Goal: Task Accomplishment & Management: Manage account settings

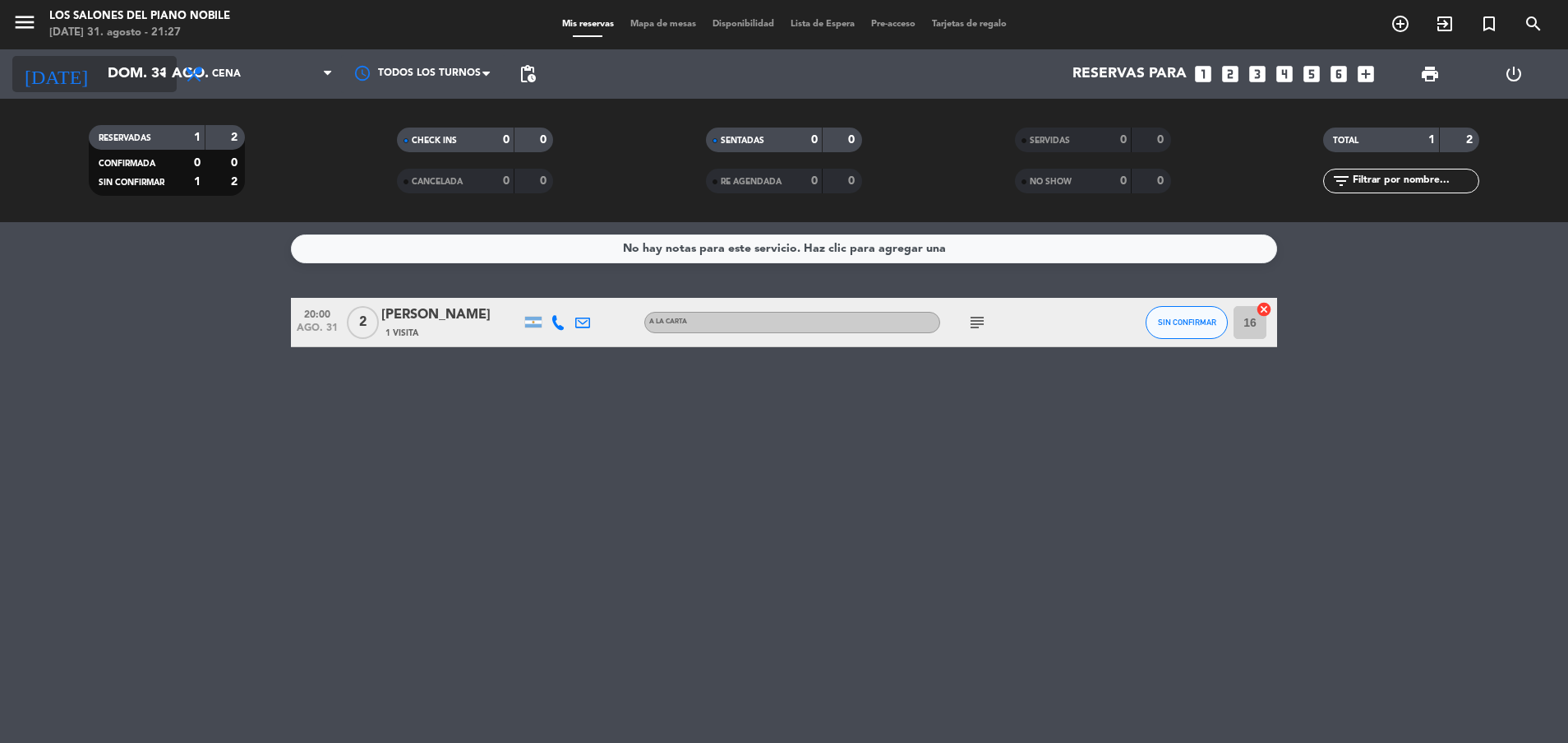
click at [131, 70] on input "dom. 31 ago." at bounding box center [194, 74] width 190 height 33
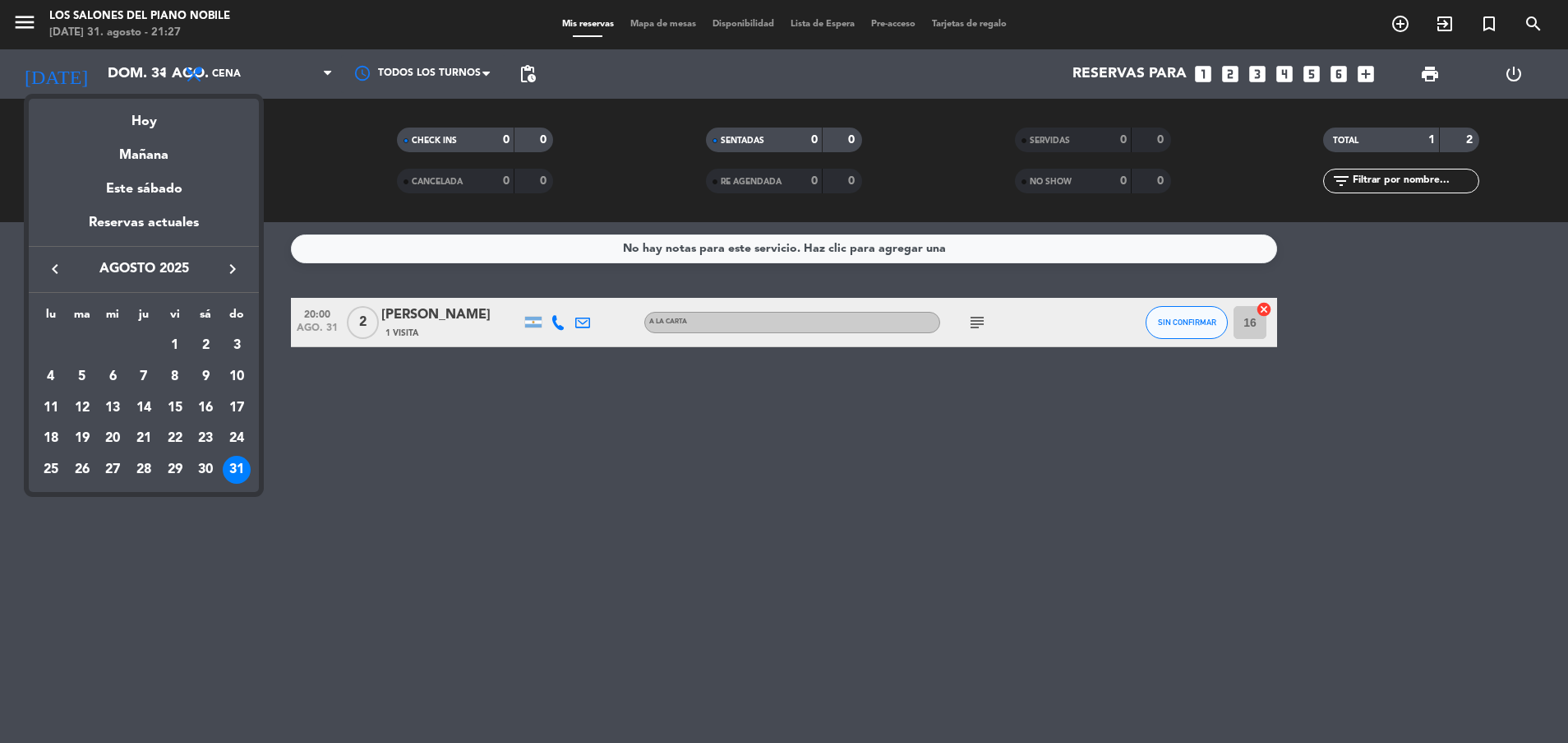
click at [242, 70] on div at bounding box center [784, 371] width 1568 height 743
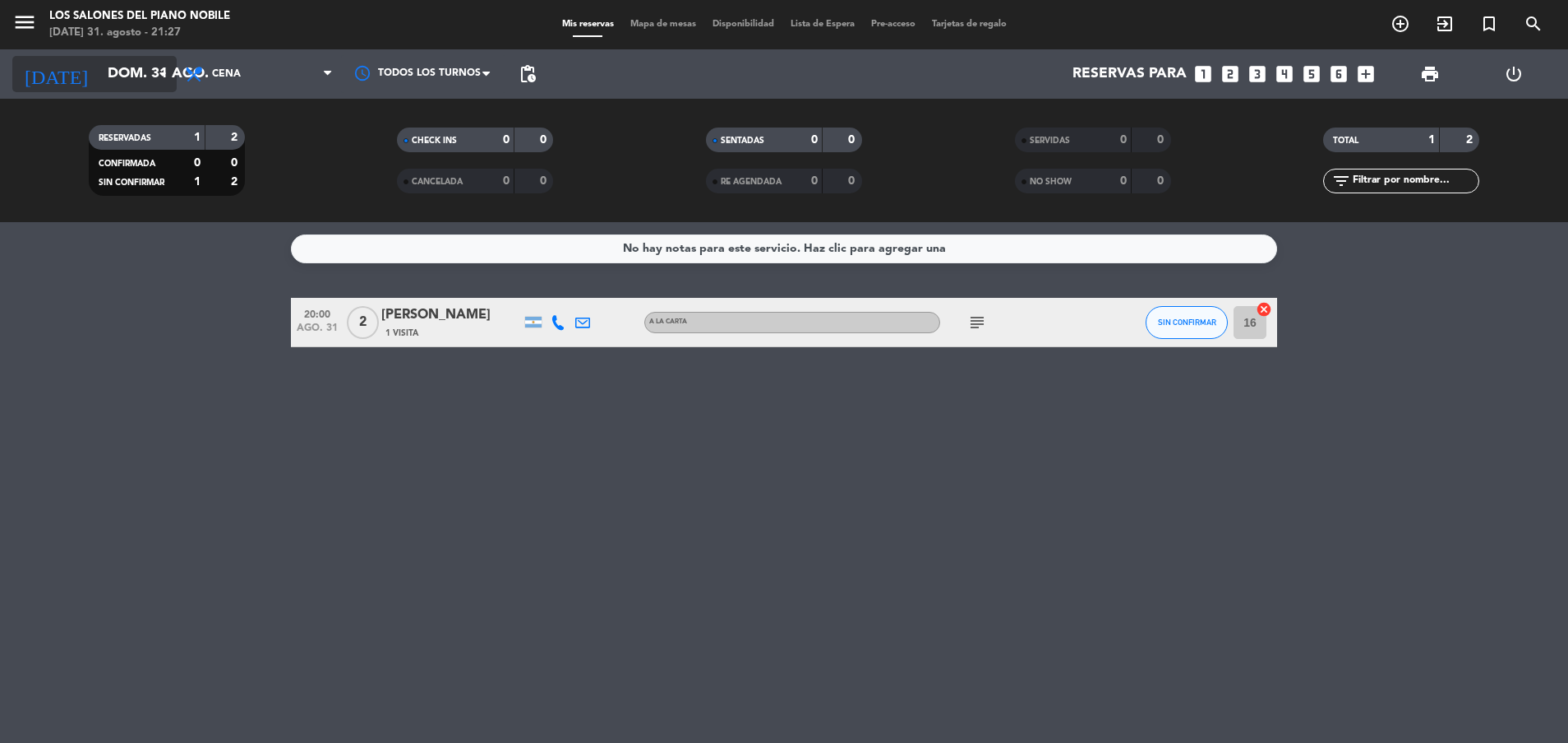
click at [133, 75] on input "dom. 31 ago." at bounding box center [194, 74] width 190 height 33
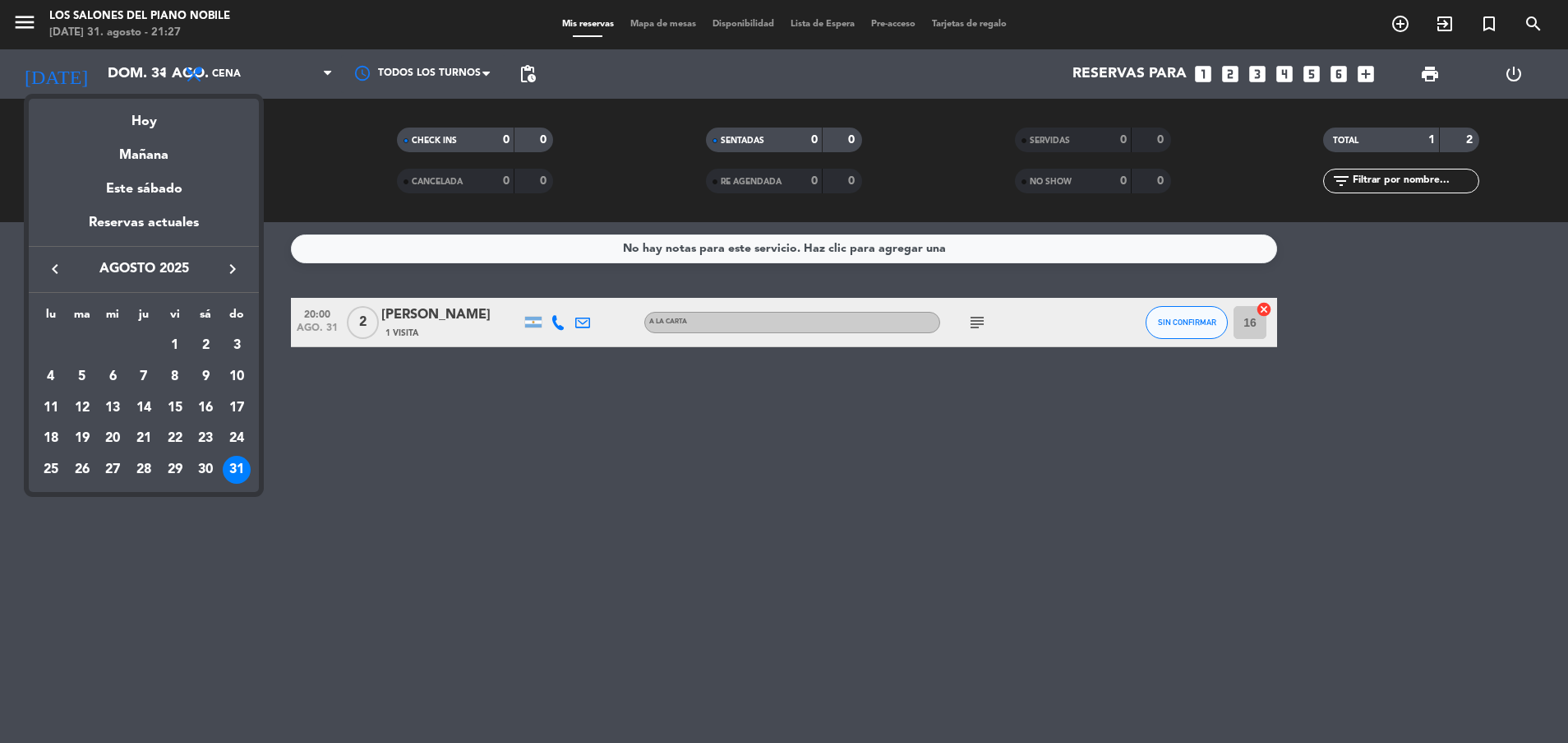
click at [235, 260] on icon "keyboard_arrow_right" at bounding box center [232, 268] width 20 height 20
click at [53, 368] on div "1" at bounding box center [51, 376] width 28 height 28
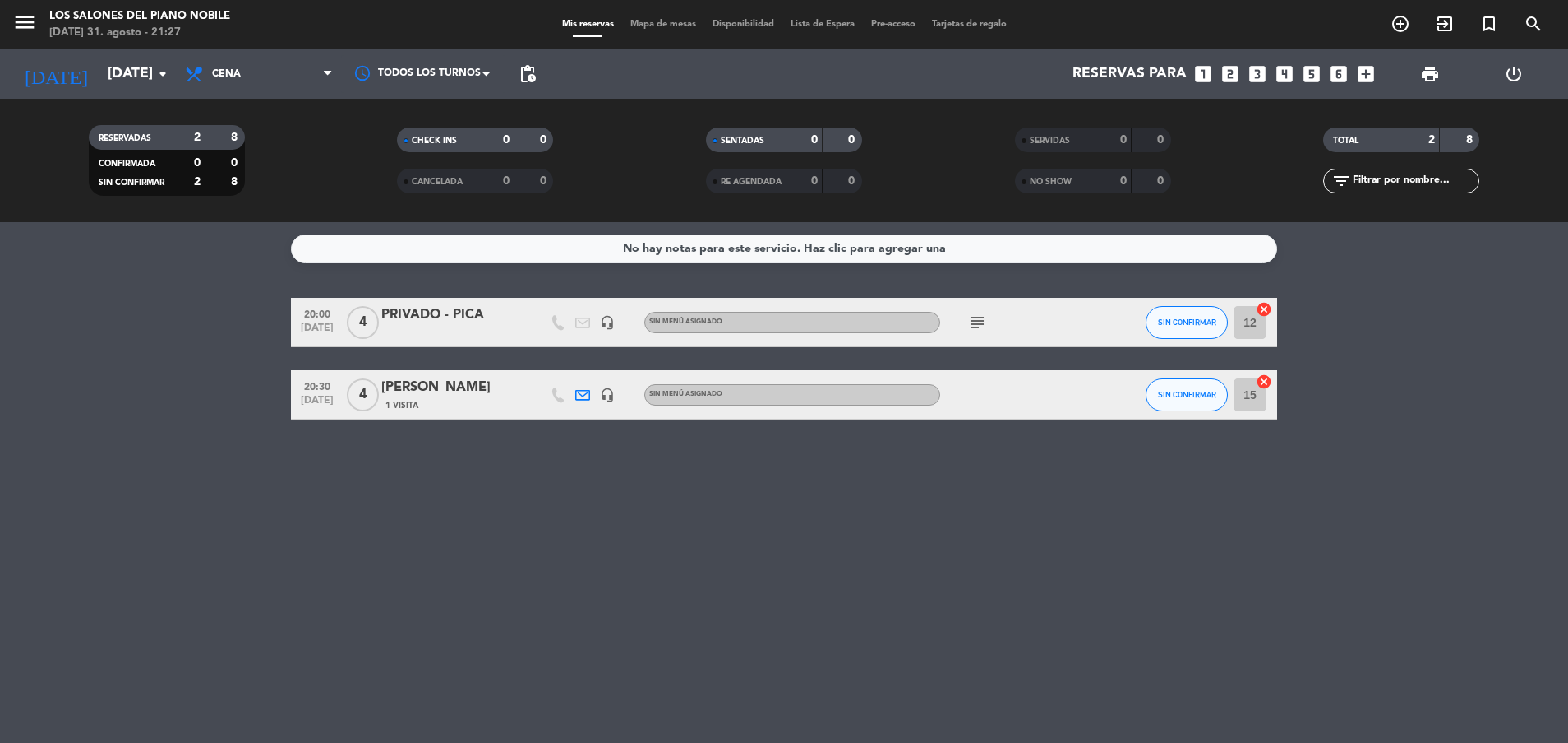
click at [981, 319] on icon "subject" at bounding box center [977, 322] width 20 height 20
click at [262, 76] on span "Cena" at bounding box center [259, 73] width 164 height 36
click at [273, 182] on div "menu Los Salones del Piano [PERSON_NAME][DATE] 31. agosto - 21:27 Mis reservas …" at bounding box center [784, 110] width 1568 height 222
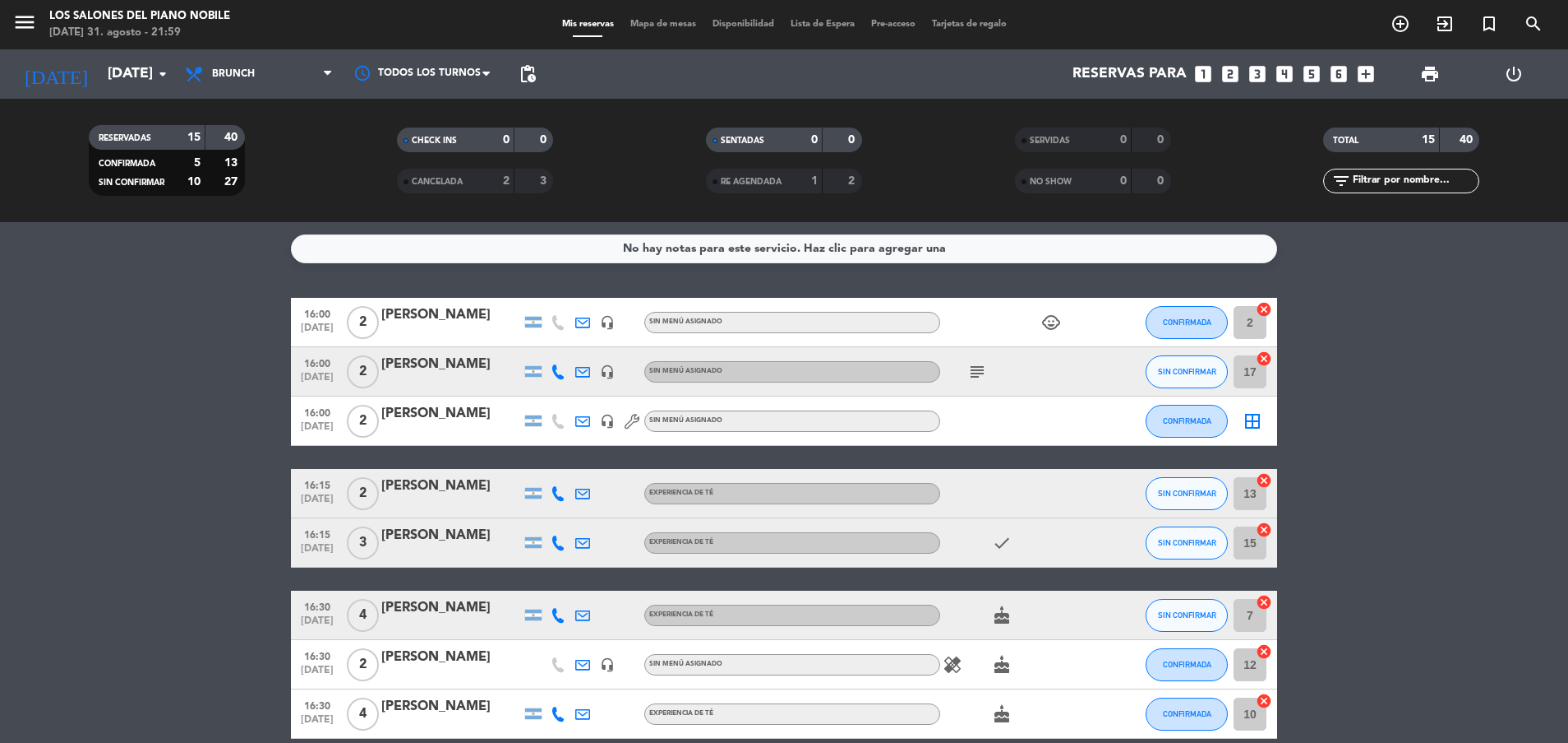
click at [176, 357] on bookings-row "16:00 [DATE] 2 [PERSON_NAME] headset_mic Sin menú asignado child_care CONFIRMAD…" at bounding box center [784, 725] width 1568 height 855
click at [978, 372] on icon "subject" at bounding box center [977, 372] width 20 height 20
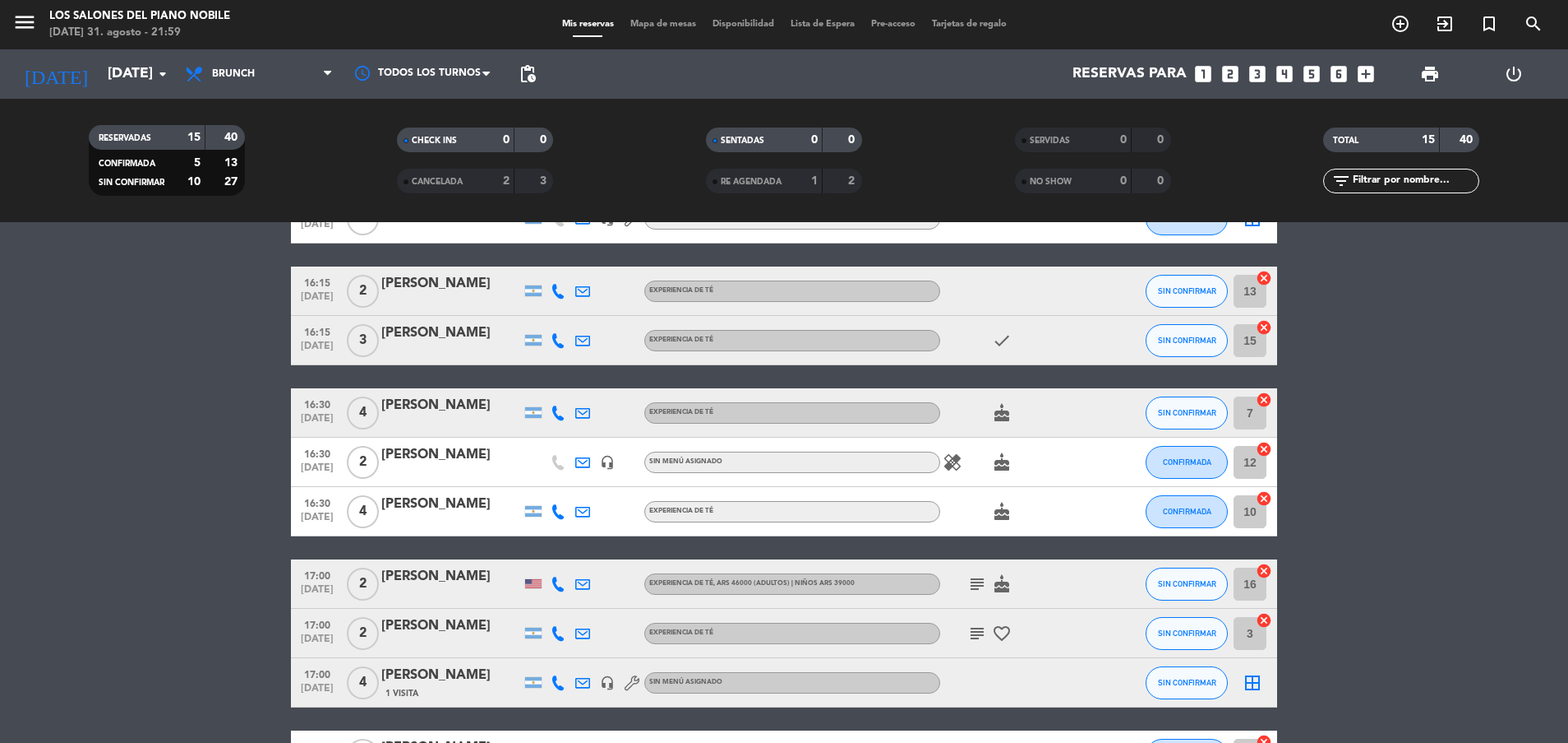
scroll to position [214, 0]
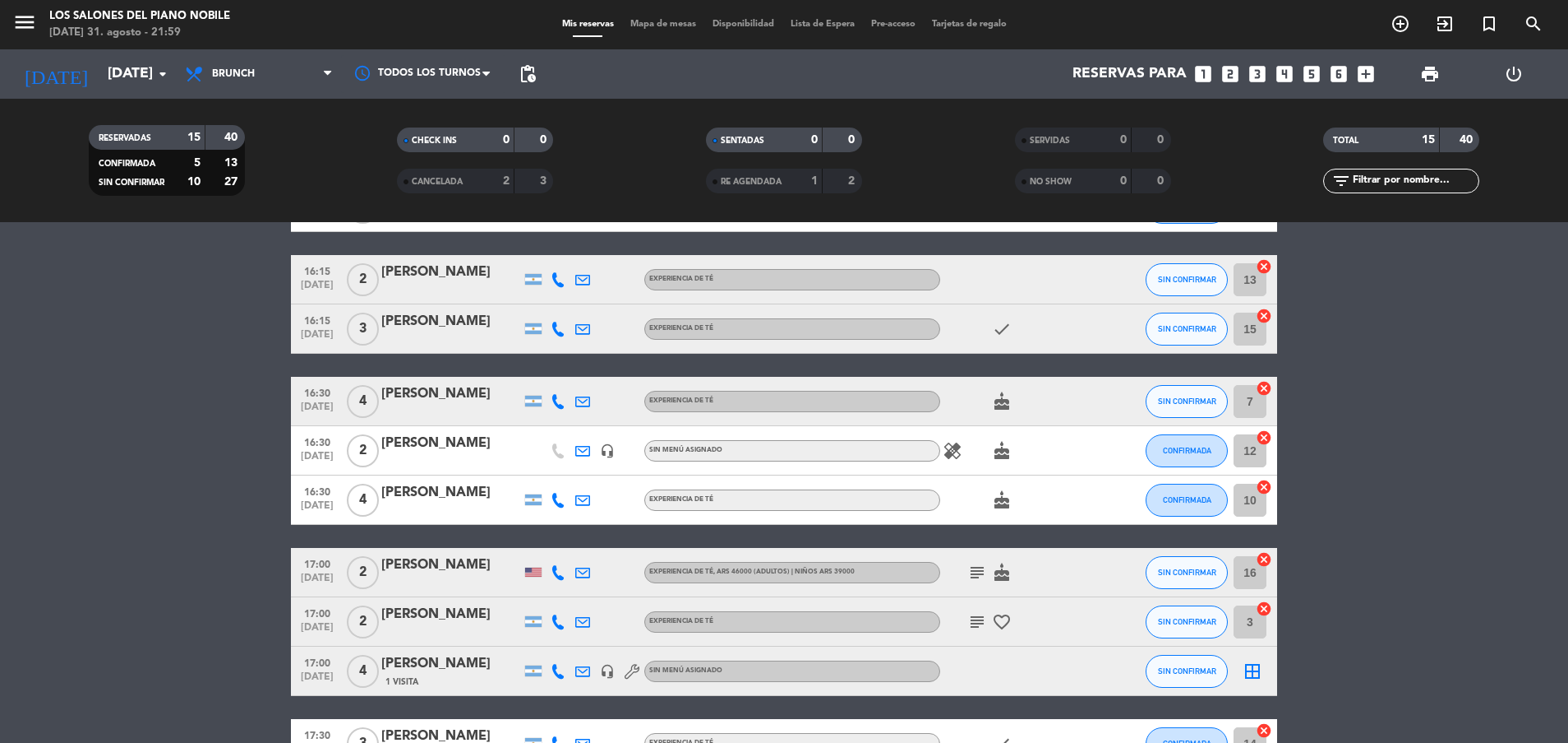
click at [953, 447] on icon "healing" at bounding box center [952, 450] width 20 height 20
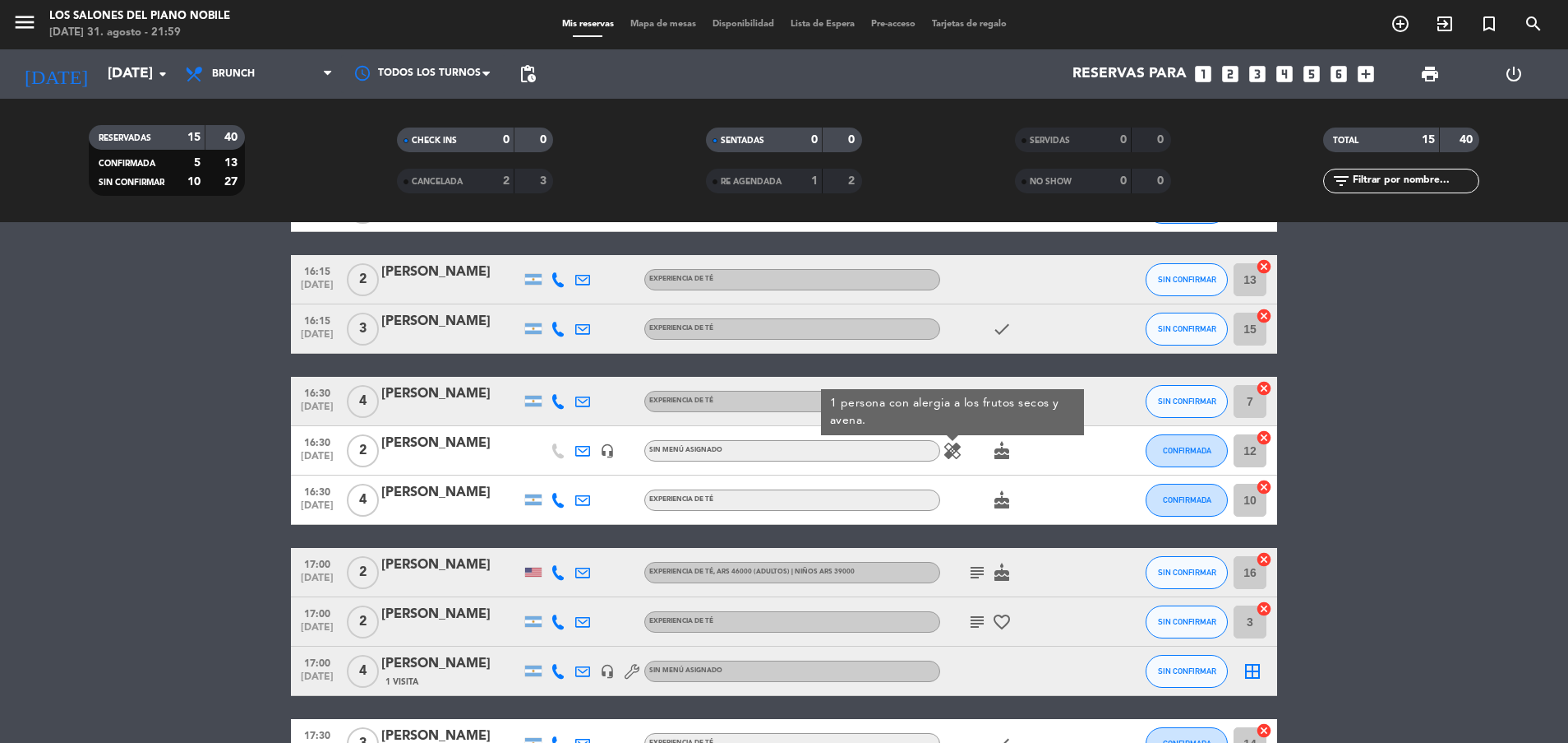
click at [953, 447] on icon "healing" at bounding box center [952, 450] width 20 height 20
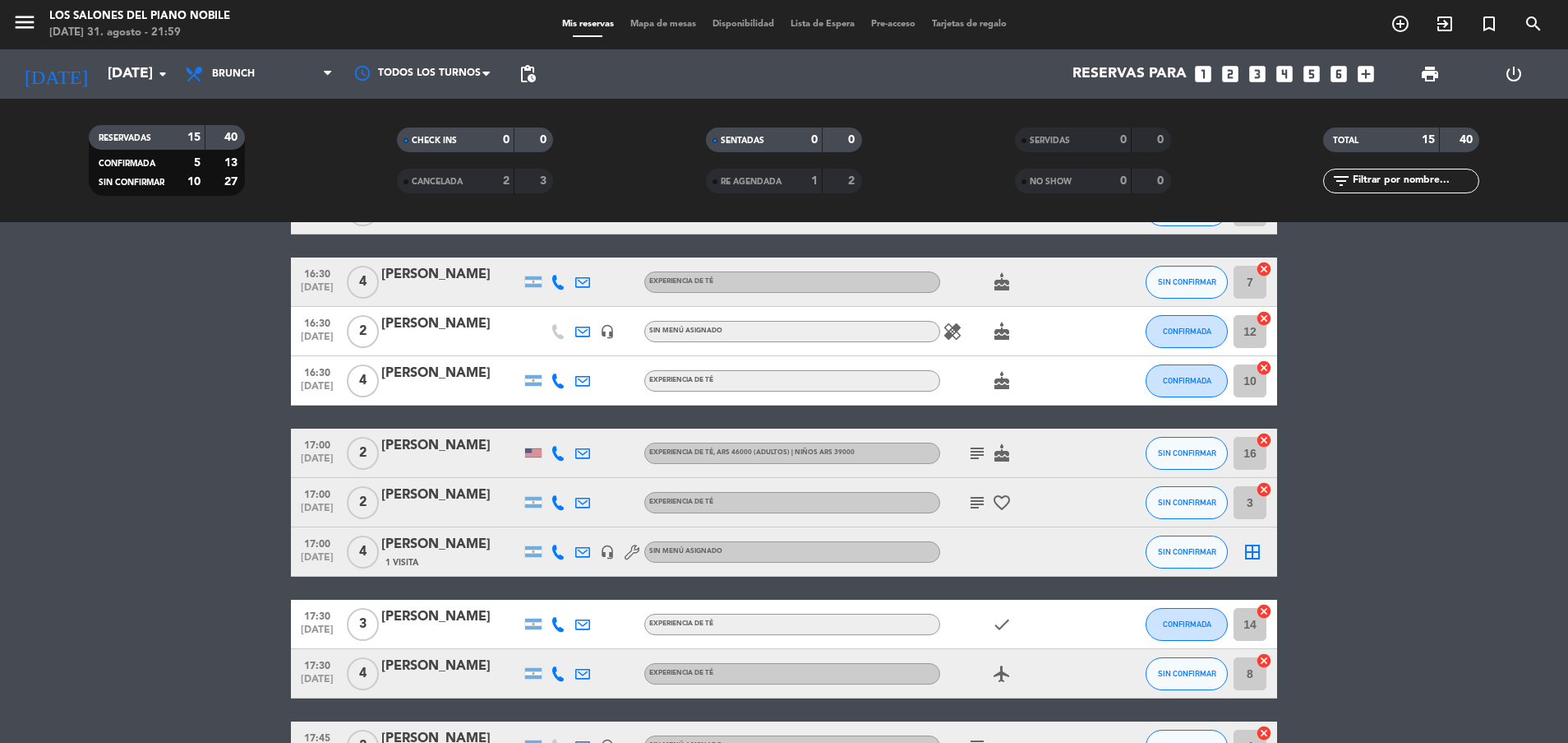
scroll to position [337, 0]
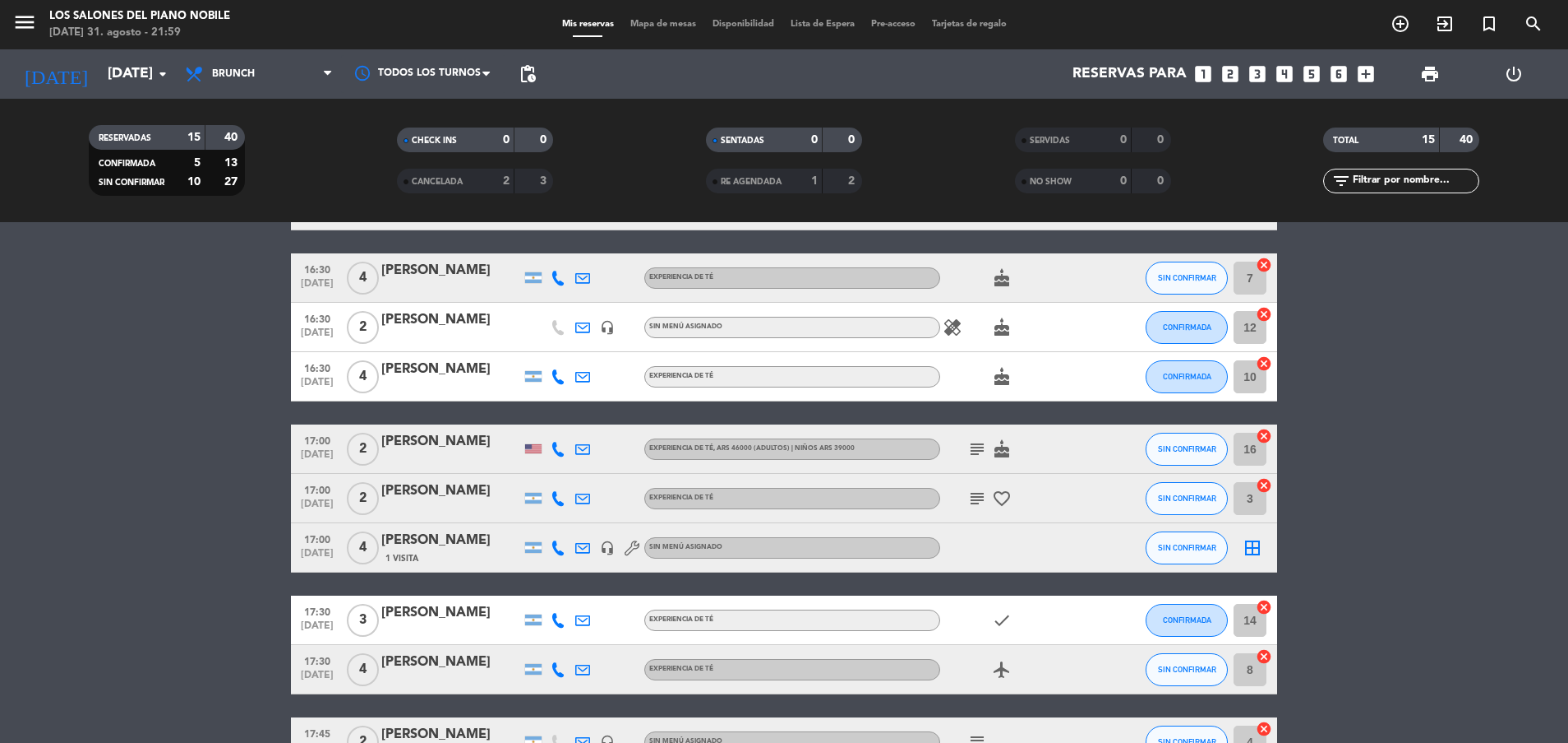
click at [982, 447] on icon "subject" at bounding box center [977, 449] width 20 height 20
click at [978, 496] on icon "subject" at bounding box center [977, 498] width 20 height 20
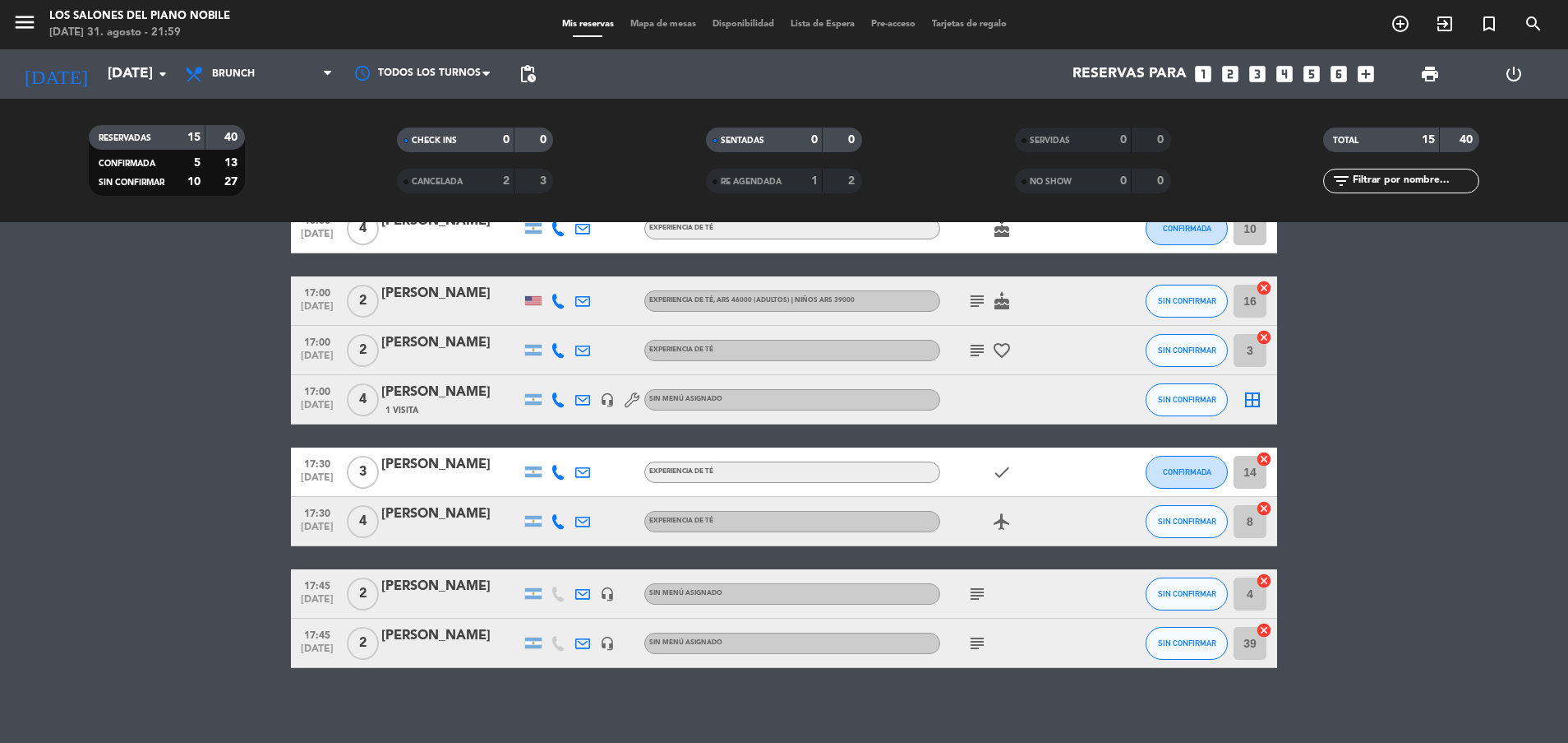
scroll to position [493, 0]
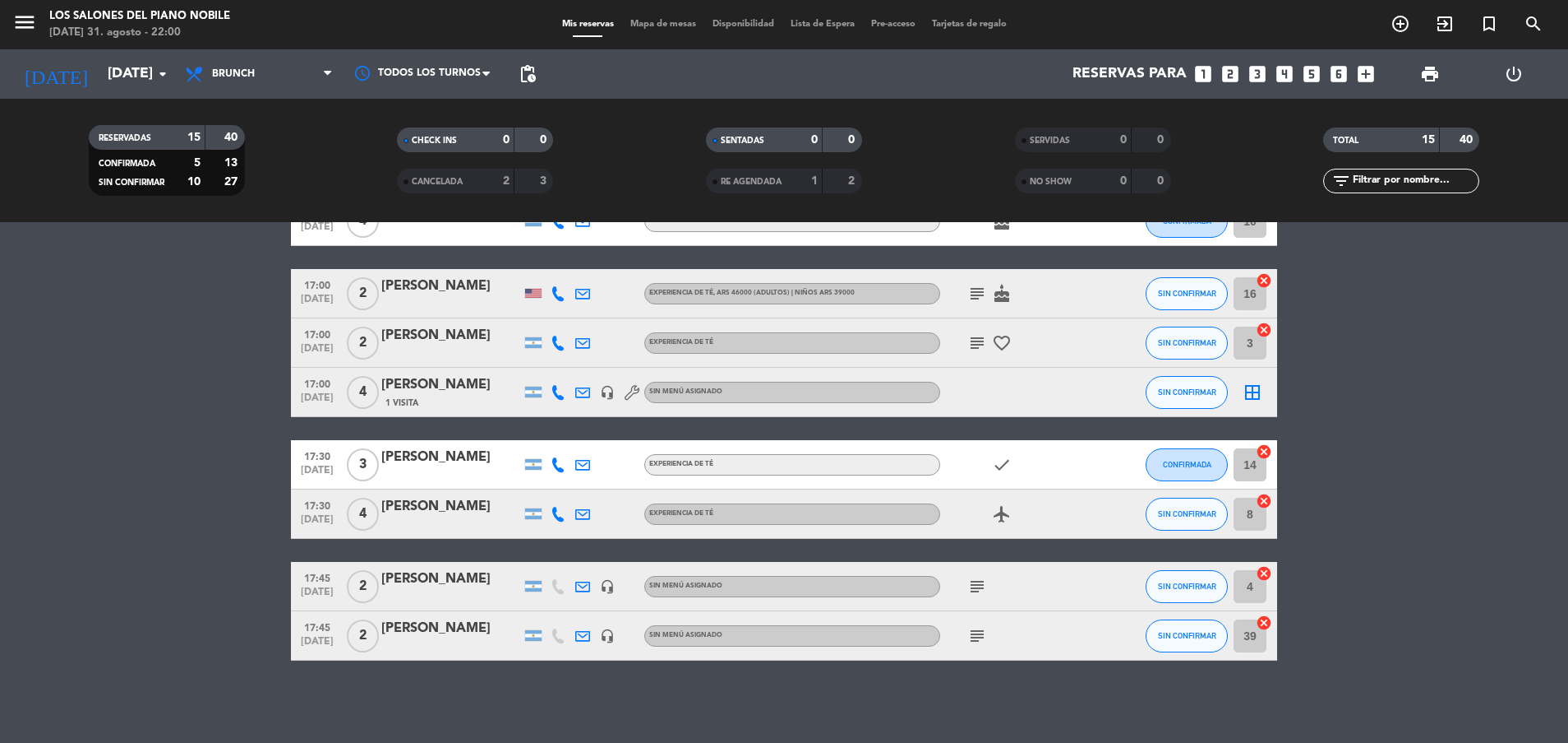
click at [983, 577] on icon "subject" at bounding box center [977, 586] width 20 height 20
click at [980, 634] on icon "subject" at bounding box center [977, 636] width 20 height 20
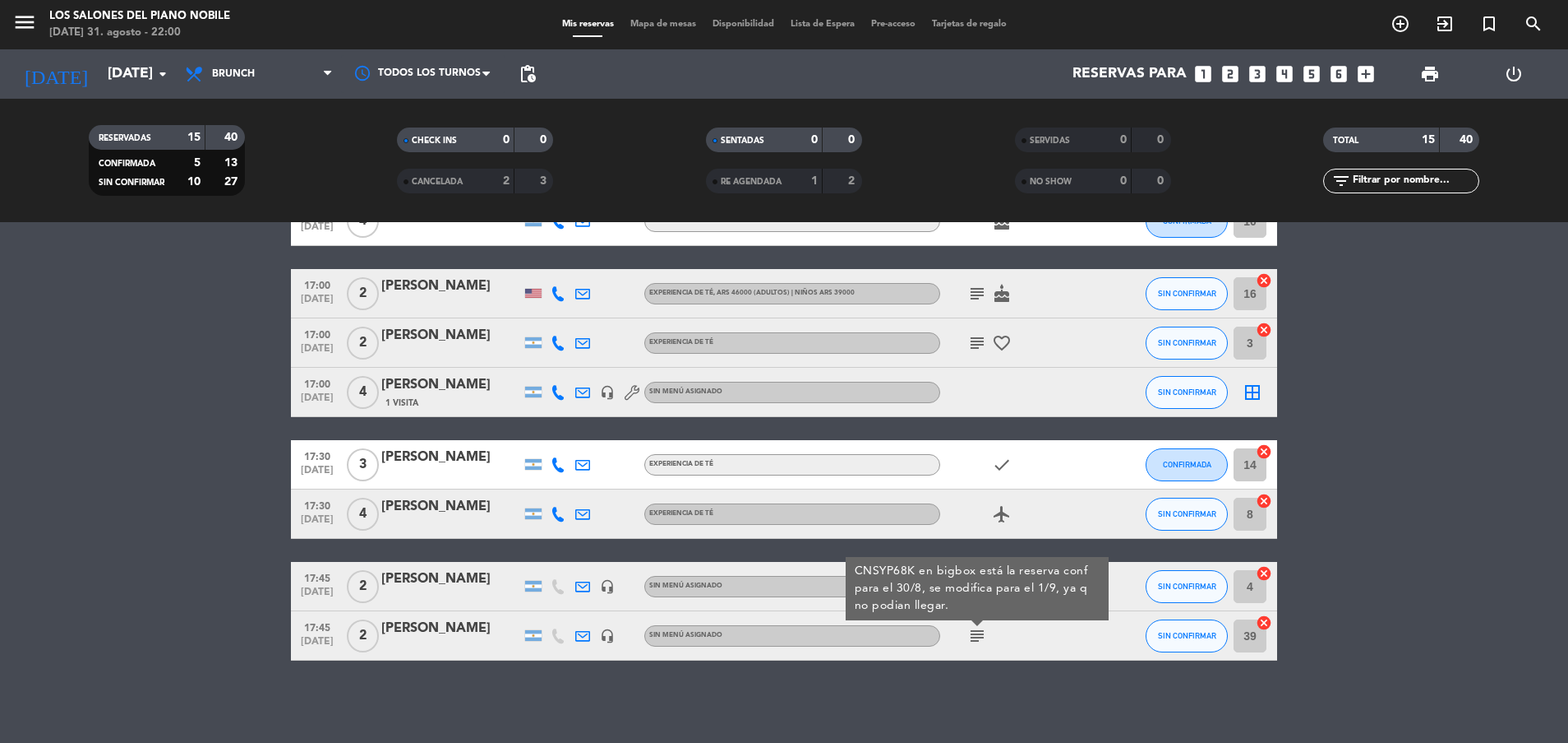
click at [980, 632] on icon "subject" at bounding box center [977, 636] width 20 height 20
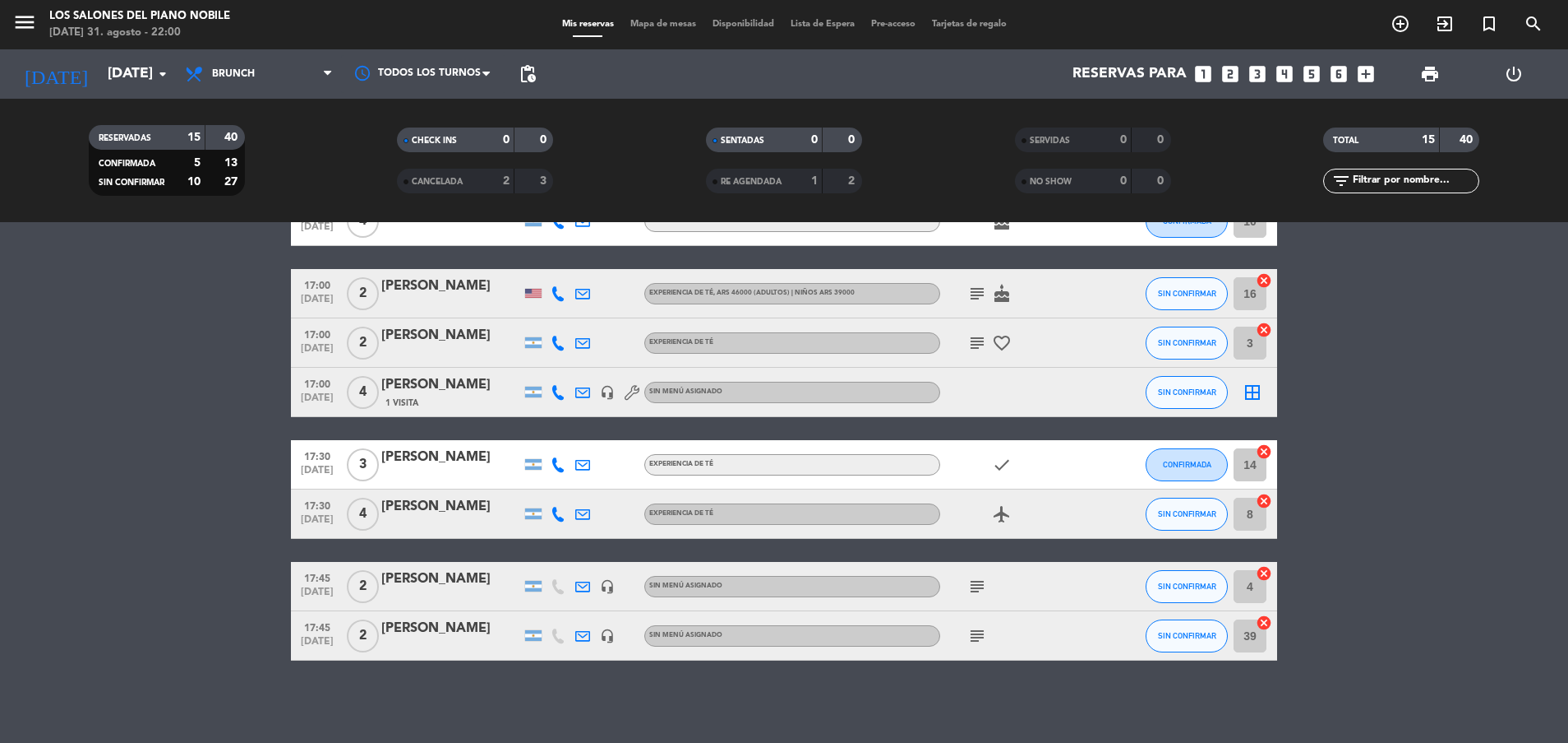
scroll to position [0, 0]
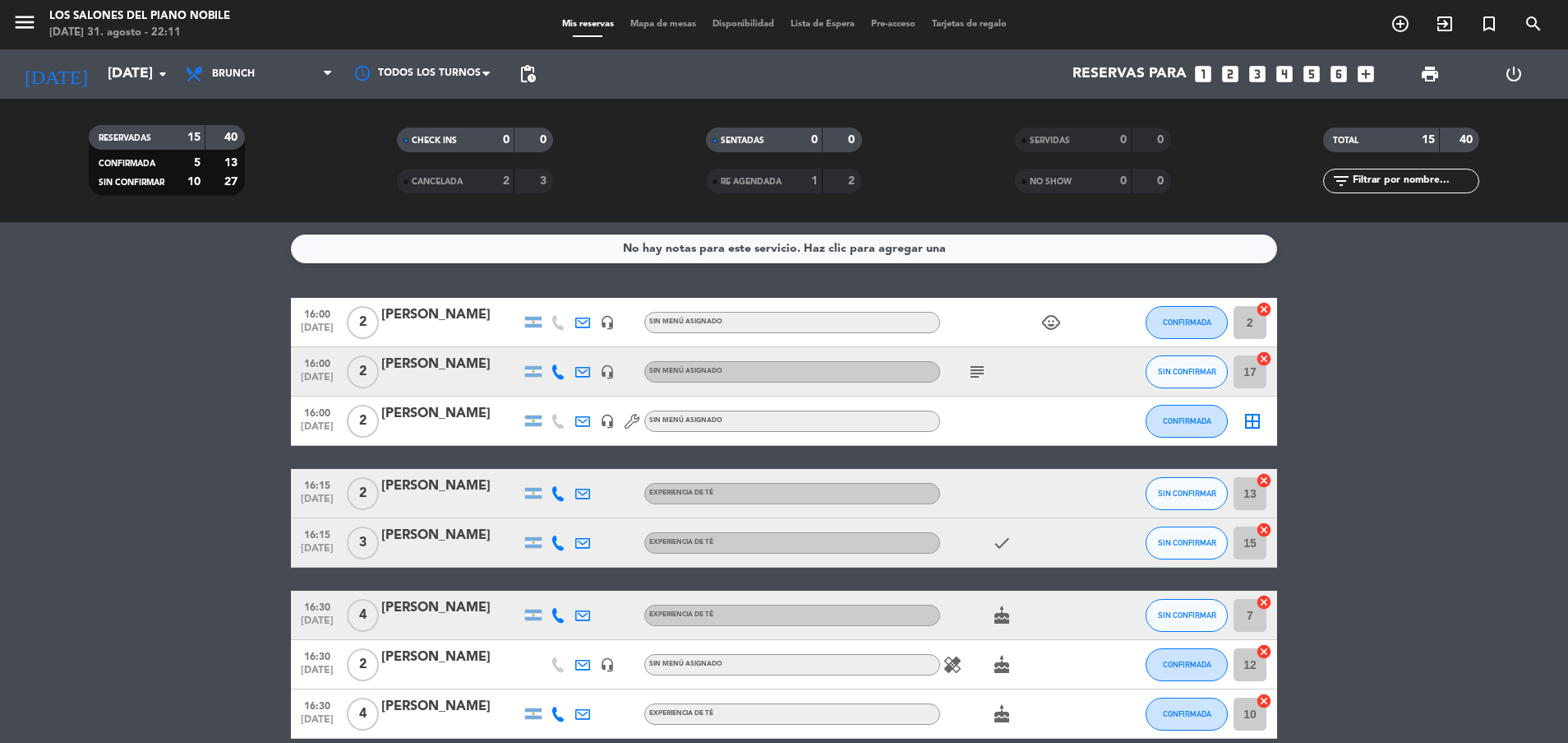
click at [173, 441] on bookings-row "16:00 [DATE] 2 [PERSON_NAME] headset_mic Sin menú asignado child_care CONFIRMAD…" at bounding box center [784, 725] width 1568 height 855
click at [117, 68] on input "[DATE]" at bounding box center [194, 74] width 190 height 33
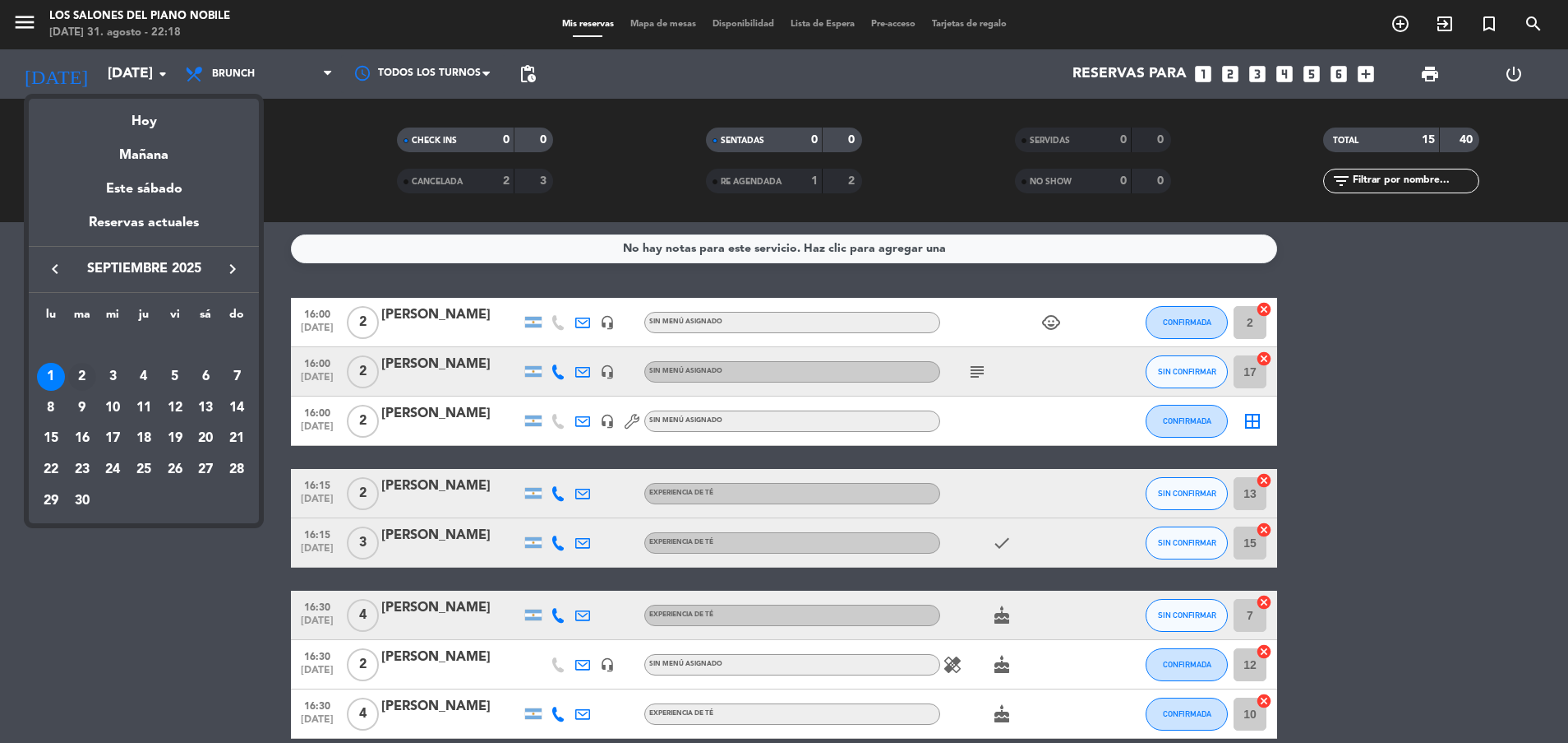
click at [81, 370] on div "2" at bounding box center [82, 376] width 28 height 28
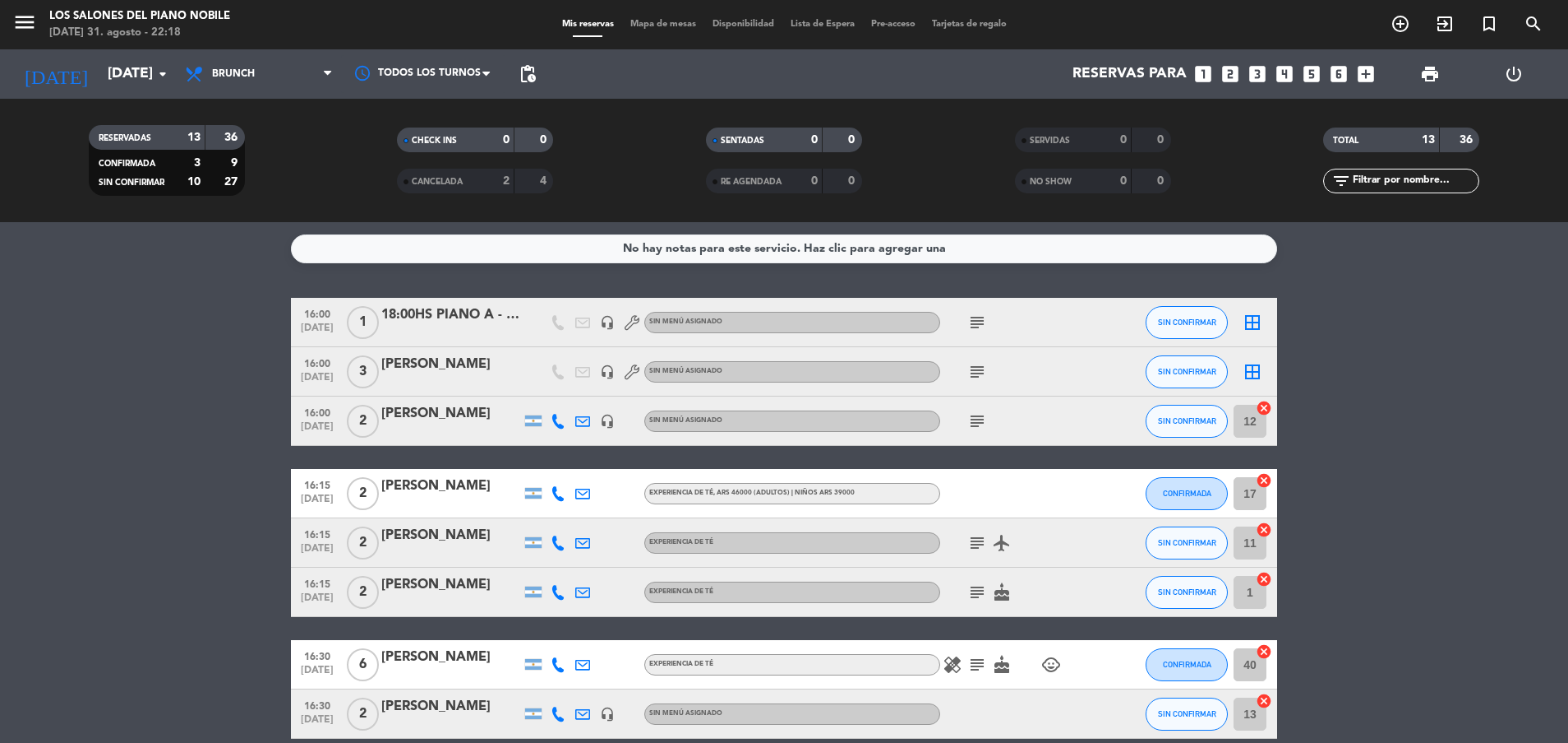
click at [982, 322] on icon "subject" at bounding box center [977, 322] width 20 height 20
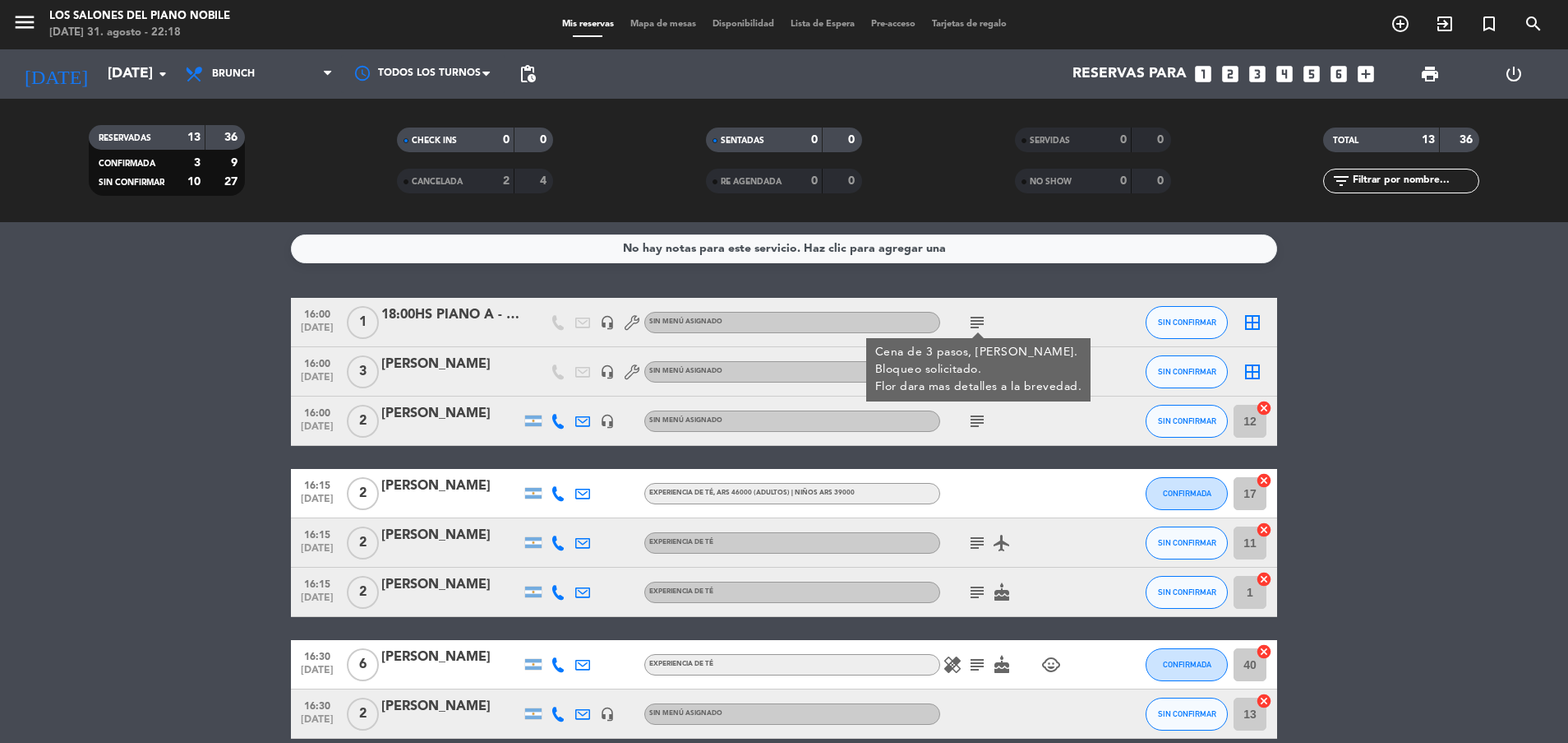
click at [982, 324] on icon "subject" at bounding box center [977, 322] width 20 height 20
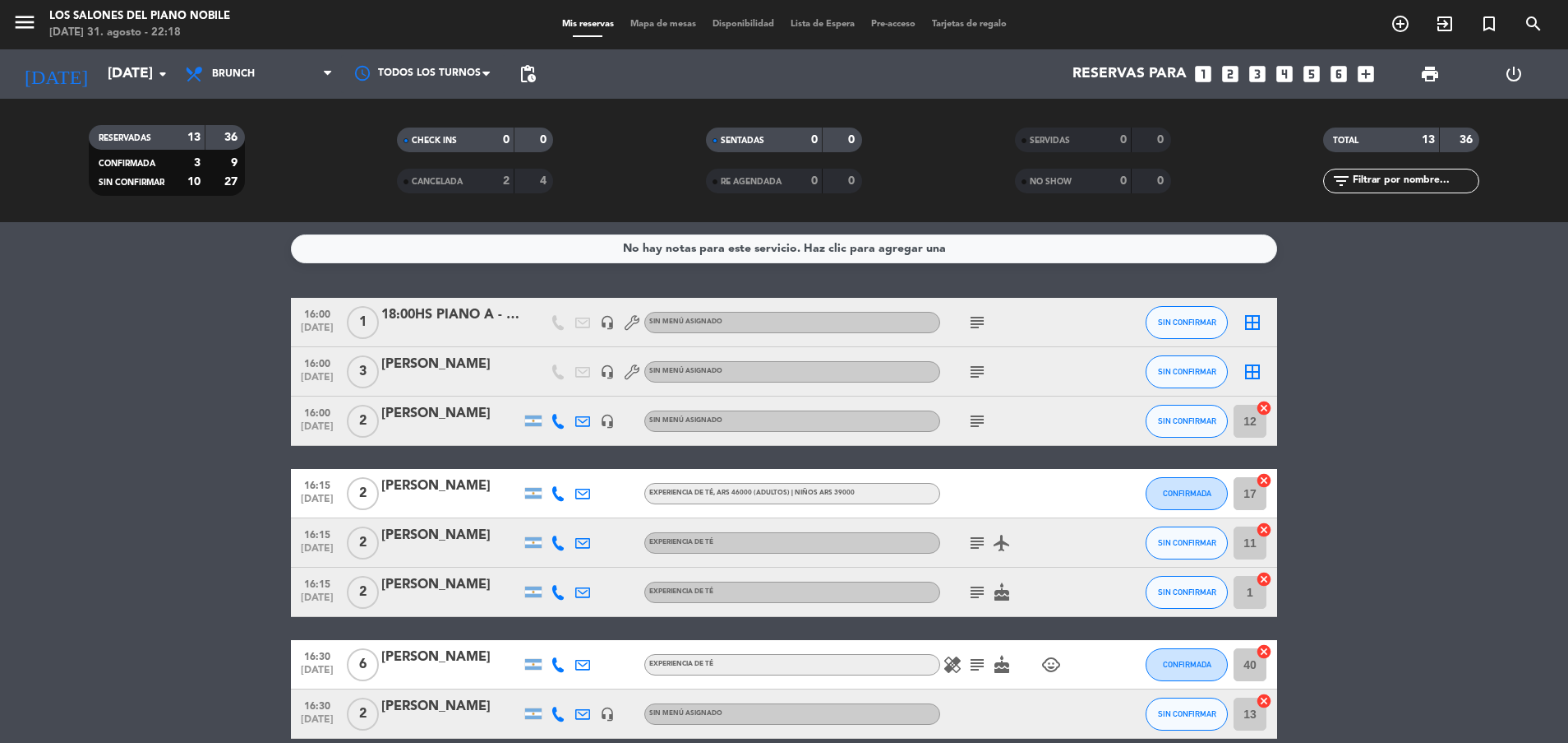
click at [983, 368] on icon "subject" at bounding box center [977, 372] width 20 height 20
click at [974, 419] on icon "subject" at bounding box center [977, 421] width 20 height 20
click at [973, 542] on icon "subject" at bounding box center [977, 543] width 20 height 20
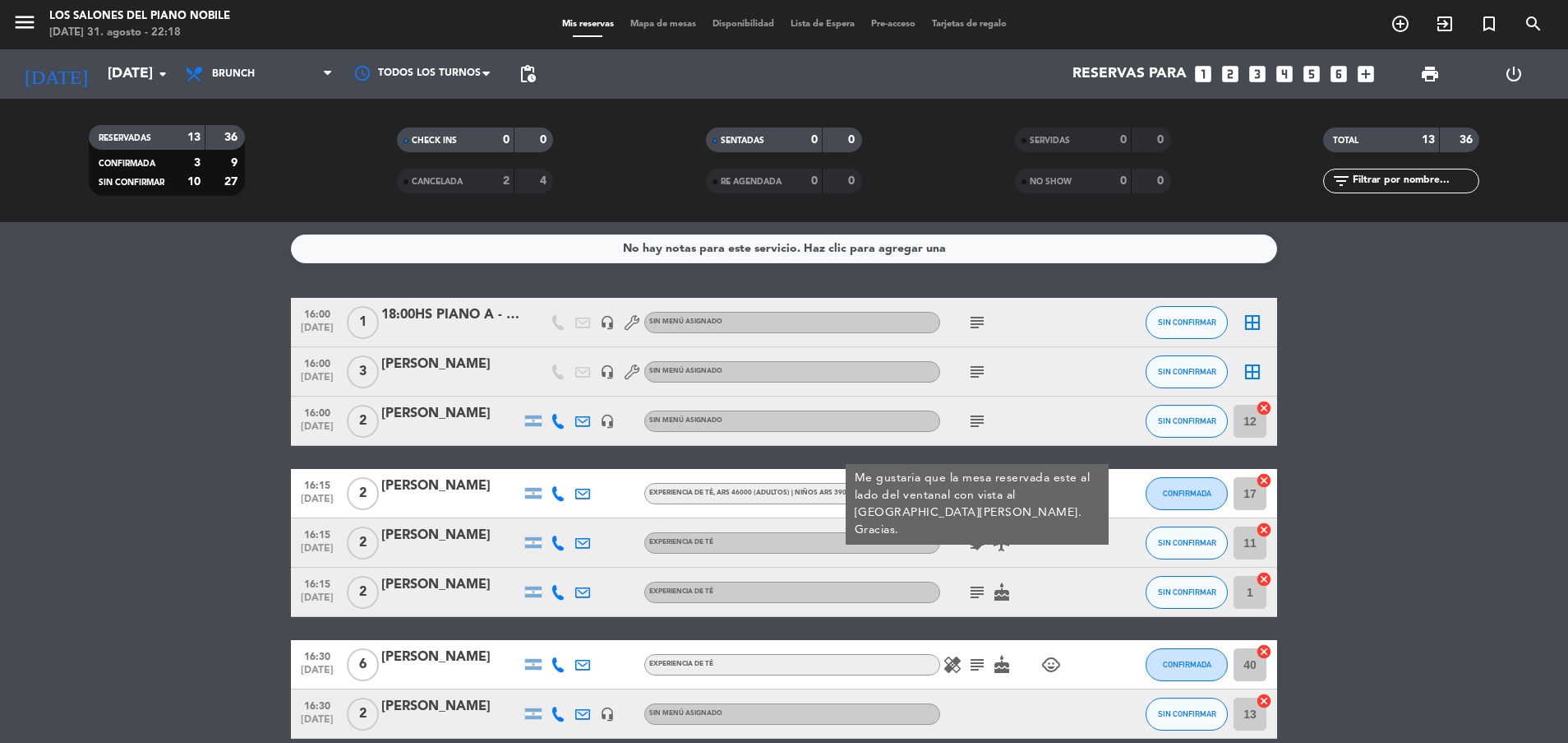
click at [973, 542] on icon "subject" at bounding box center [977, 543] width 20 height 20
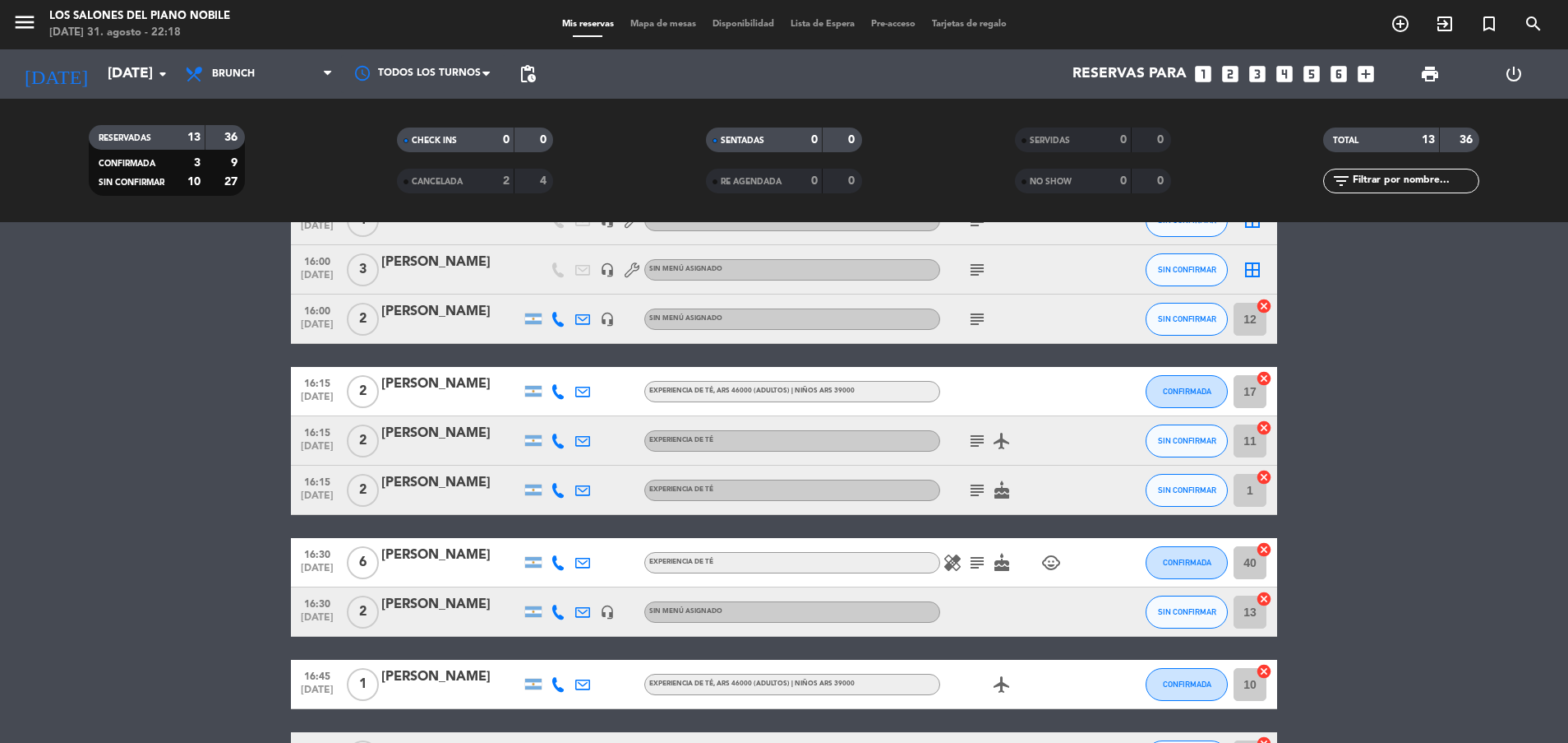
scroll to position [148, 0]
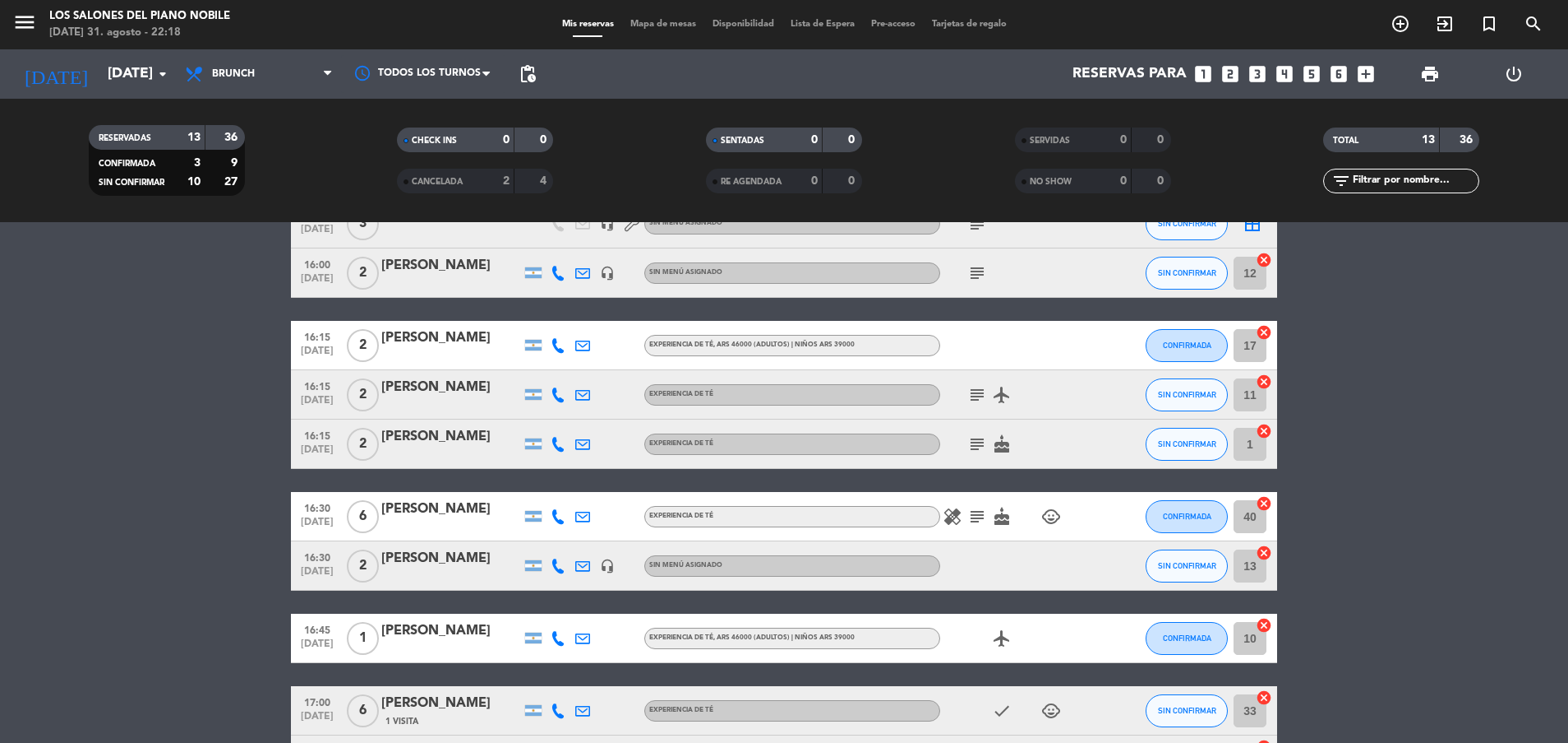
click at [980, 438] on icon "subject" at bounding box center [977, 444] width 20 height 20
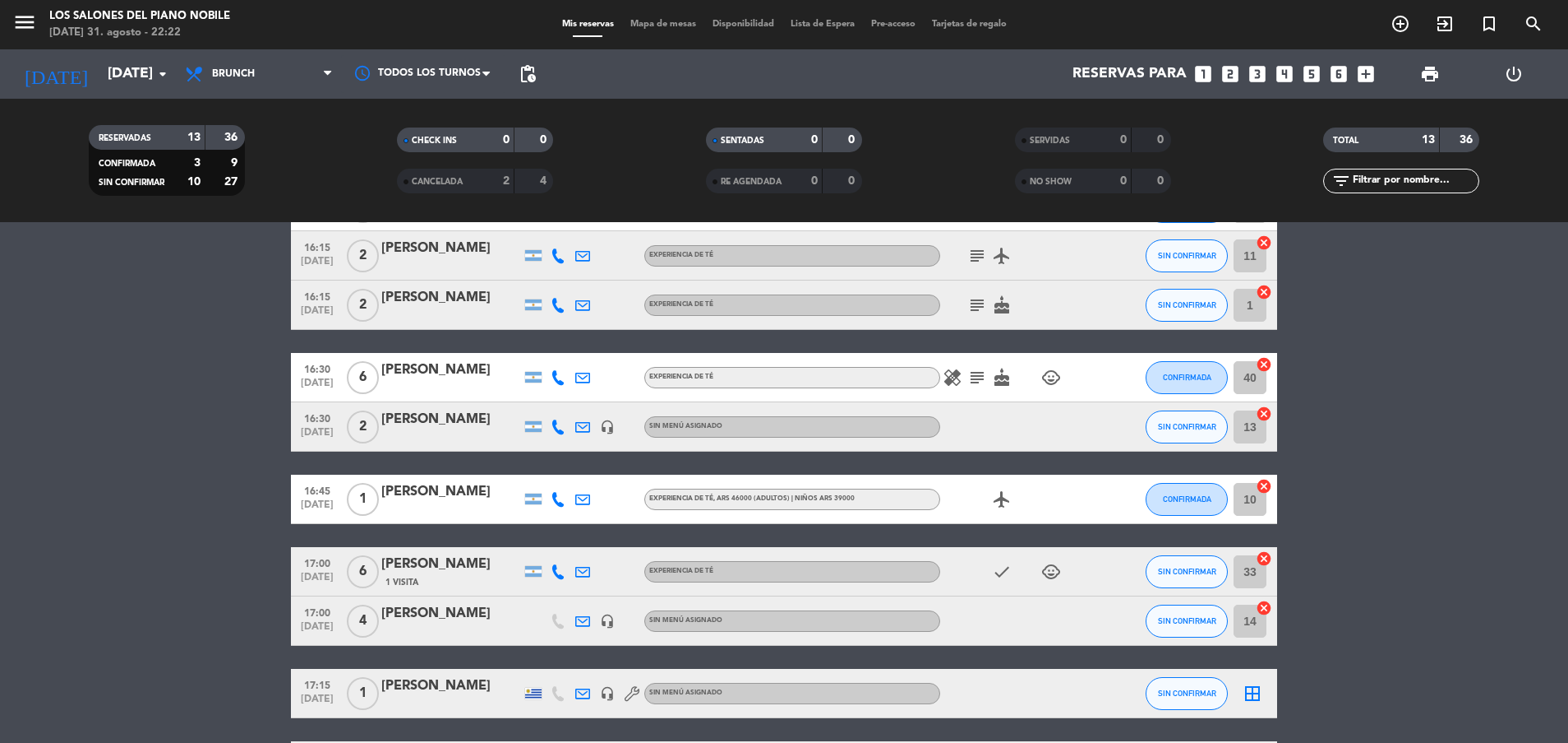
scroll to position [296, 0]
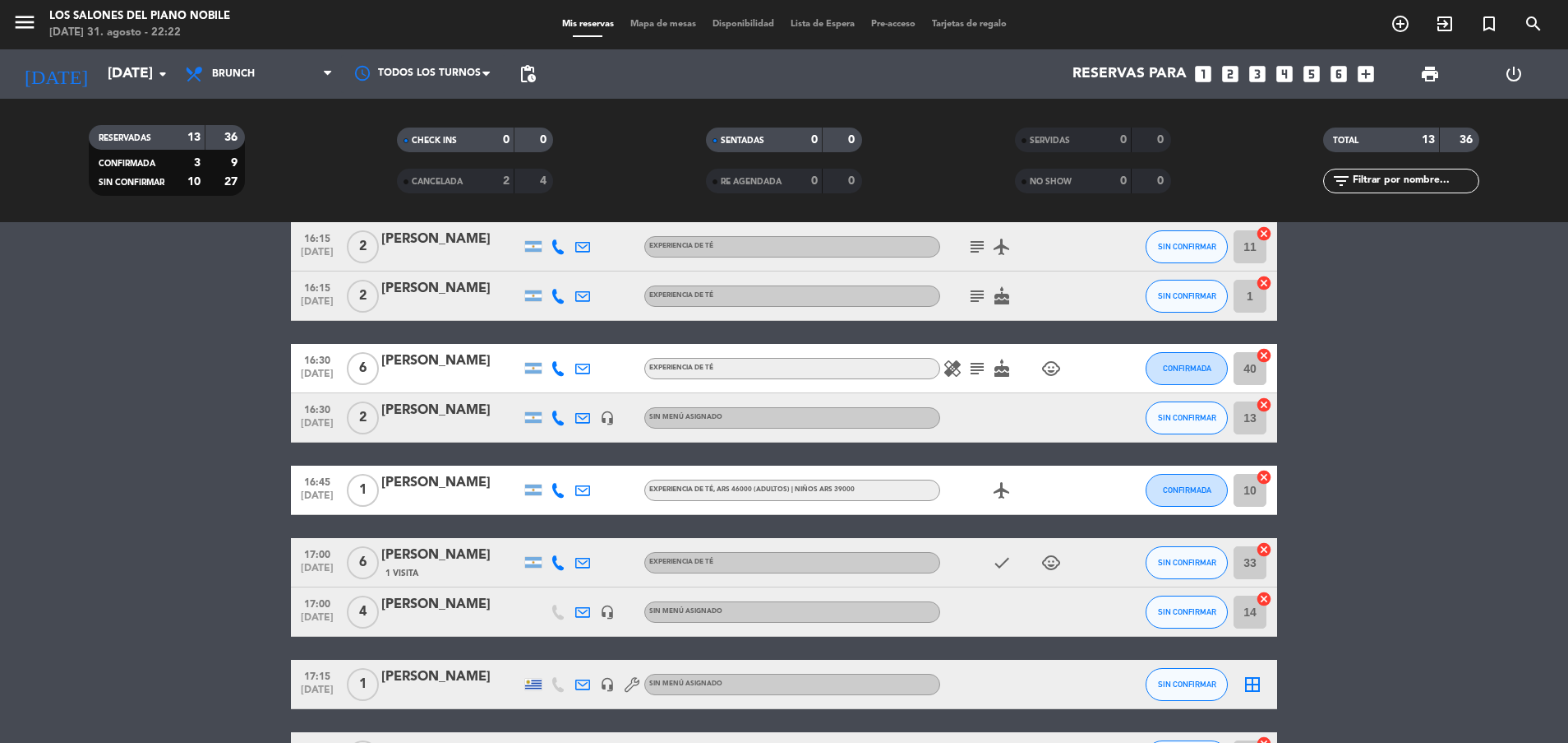
click at [971, 248] on icon "subject" at bounding box center [977, 247] width 20 height 20
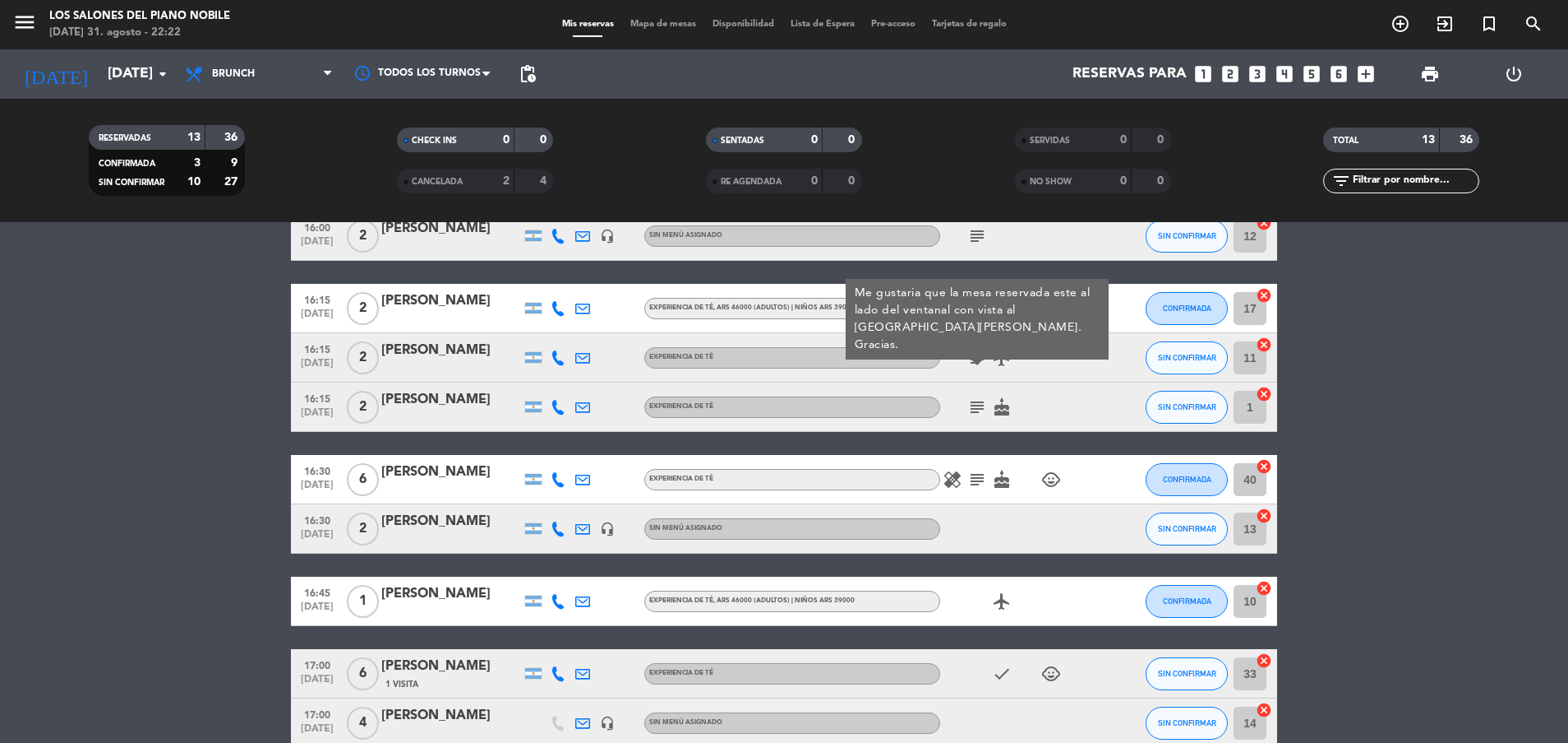
scroll to position [24, 0]
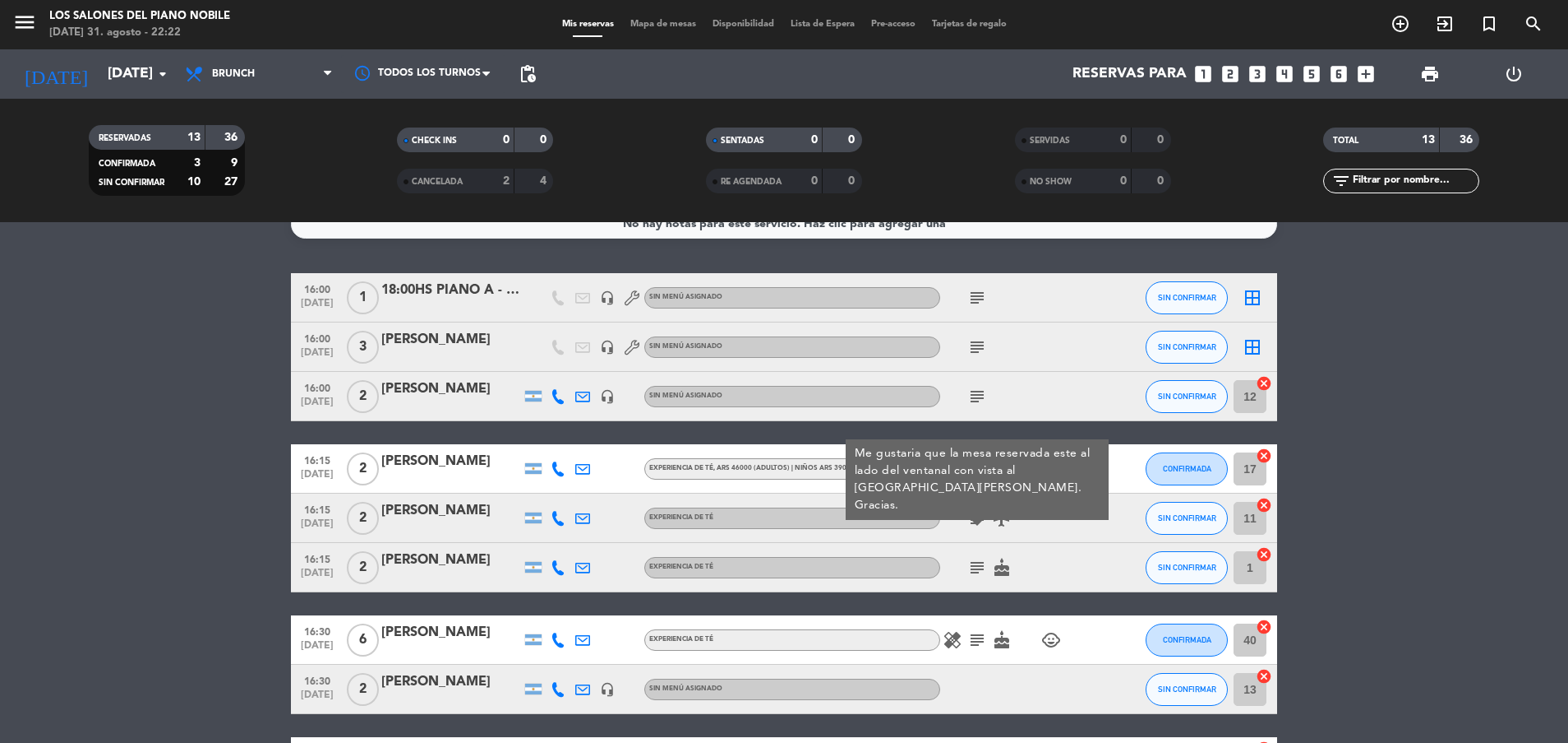
click at [977, 569] on icon "subject" at bounding box center [977, 567] width 20 height 20
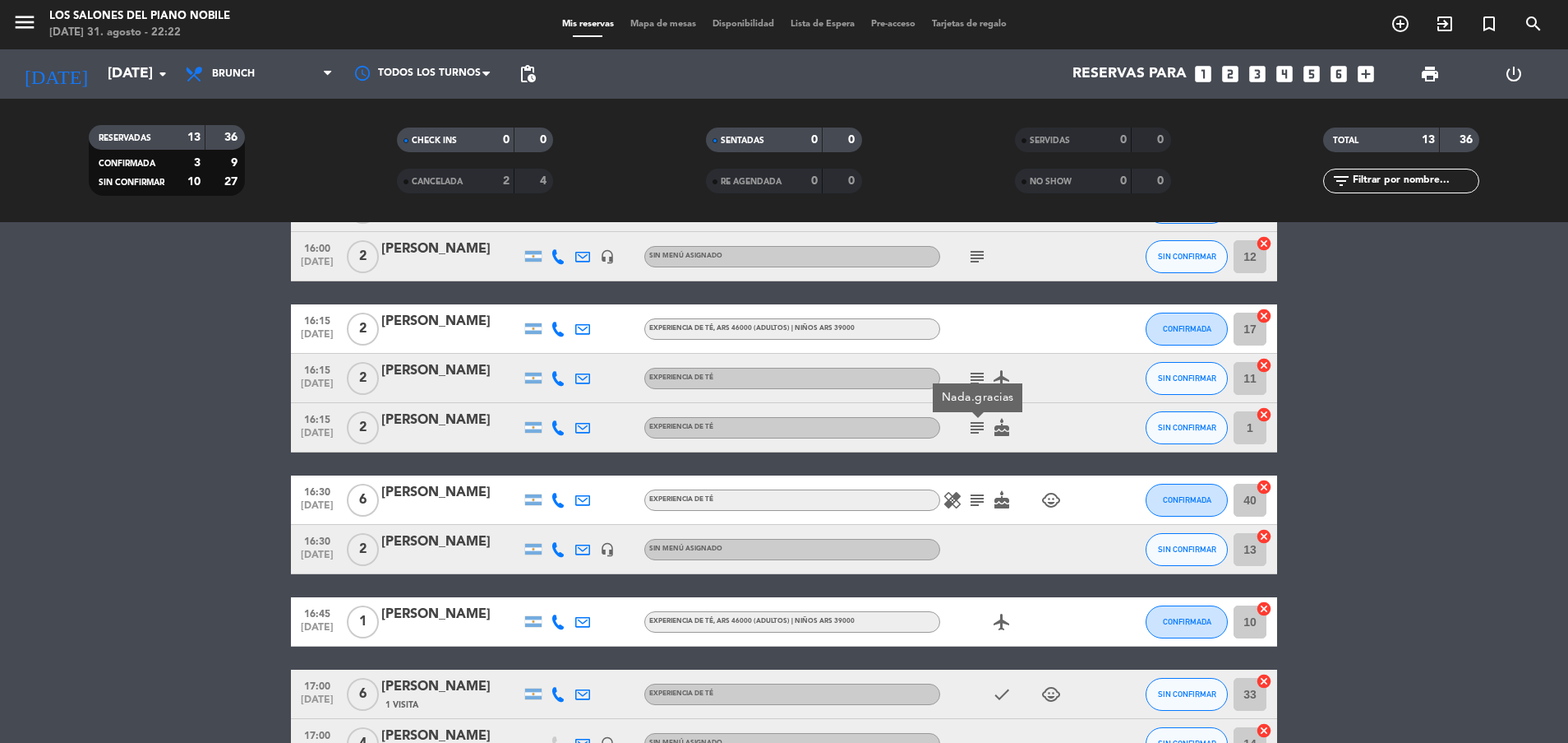
scroll to position [173, 0]
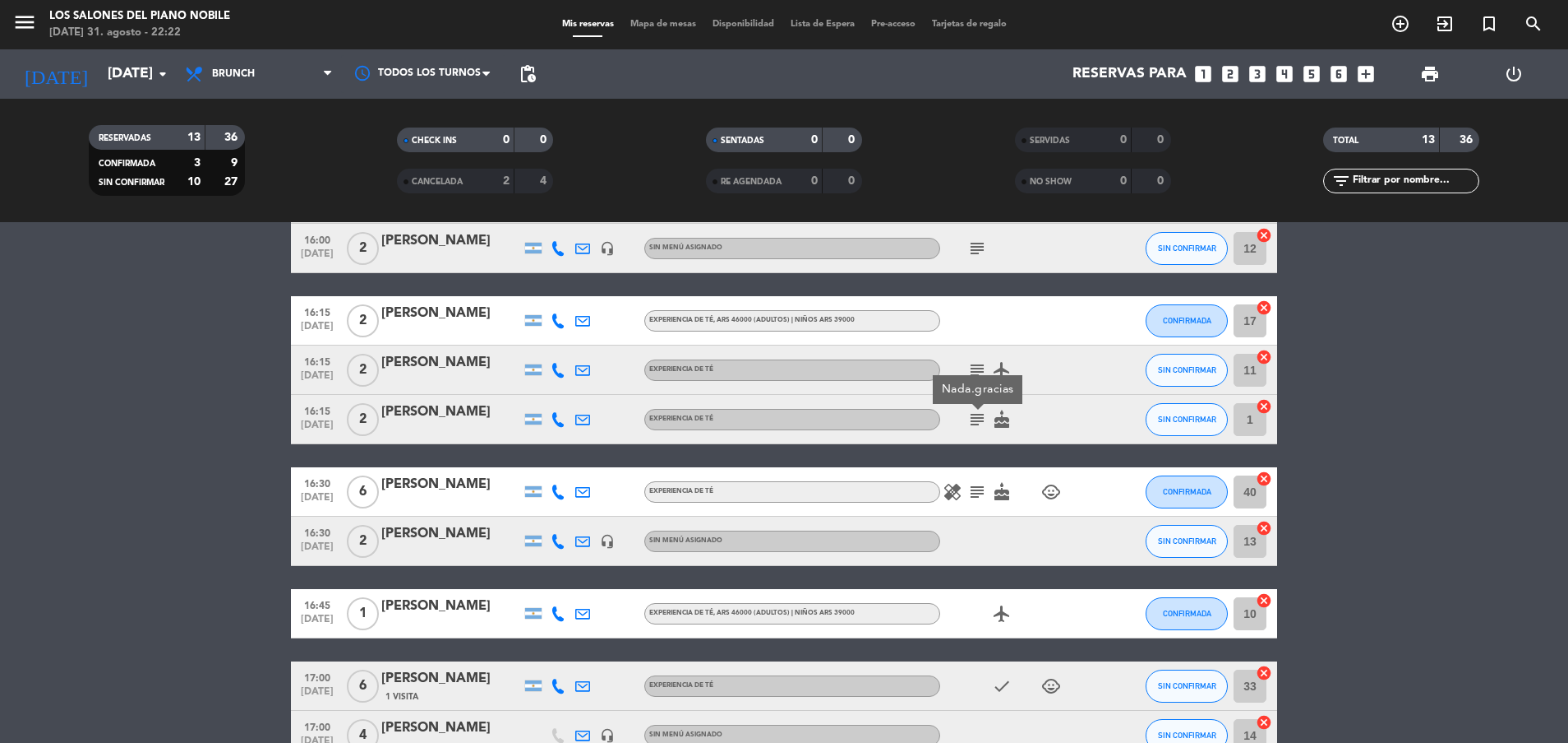
click at [981, 489] on icon "subject" at bounding box center [977, 492] width 20 height 20
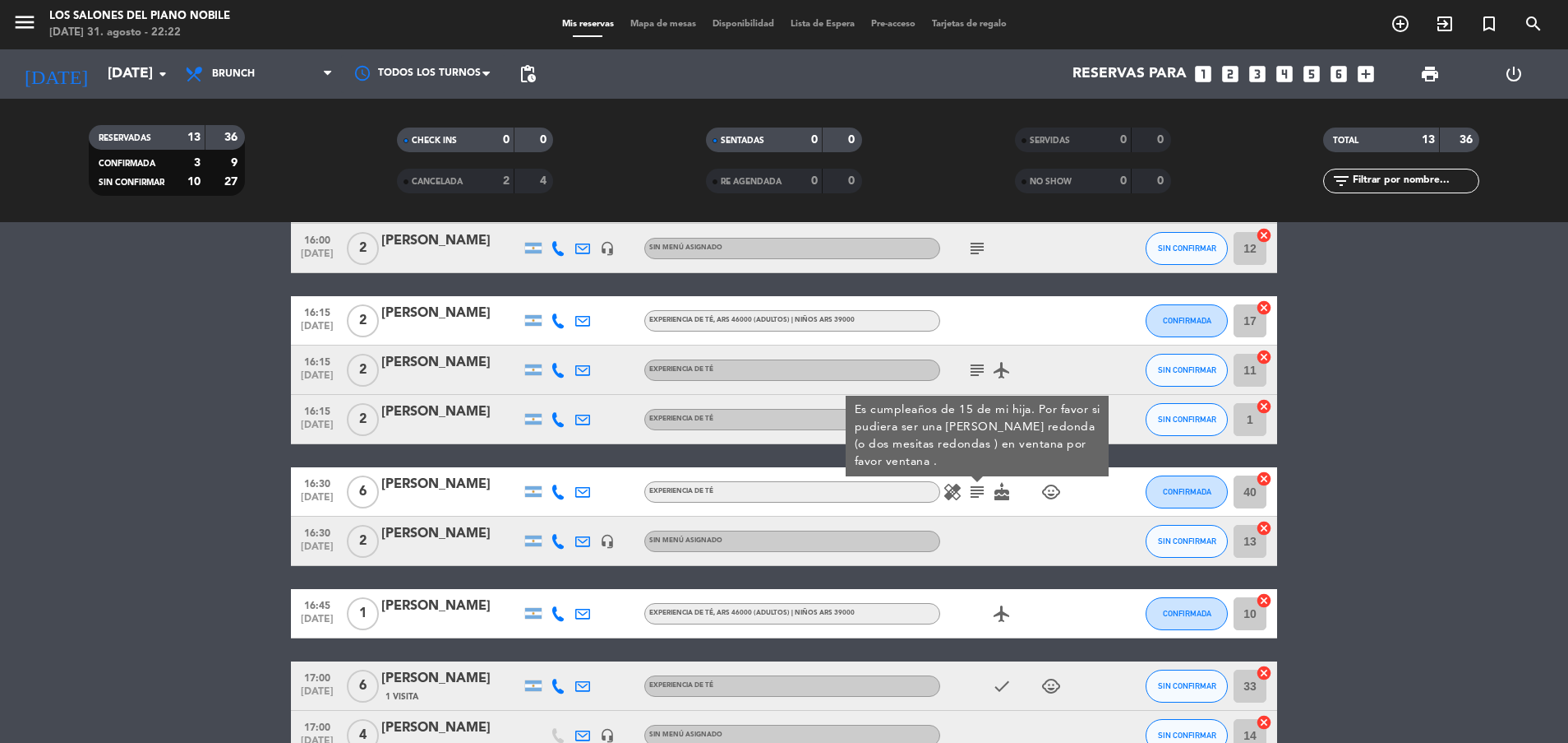
click at [983, 491] on icon "subject" at bounding box center [977, 492] width 20 height 20
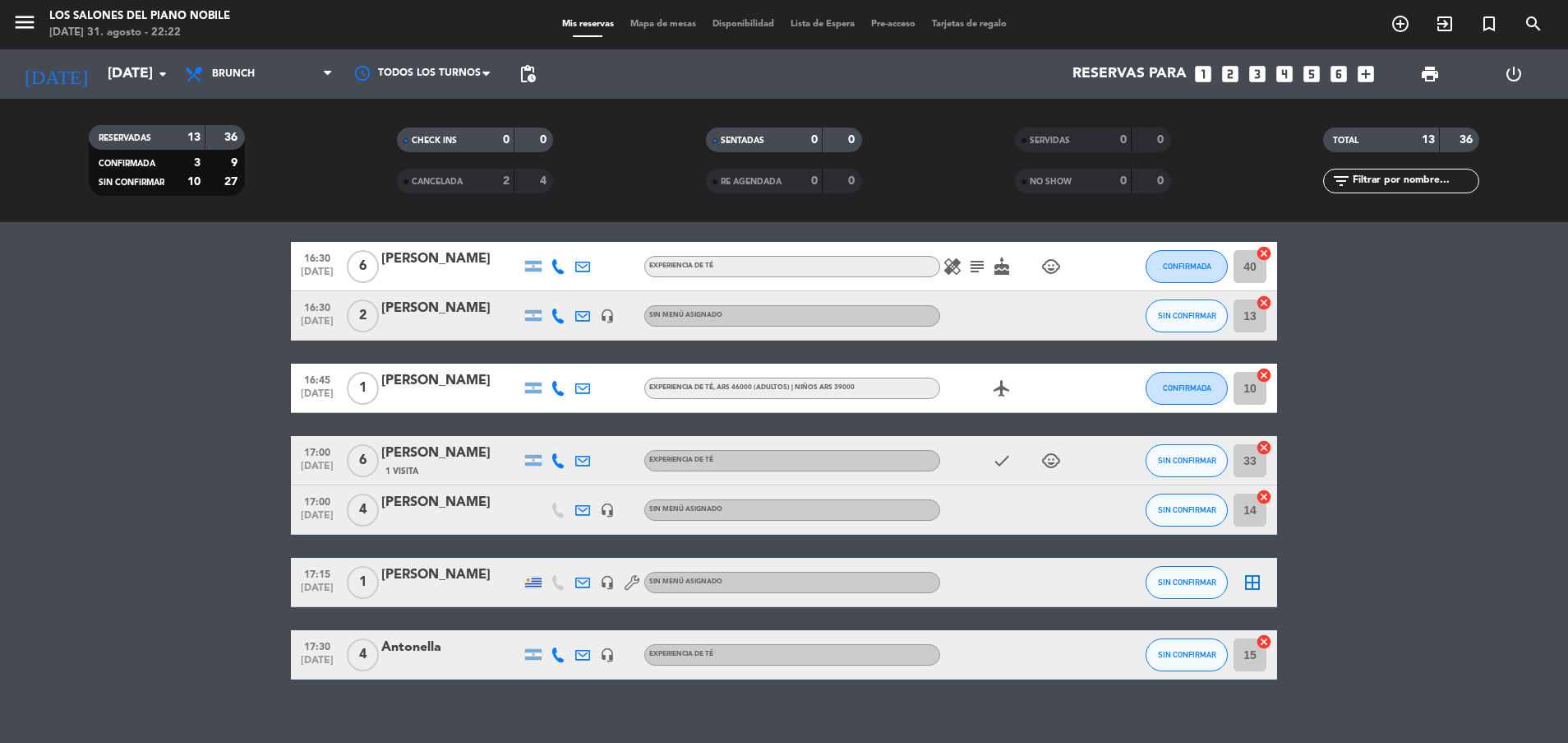
scroll to position [417, 0]
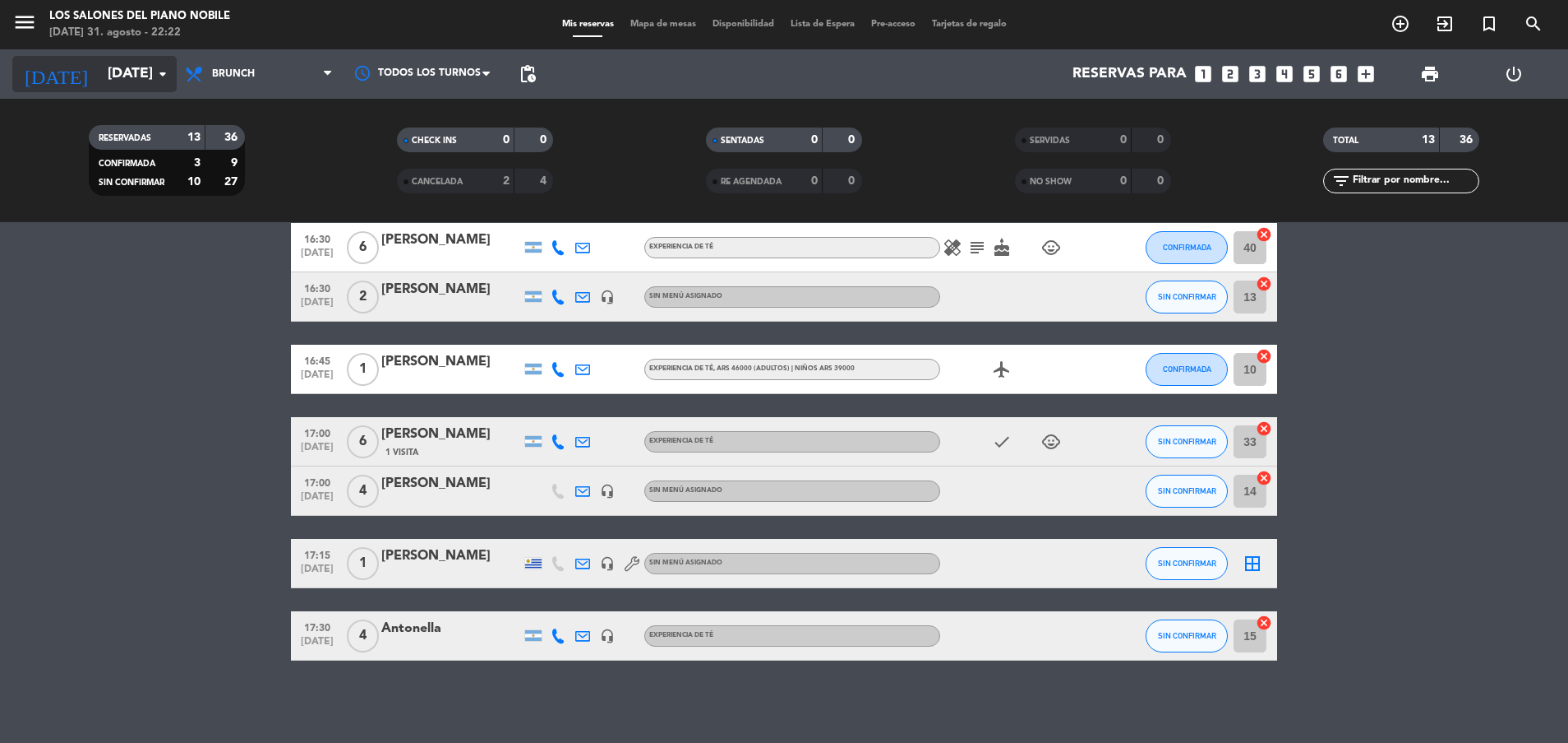
click at [101, 79] on input "[DATE]" at bounding box center [194, 74] width 190 height 33
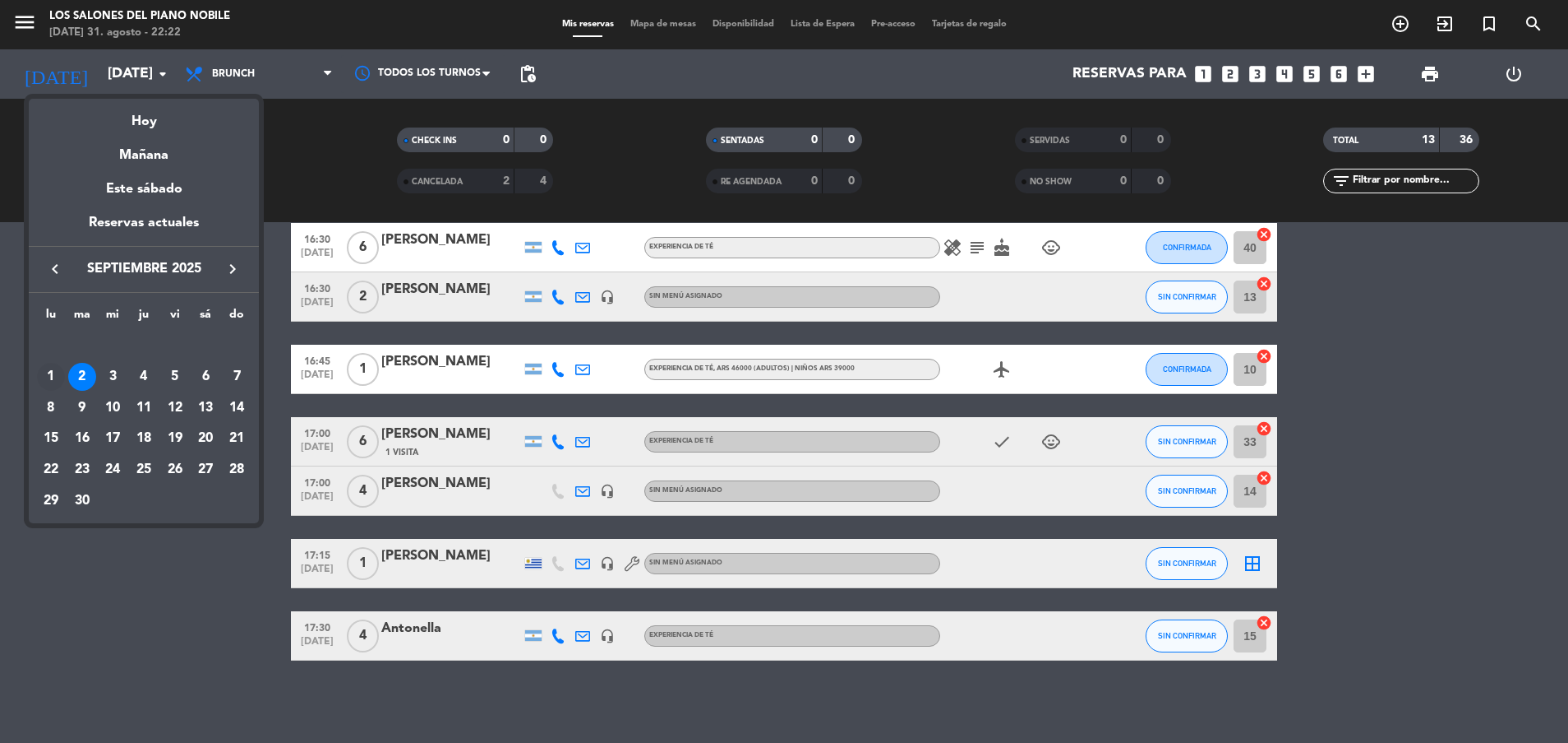
click at [54, 376] on div "1" at bounding box center [51, 376] width 28 height 28
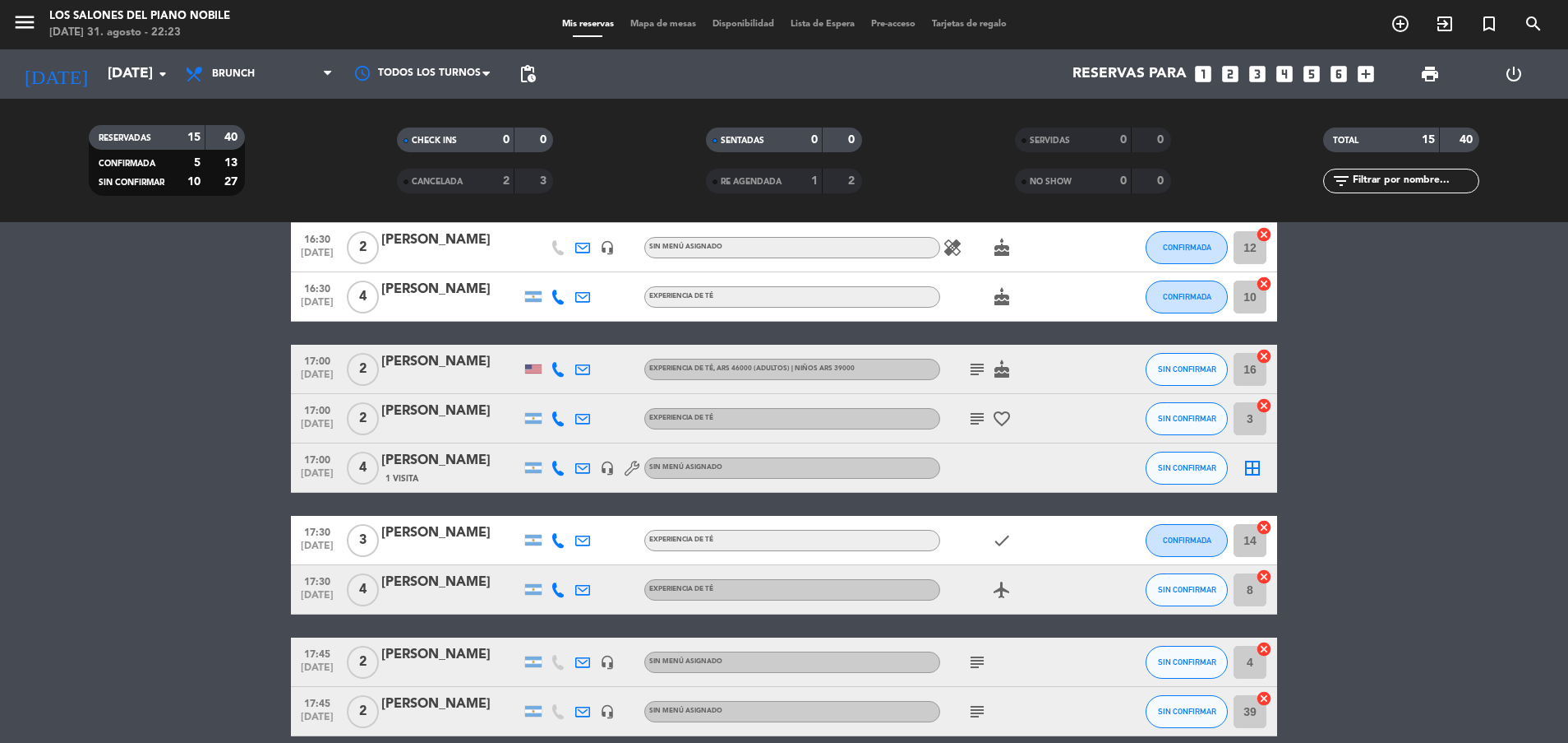
scroll to position [0, 0]
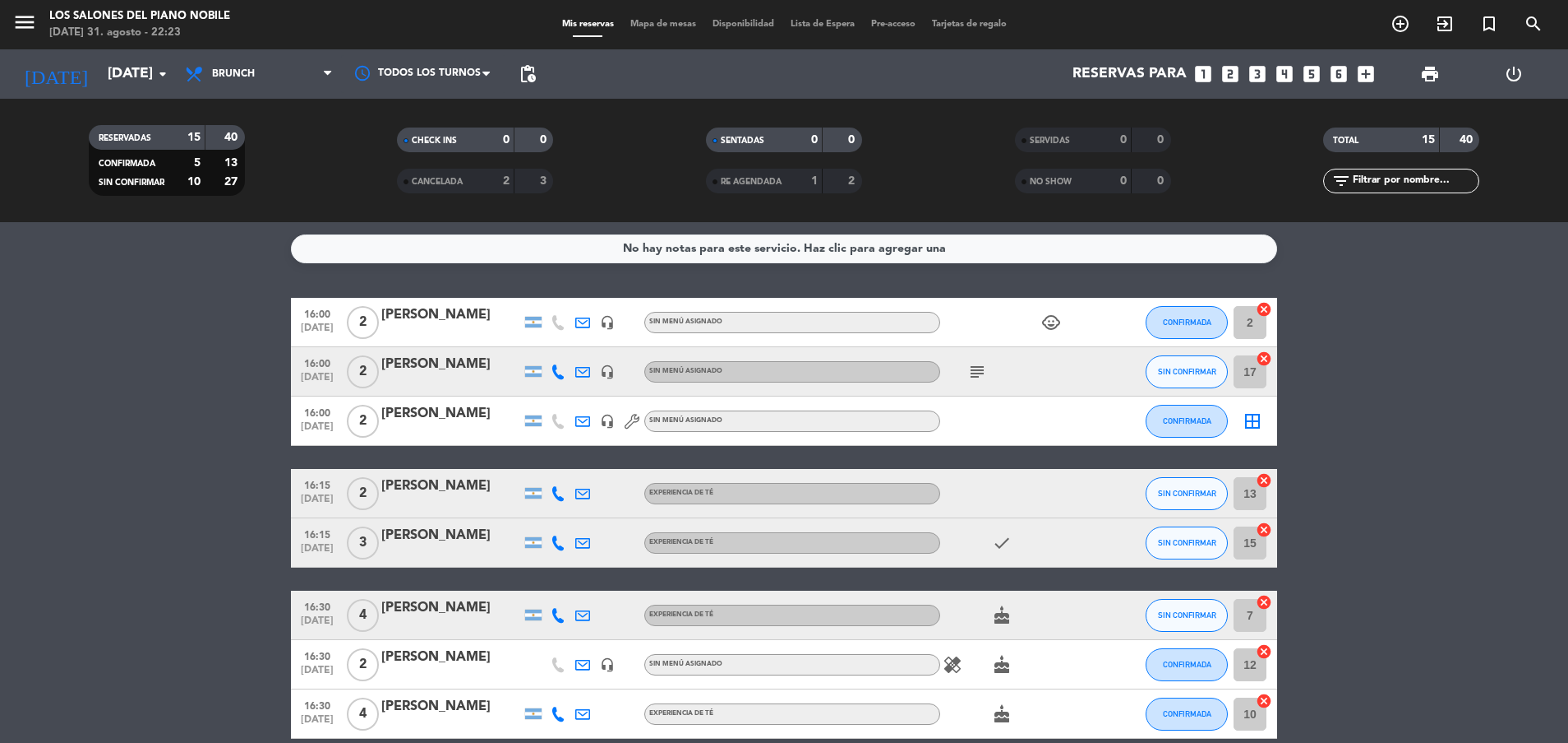
click at [971, 368] on icon "subject" at bounding box center [977, 372] width 20 height 20
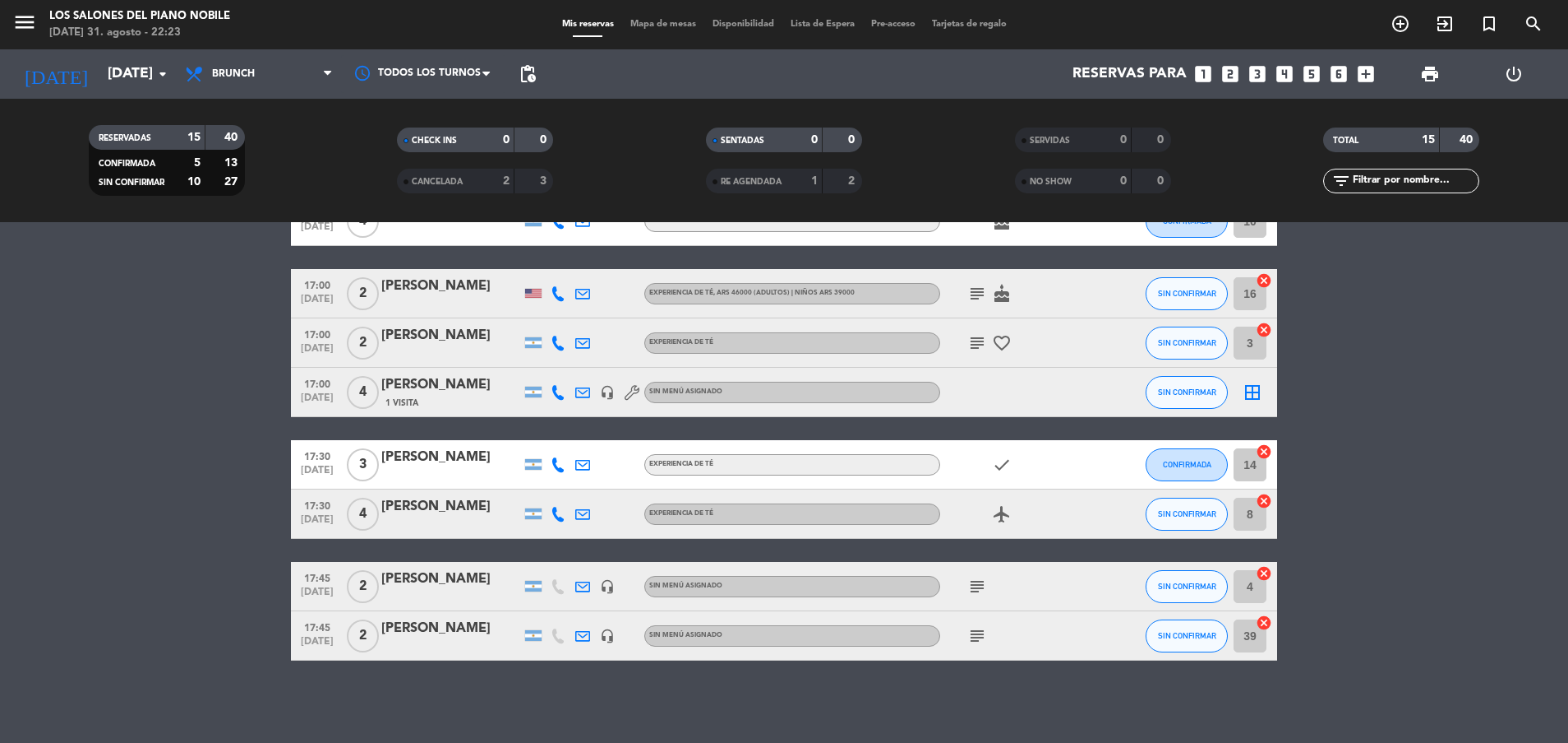
click at [187, 457] on bookings-row "16:00 [DATE] 2 [PERSON_NAME] headset_mic Sin menú asignado child_care CONFIRMAD…" at bounding box center [784, 232] width 1568 height 855
click at [106, 73] on input "[DATE]" at bounding box center [194, 74] width 190 height 33
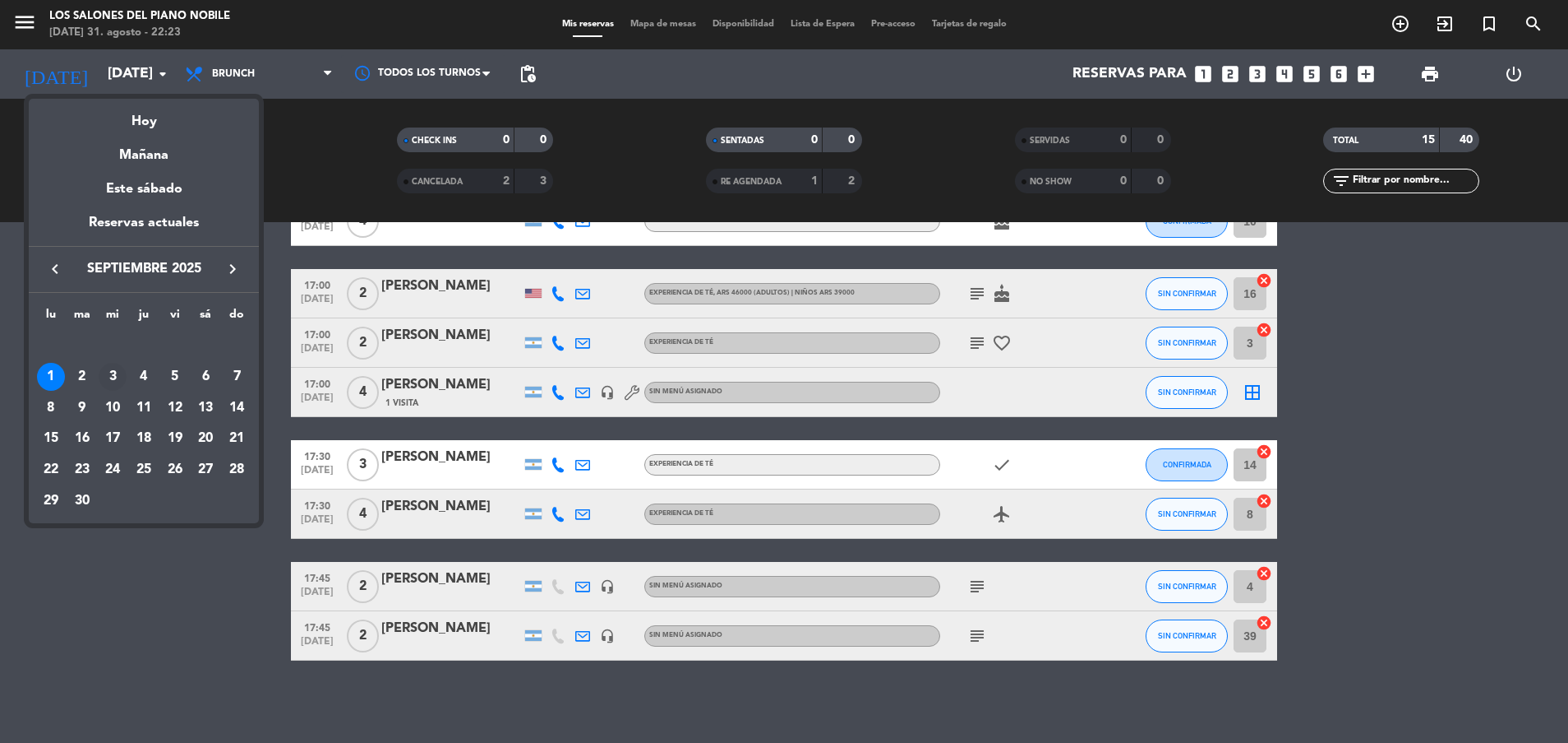
click at [117, 373] on div "3" at bounding box center [112, 376] width 28 height 28
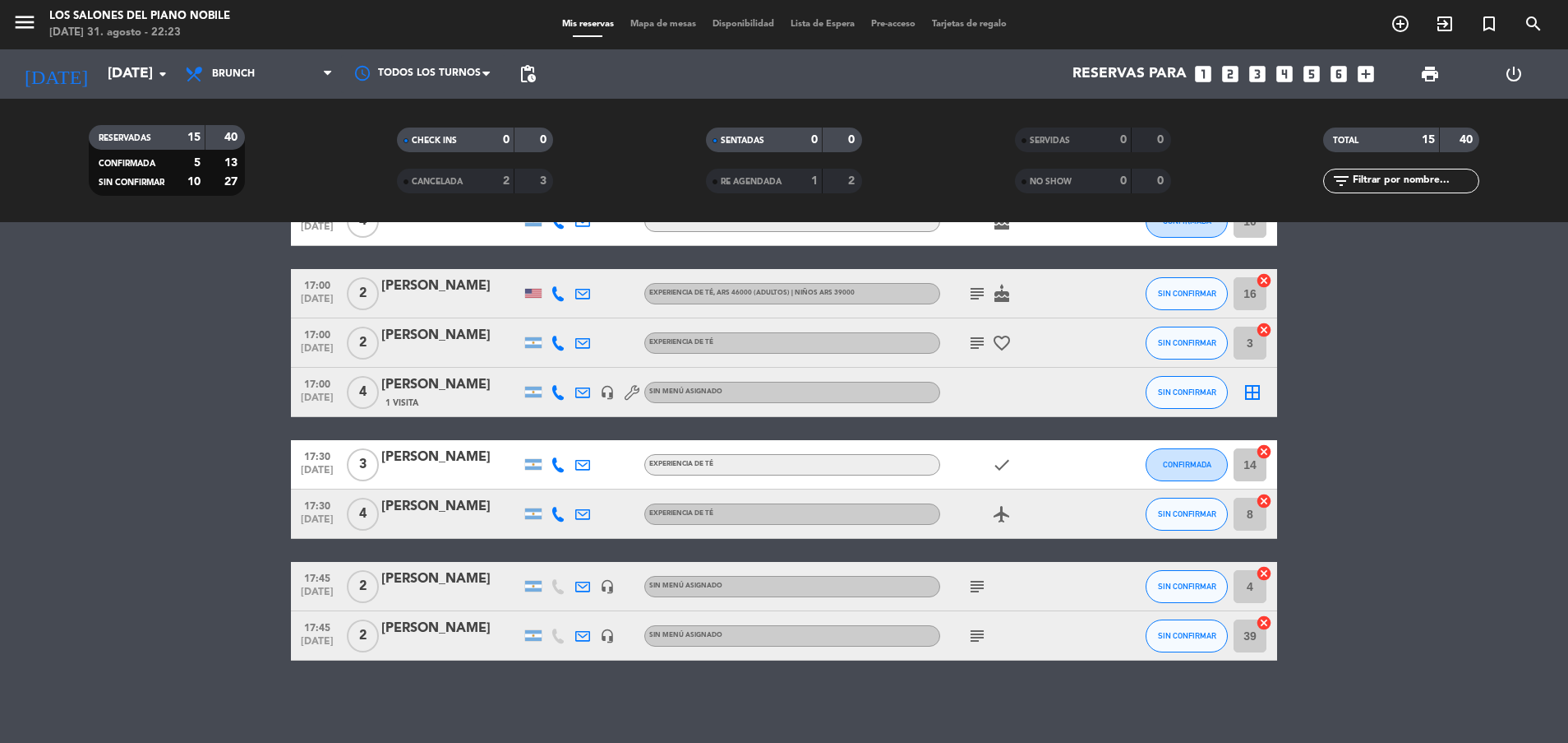
type input "[DATE]"
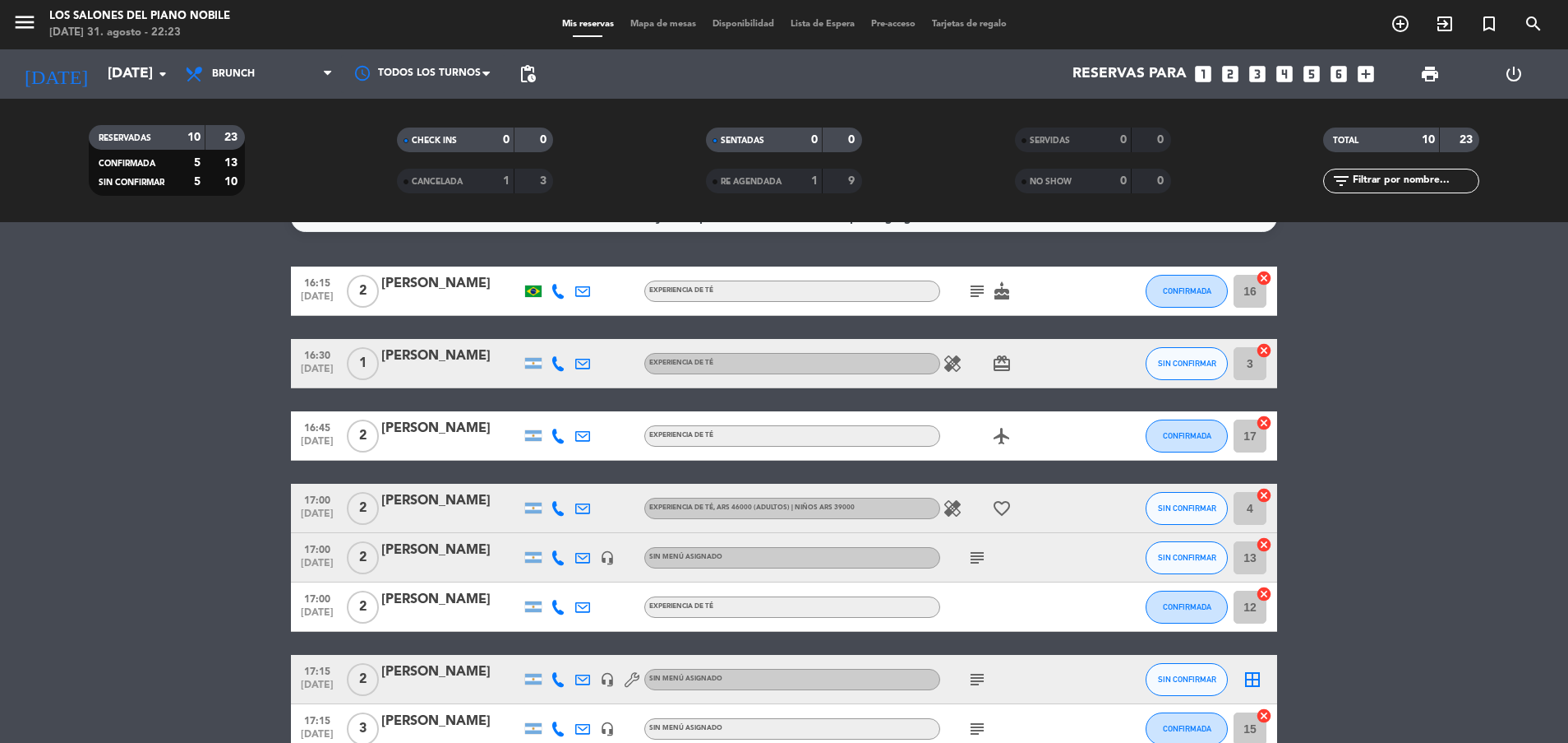
scroll to position [0, 0]
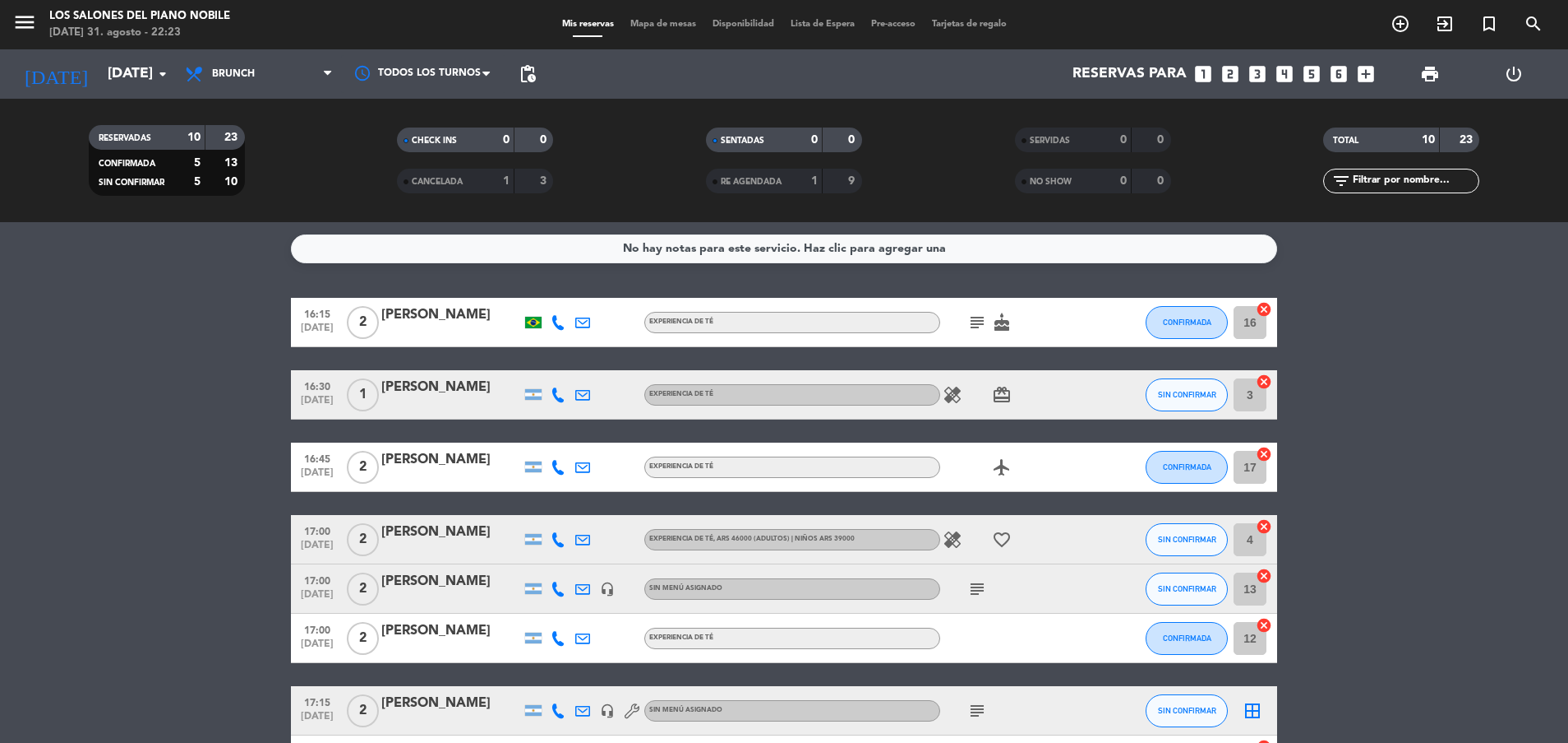
click at [977, 324] on icon "subject" at bounding box center [977, 322] width 20 height 20
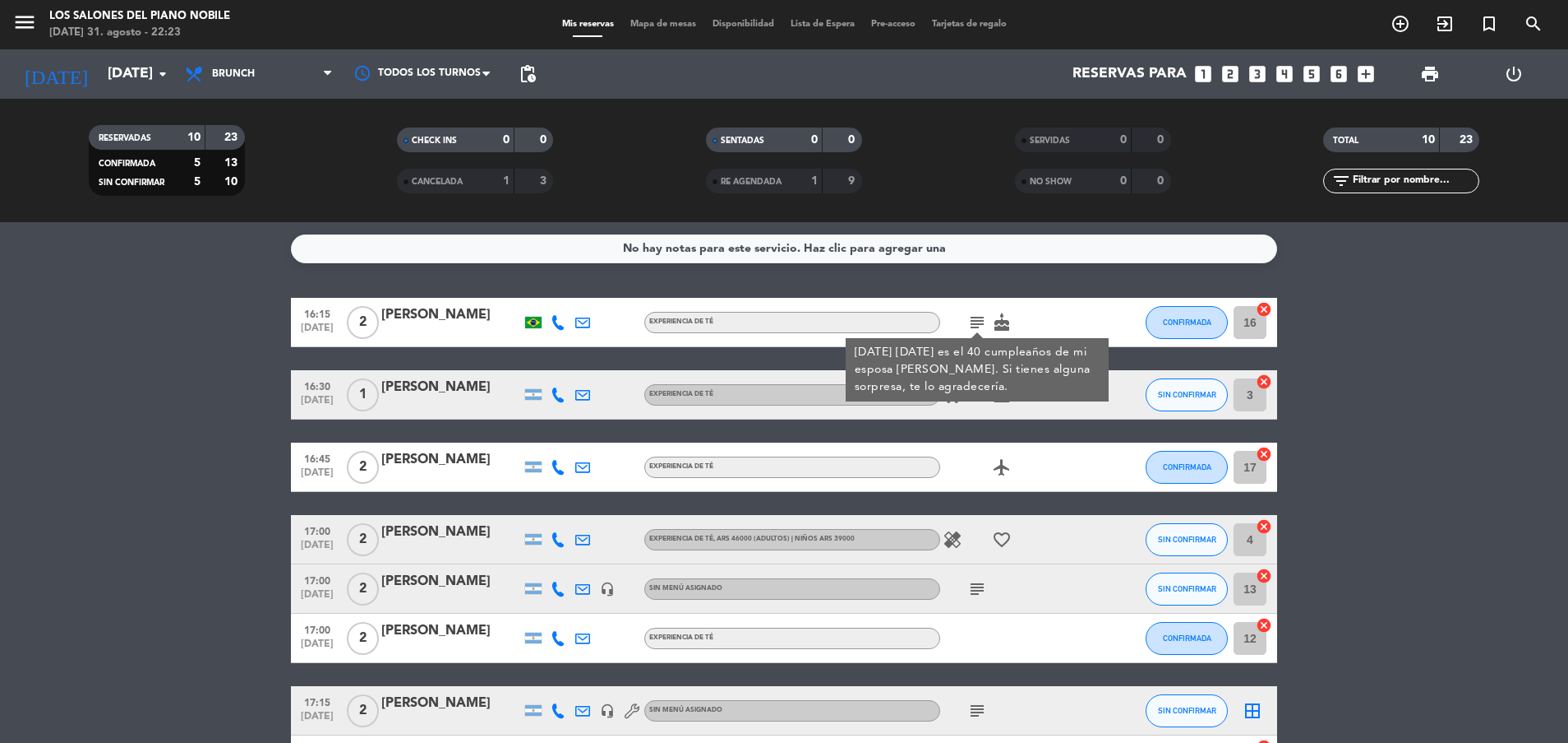
click at [977, 325] on icon "subject" at bounding box center [977, 322] width 20 height 20
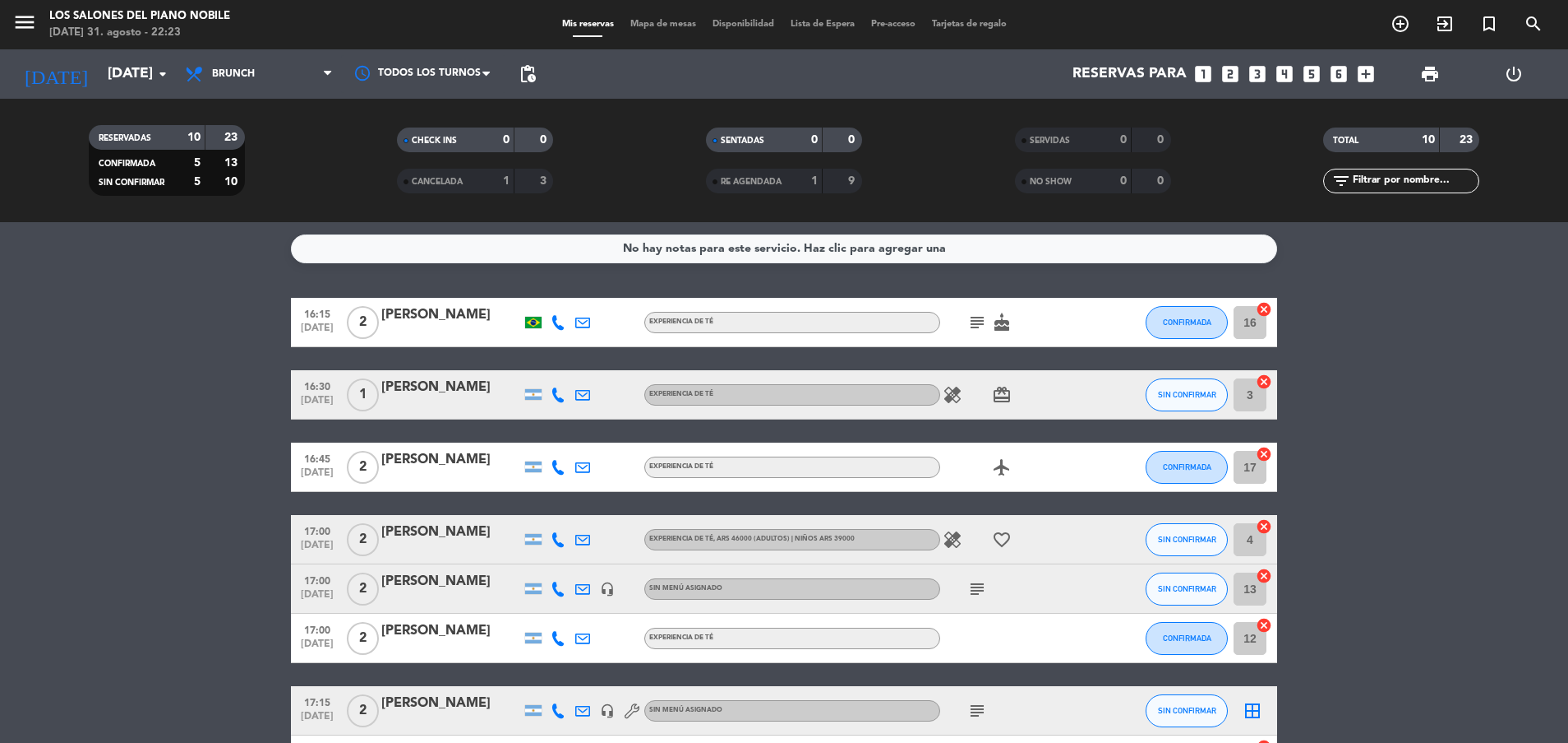
click at [954, 393] on icon "healing" at bounding box center [952, 394] width 20 height 20
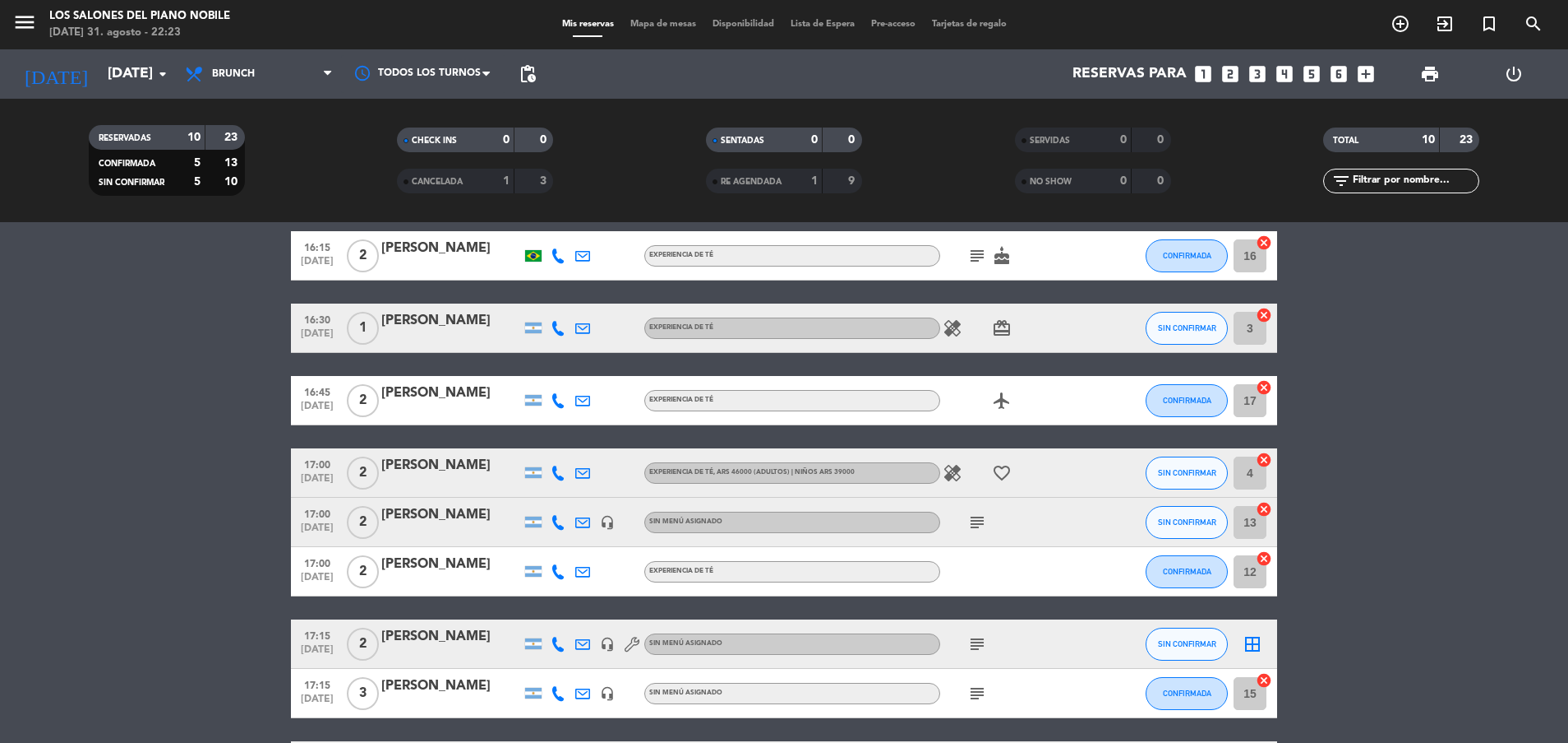
scroll to position [17, 0]
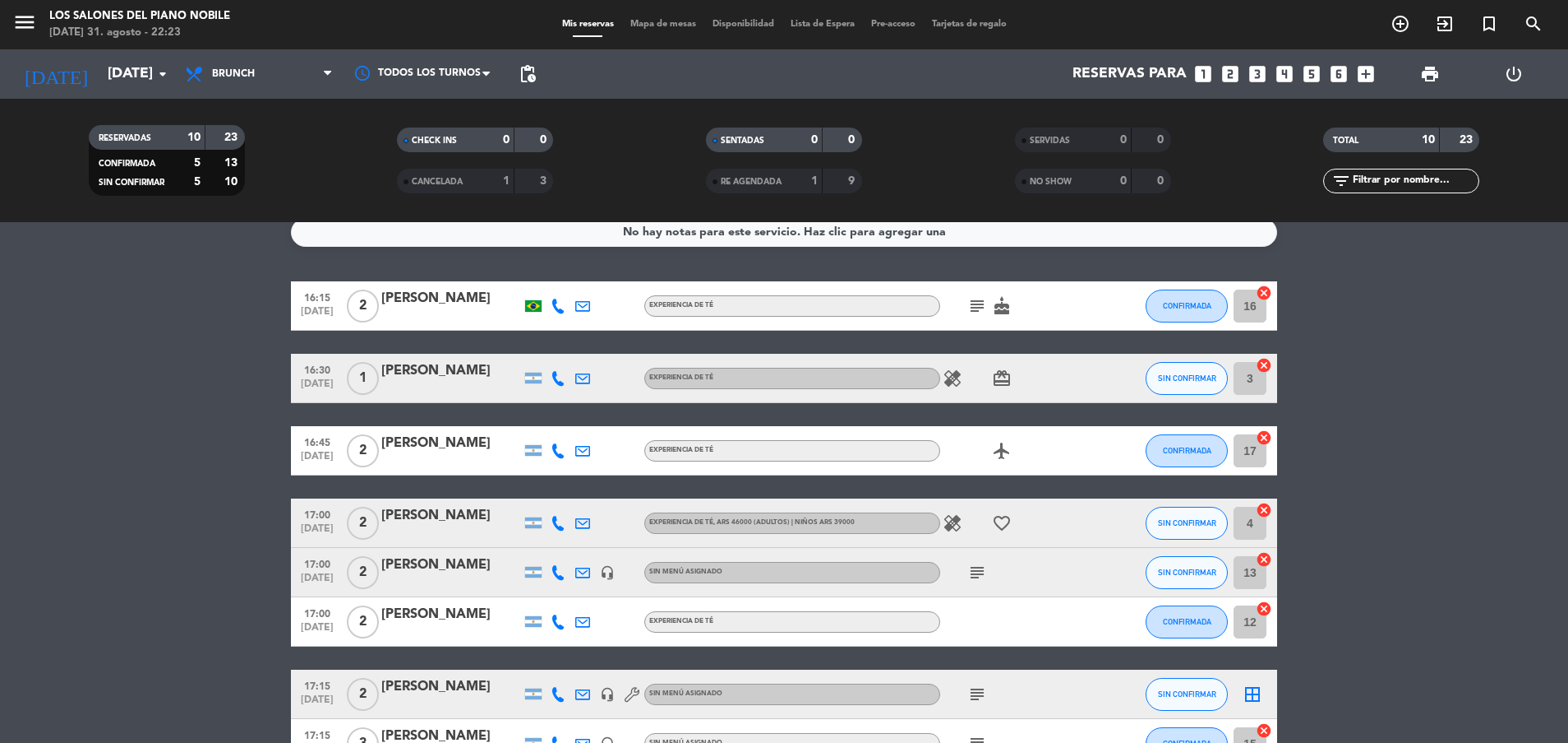
click at [956, 377] on icon "healing" at bounding box center [952, 378] width 20 height 20
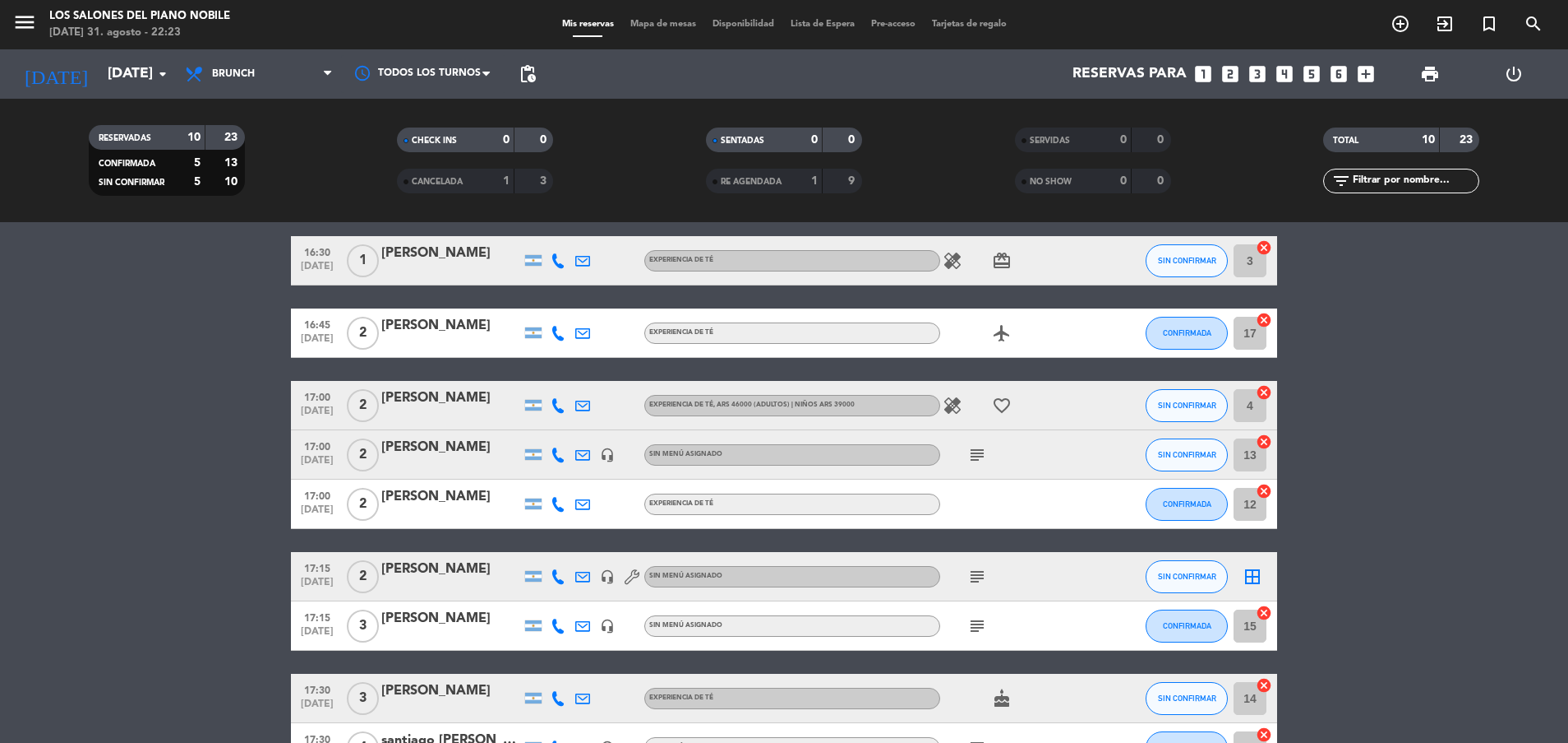
scroll to position [156, 0]
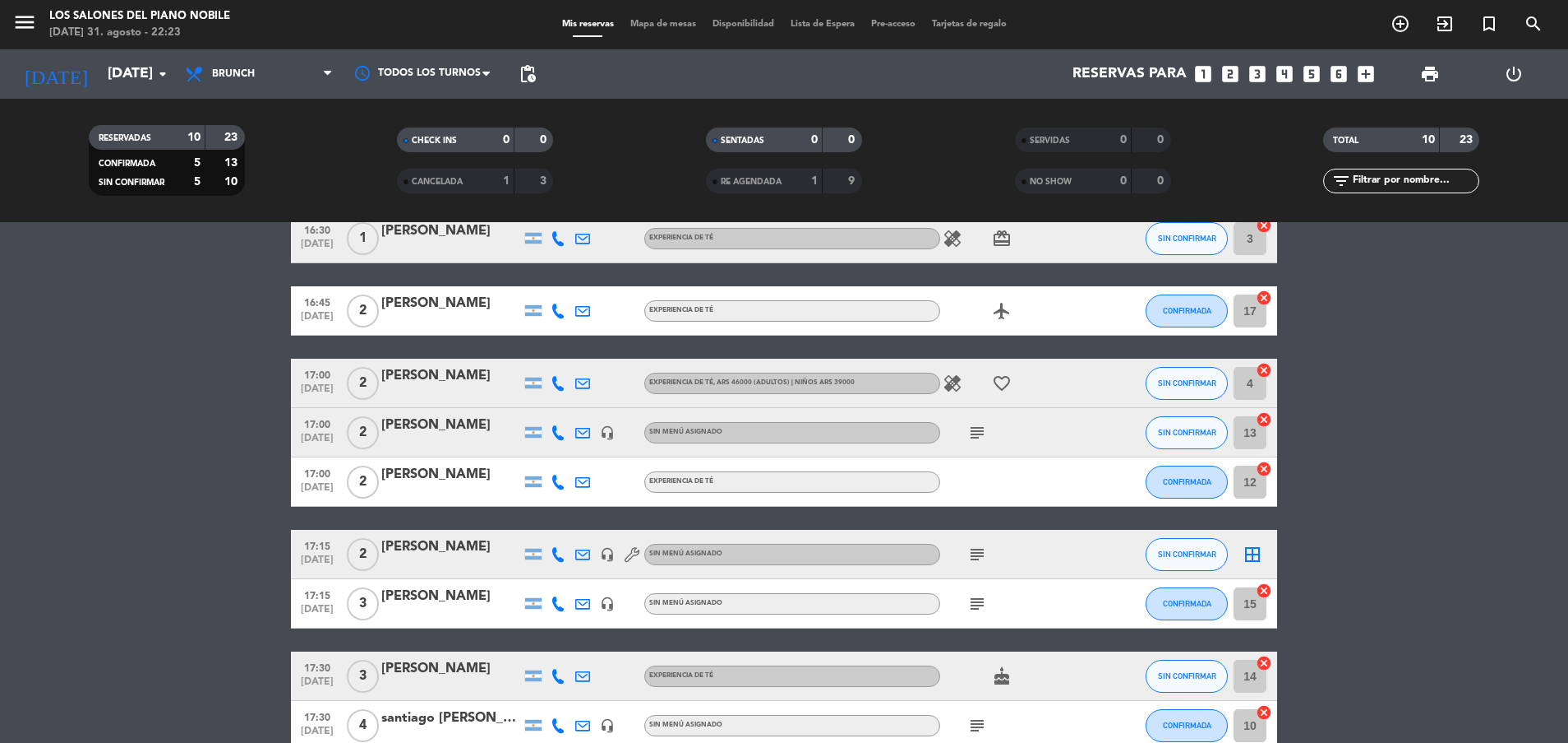
click at [956, 386] on icon "healing" at bounding box center [952, 383] width 20 height 20
click at [980, 431] on icon "subject" at bounding box center [977, 433] width 20 height 20
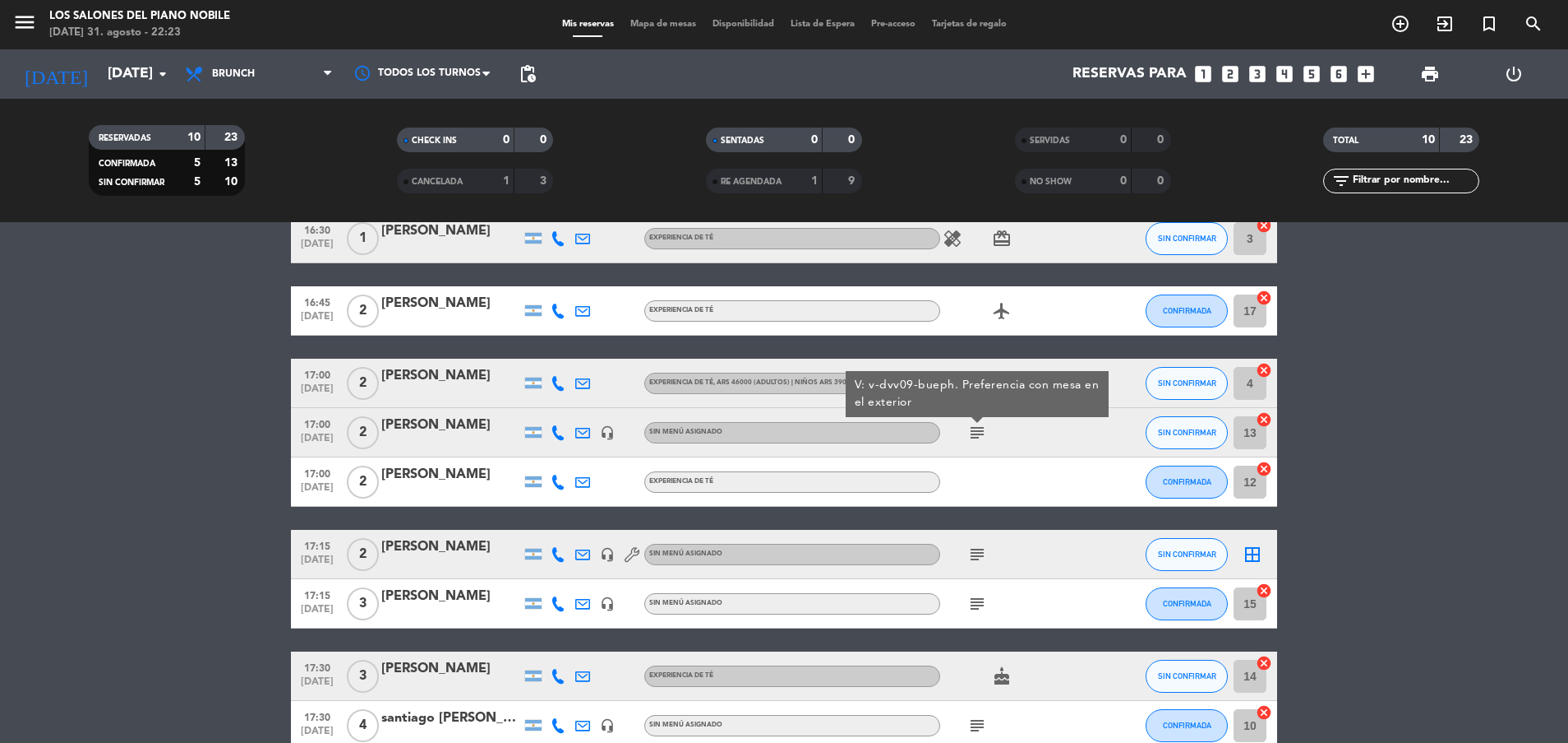
click at [980, 431] on icon "subject" at bounding box center [977, 433] width 20 height 20
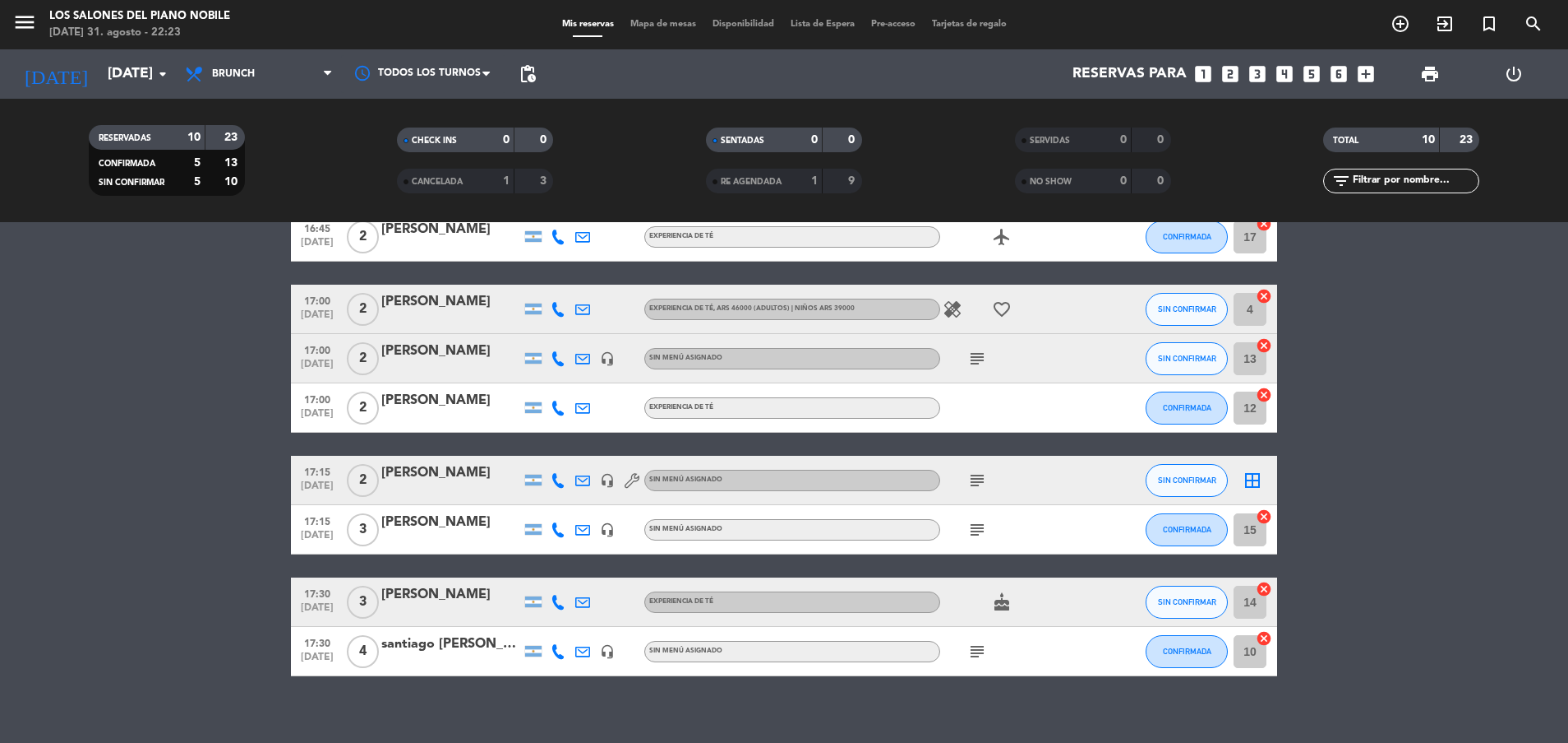
scroll to position [238, 0]
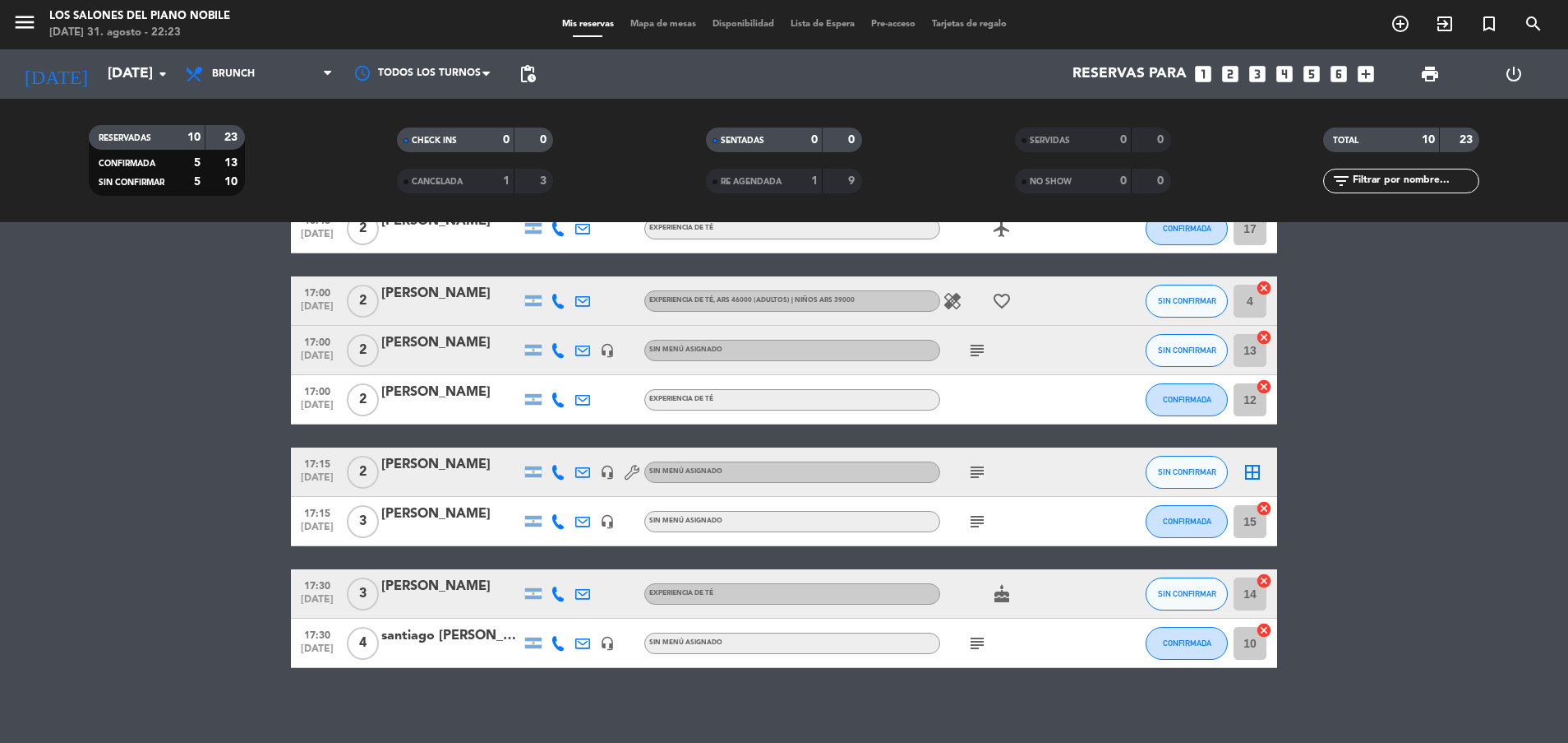
click at [982, 475] on icon "subject" at bounding box center [977, 472] width 20 height 20
click at [982, 514] on icon "subject" at bounding box center [977, 521] width 20 height 20
click at [602, 478] on icon "headset_mic" at bounding box center [607, 472] width 15 height 15
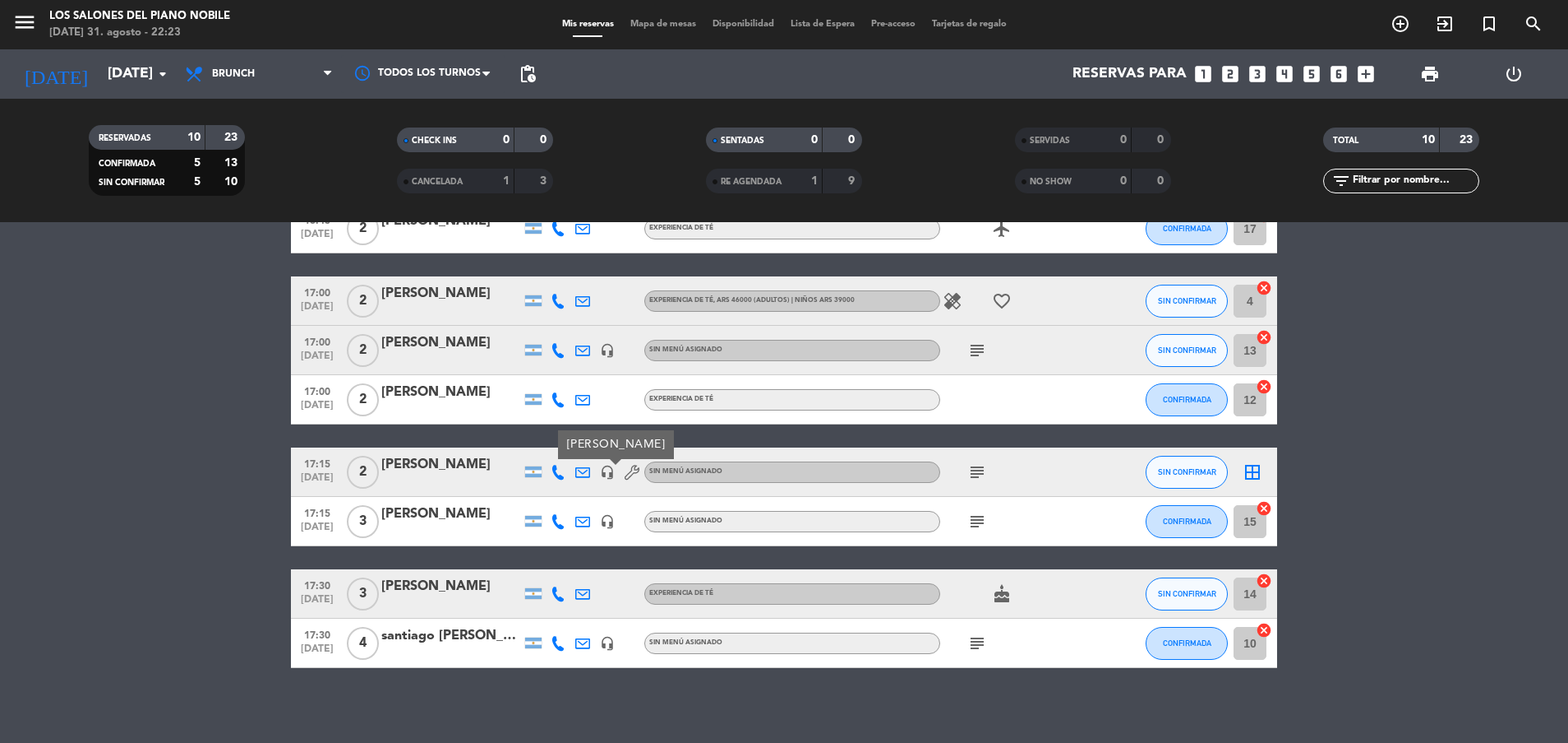
click at [602, 478] on icon "headset_mic" at bounding box center [607, 472] width 15 height 15
drag, startPoint x: 602, startPoint y: 478, endPoint x: 462, endPoint y: 465, distance: 140.6
click at [462, 465] on div "[PERSON_NAME]" at bounding box center [451, 465] width 140 height 21
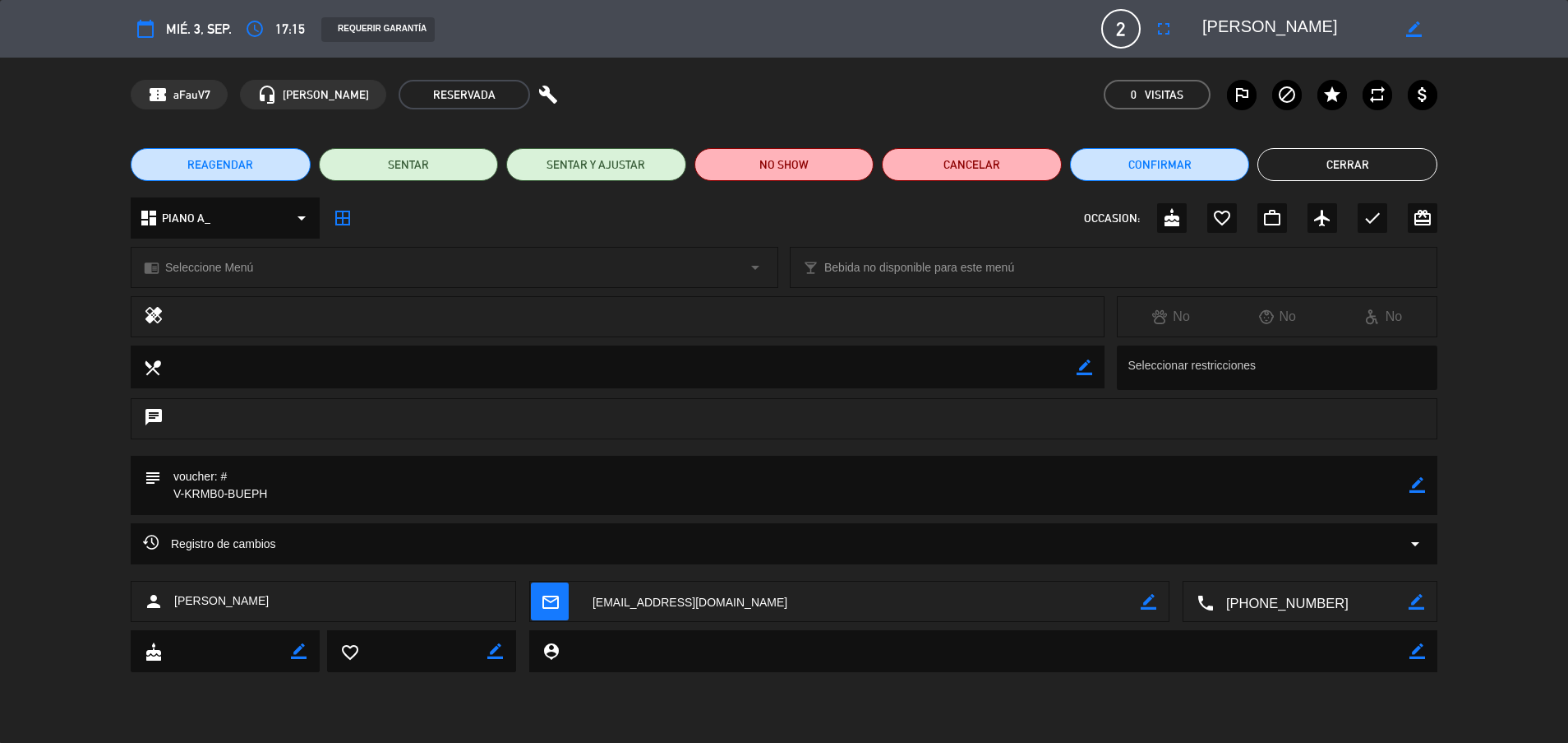
click at [1420, 486] on icon "border_color" at bounding box center [1418, 485] width 16 height 16
click at [170, 489] on textarea at bounding box center [785, 485] width 1249 height 60
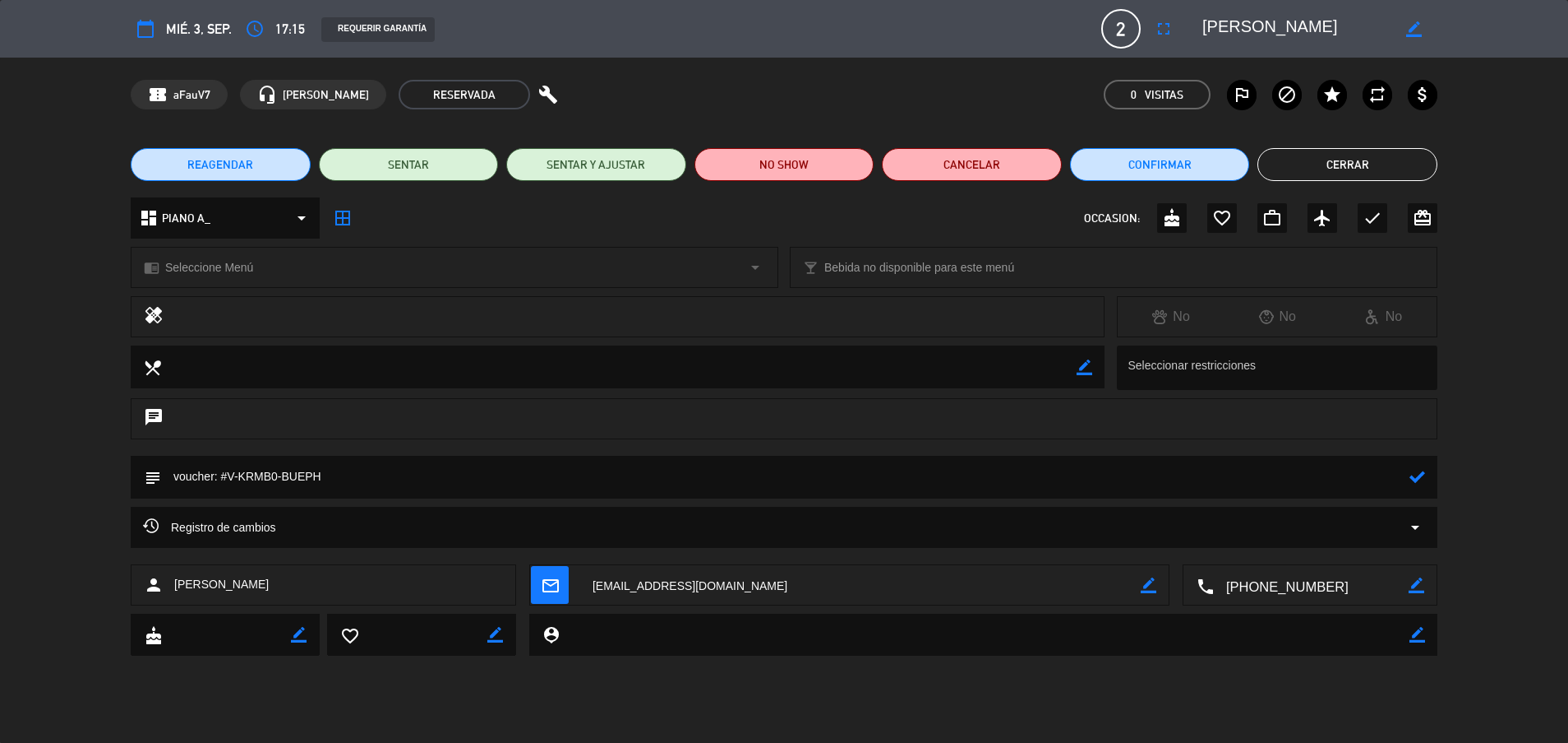
click at [374, 475] on textarea at bounding box center [785, 476] width 1249 height 42
drag, startPoint x: 241, startPoint y: 479, endPoint x: 276, endPoint y: 473, distance: 35.5
click at [276, 473] on textarea at bounding box center [785, 476] width 1249 height 42
click at [1331, 467] on textarea at bounding box center [785, 476] width 1249 height 42
type textarea "voucher: #V-KRMB0-BUEPH - 96k"
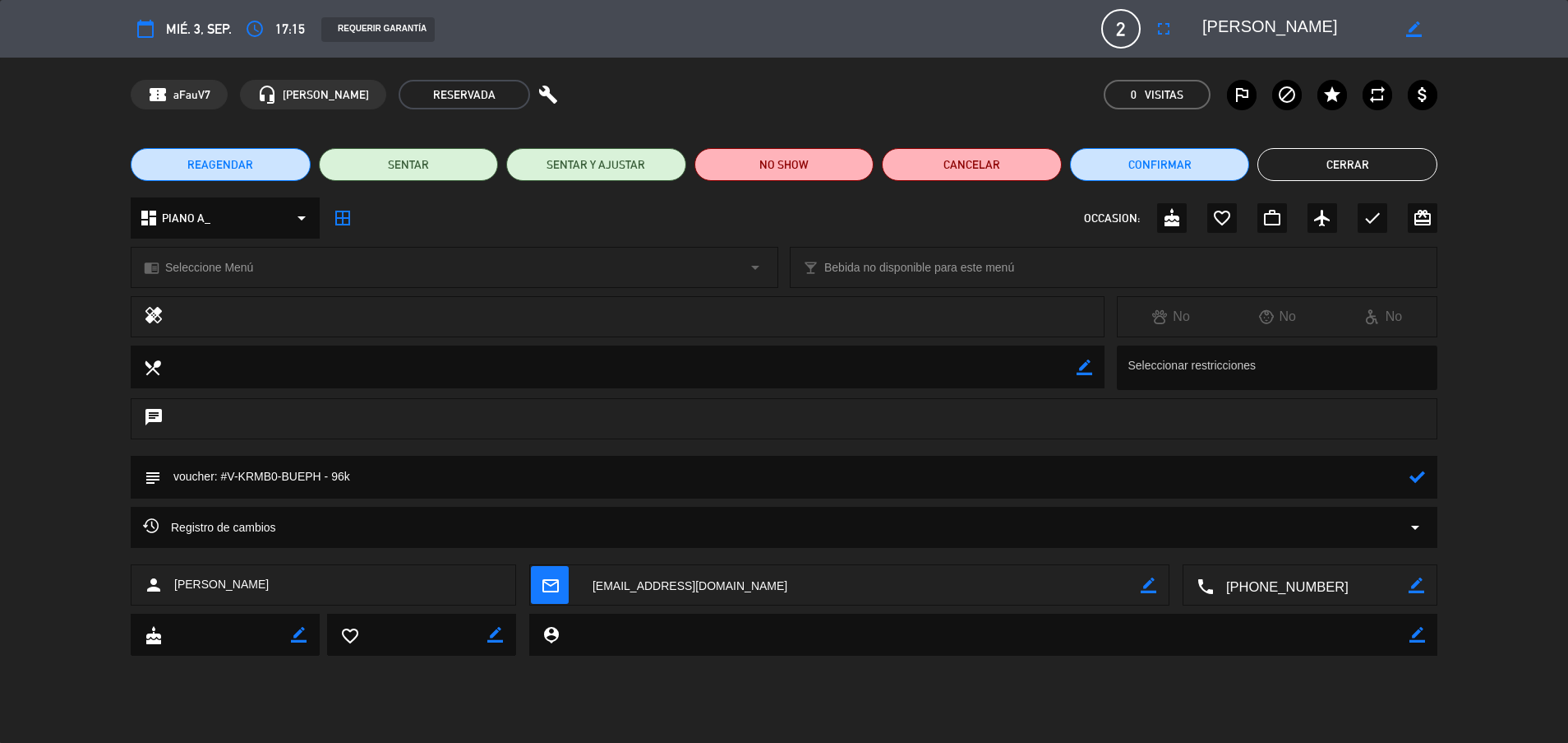
click at [1416, 476] on icon at bounding box center [1418, 476] width 16 height 16
click at [1337, 155] on button "Cerrar" at bounding box center [1347, 165] width 180 height 33
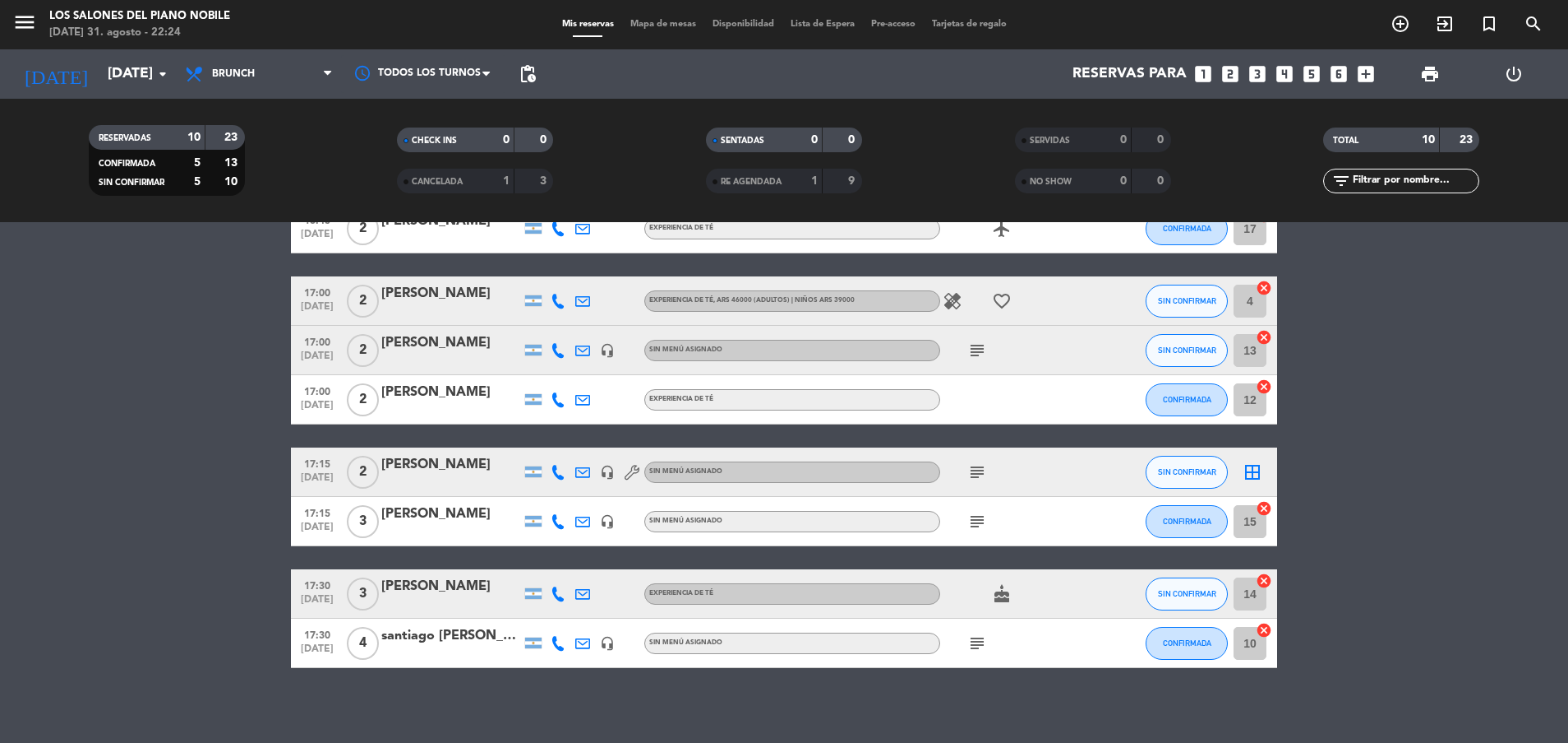
click at [969, 470] on icon "subject" at bounding box center [977, 472] width 20 height 20
click at [978, 518] on icon "subject" at bounding box center [977, 521] width 20 height 20
click at [973, 636] on icon "subject" at bounding box center [977, 643] width 20 height 20
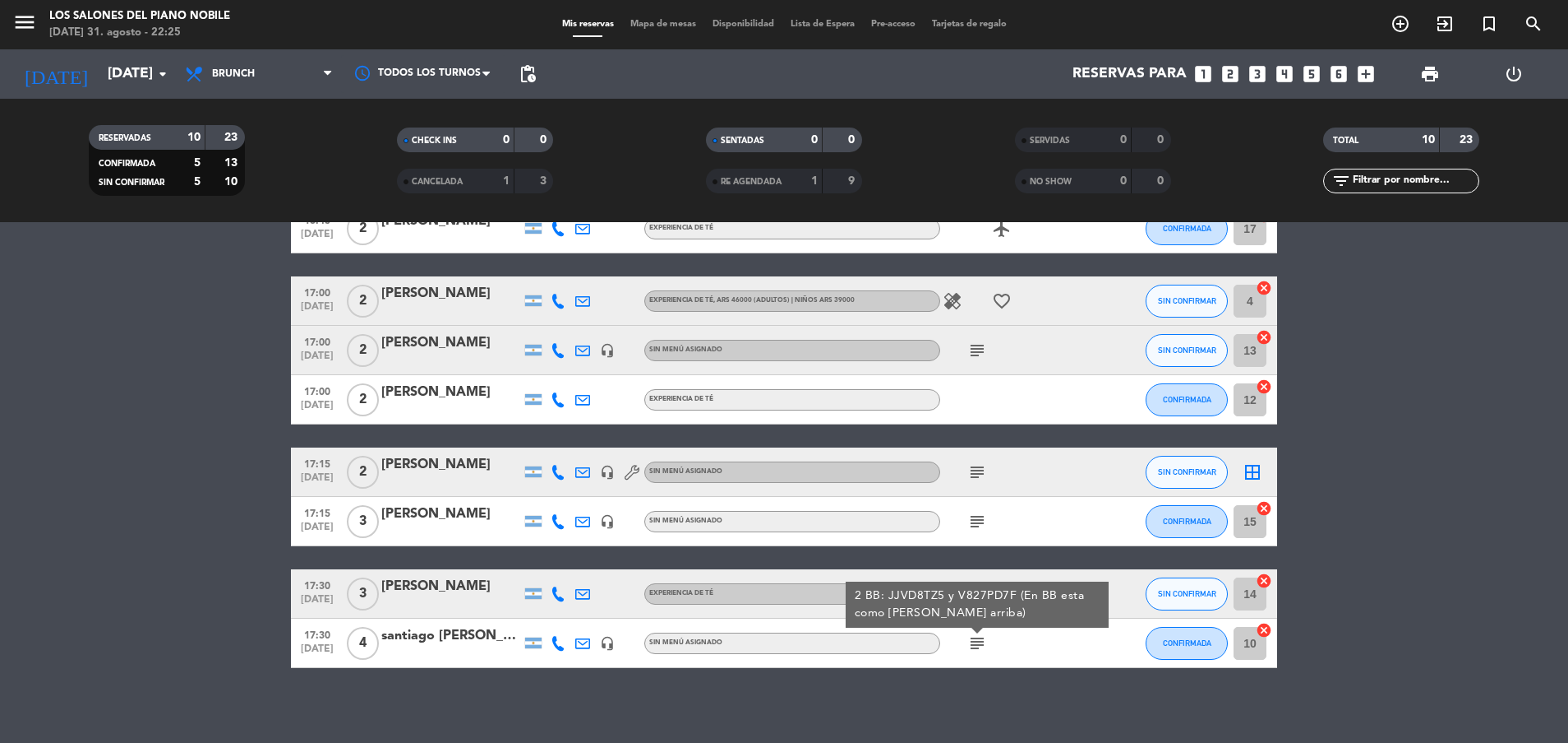
click at [973, 636] on icon "subject" at bounding box center [977, 643] width 20 height 20
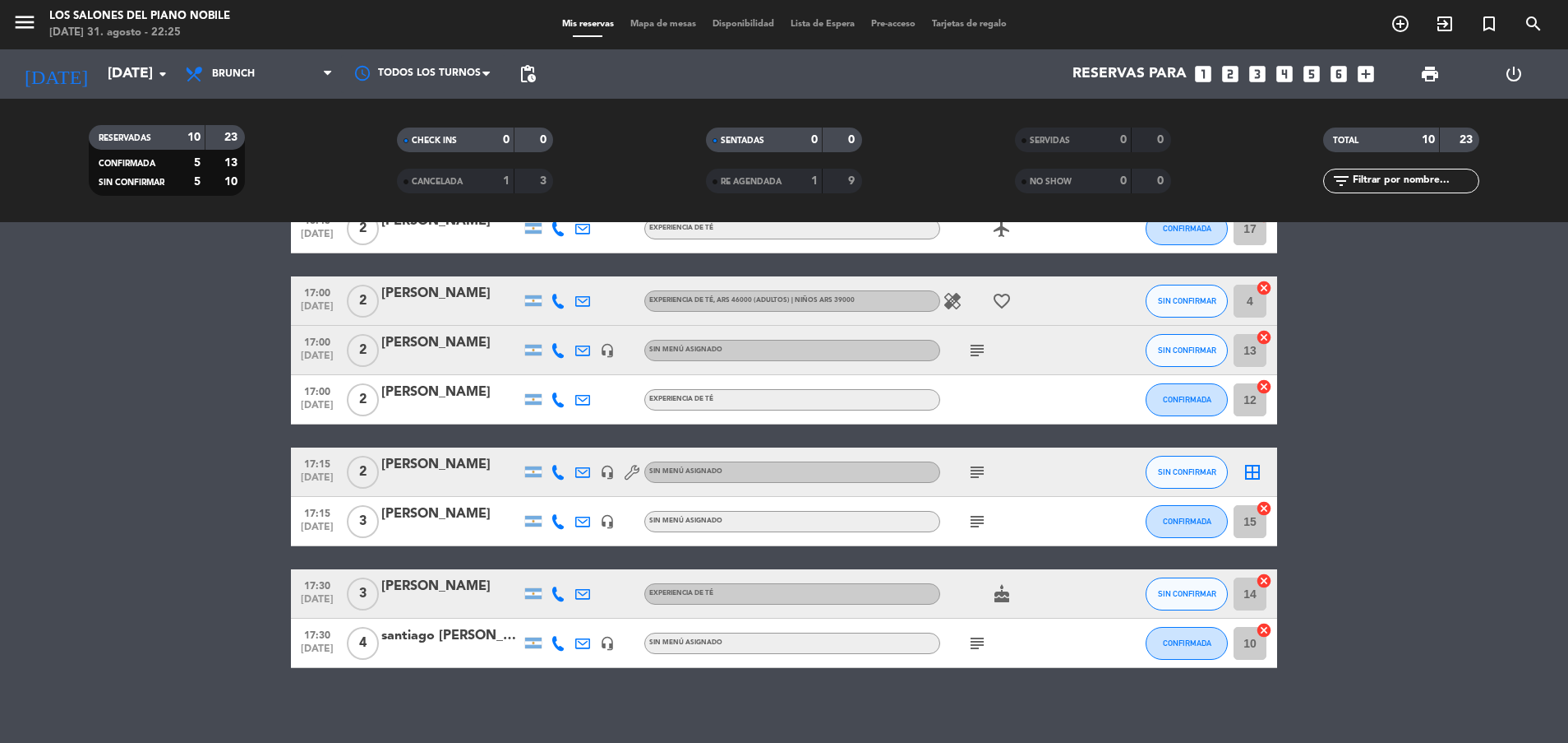
scroll to position [0, 0]
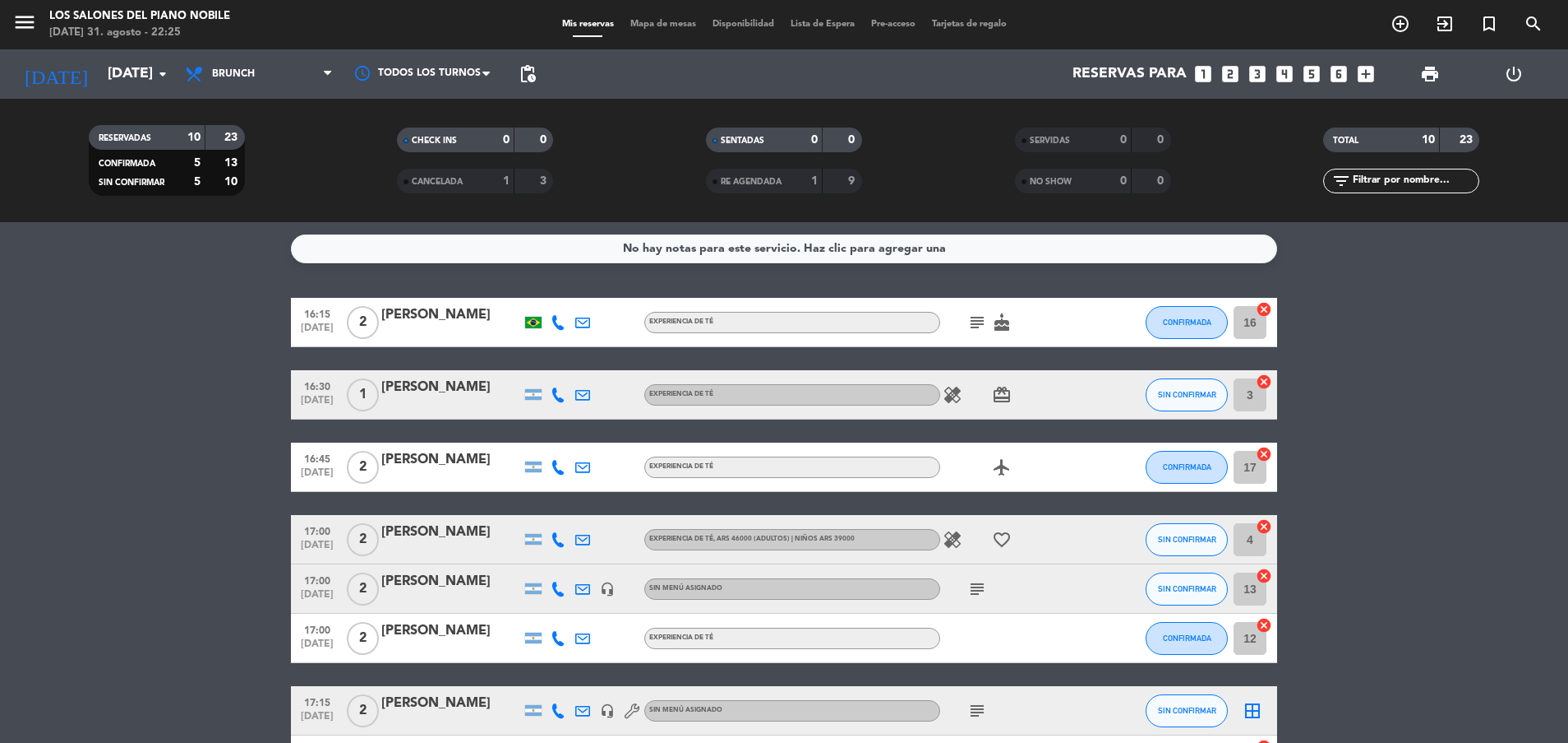
click at [978, 326] on icon "subject" at bounding box center [977, 322] width 20 height 20
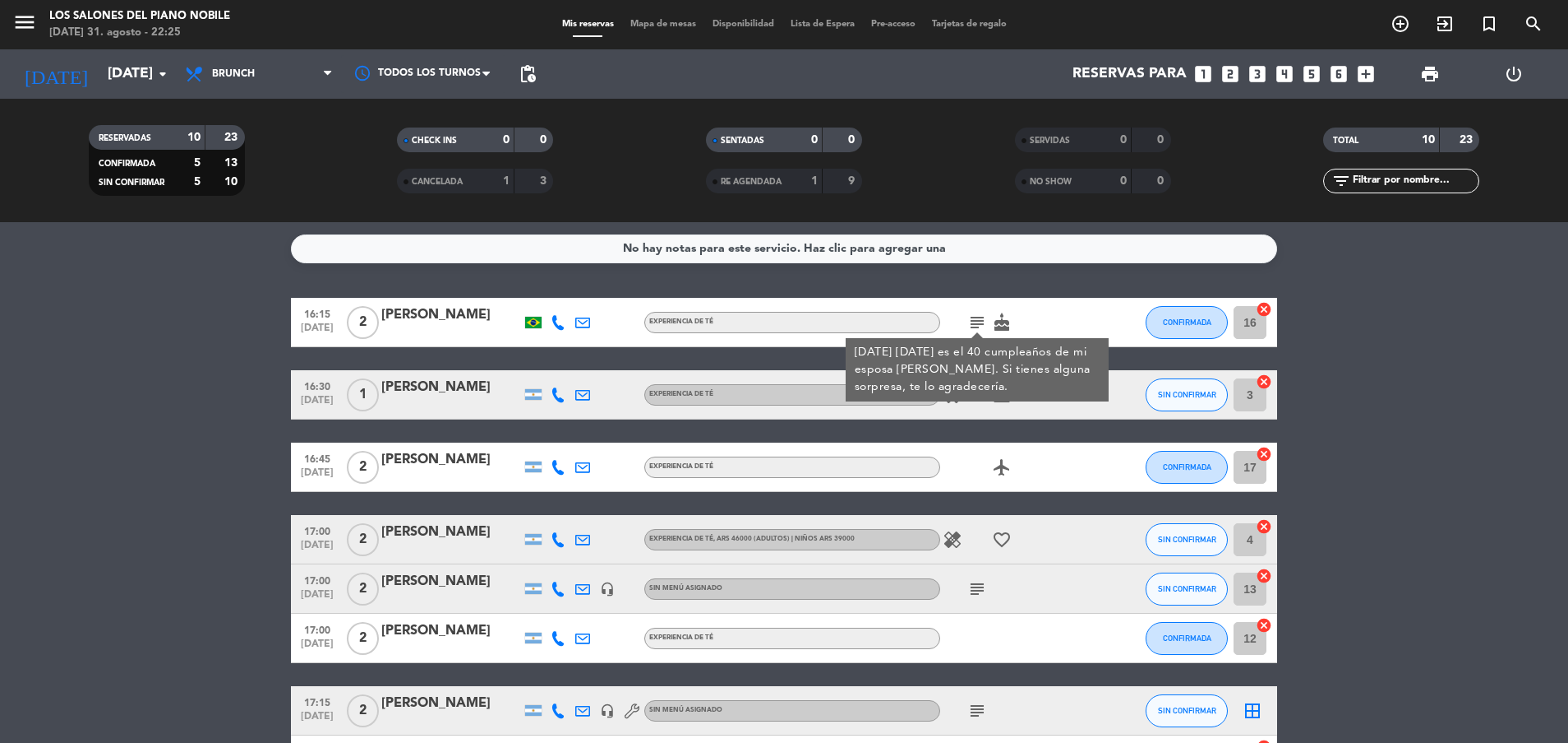
click at [976, 582] on icon "subject" at bounding box center [977, 589] width 20 height 20
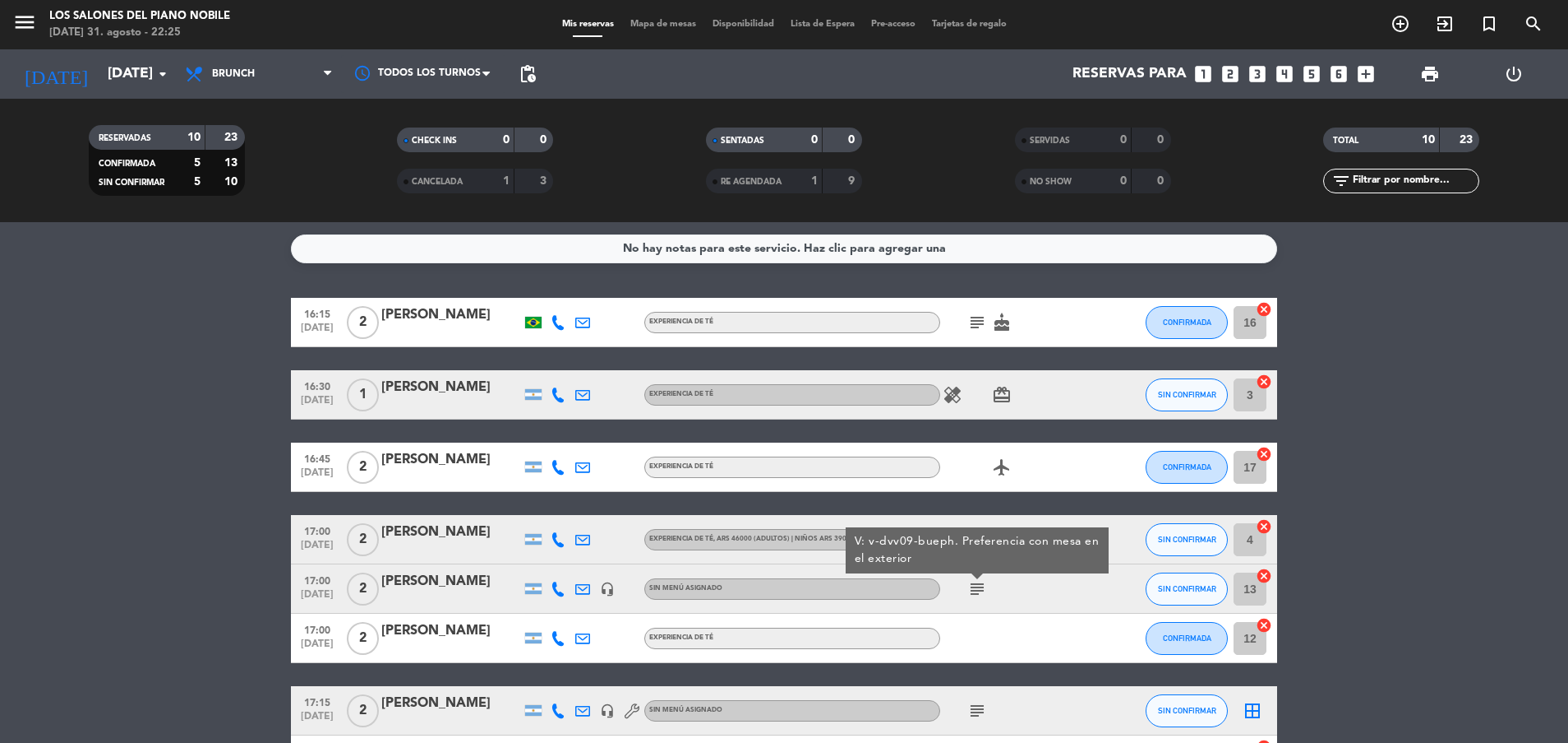
click at [476, 570] on div "17:00 [DATE] 2 [PERSON_NAME] headset_mic Sin menú asignado subject V: v-dvv09-b…" at bounding box center [784, 589] width 986 height 50
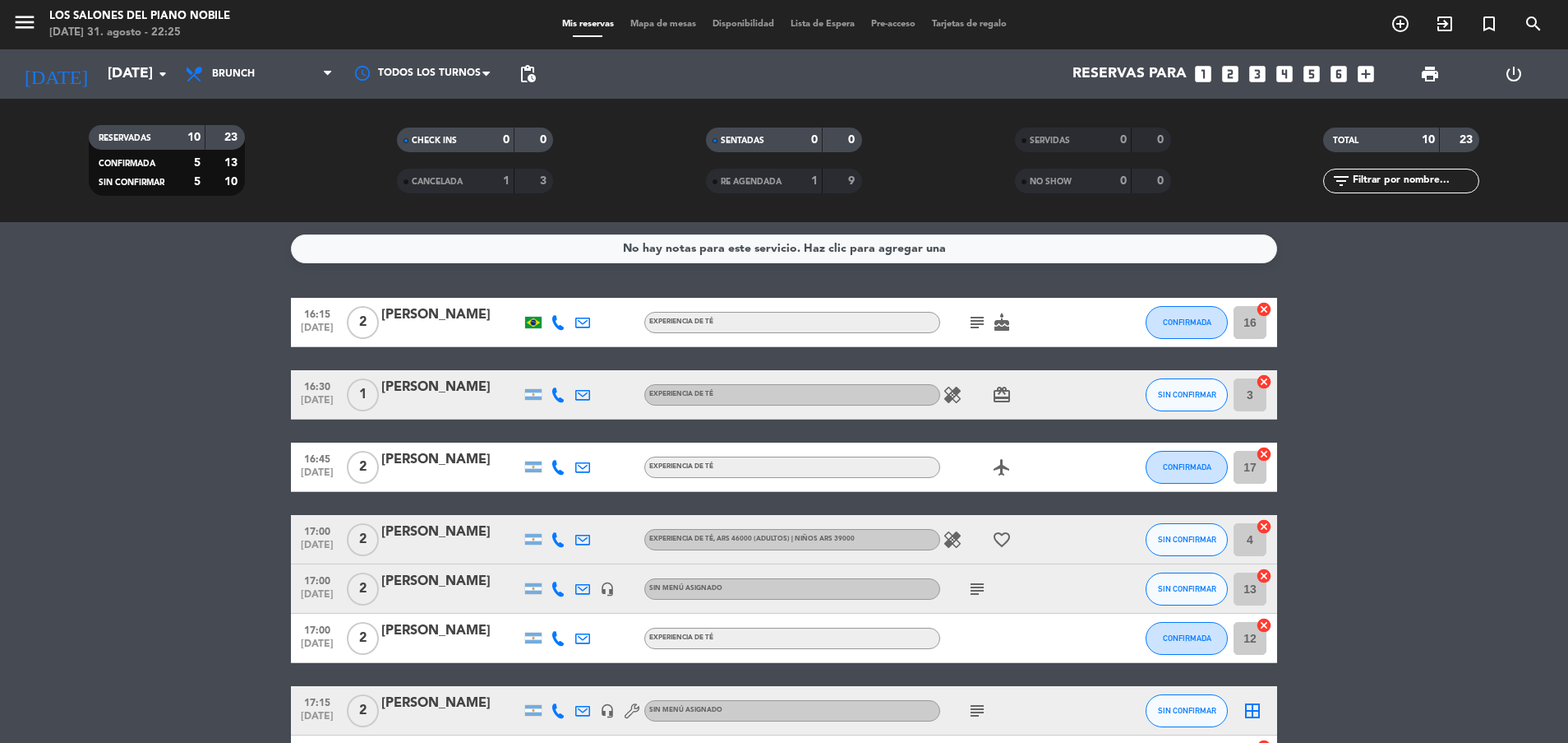
click at [475, 571] on div "[PERSON_NAME]" at bounding box center [451, 582] width 140 height 21
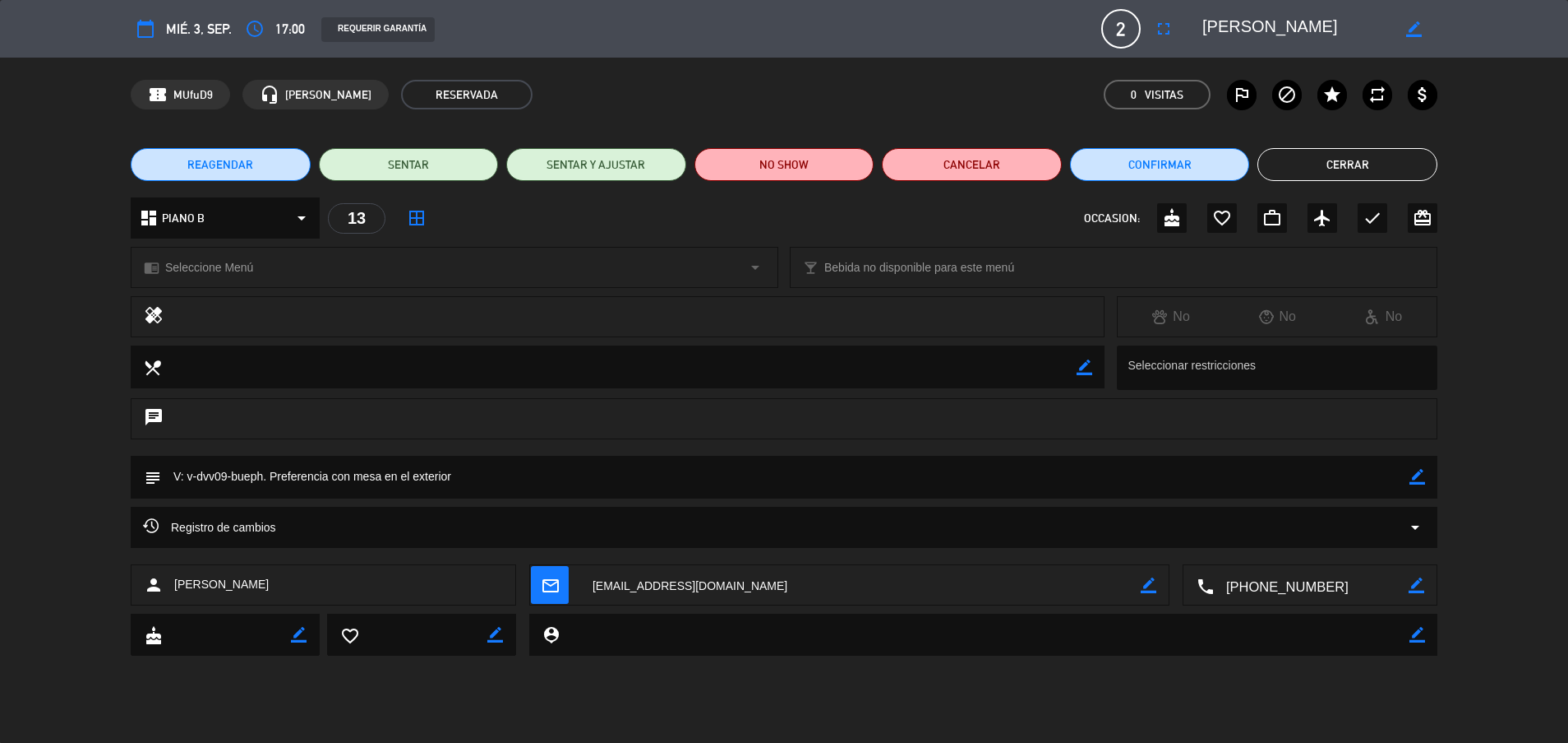
click at [1418, 475] on icon "border_color" at bounding box center [1418, 476] width 16 height 16
drag, startPoint x: 197, startPoint y: 477, endPoint x: 224, endPoint y: 475, distance: 27.1
click at [224, 475] on textarea at bounding box center [785, 476] width 1249 height 42
click at [1207, 485] on textarea at bounding box center [785, 476] width 1249 height 42
click at [265, 473] on textarea at bounding box center [785, 476] width 1249 height 42
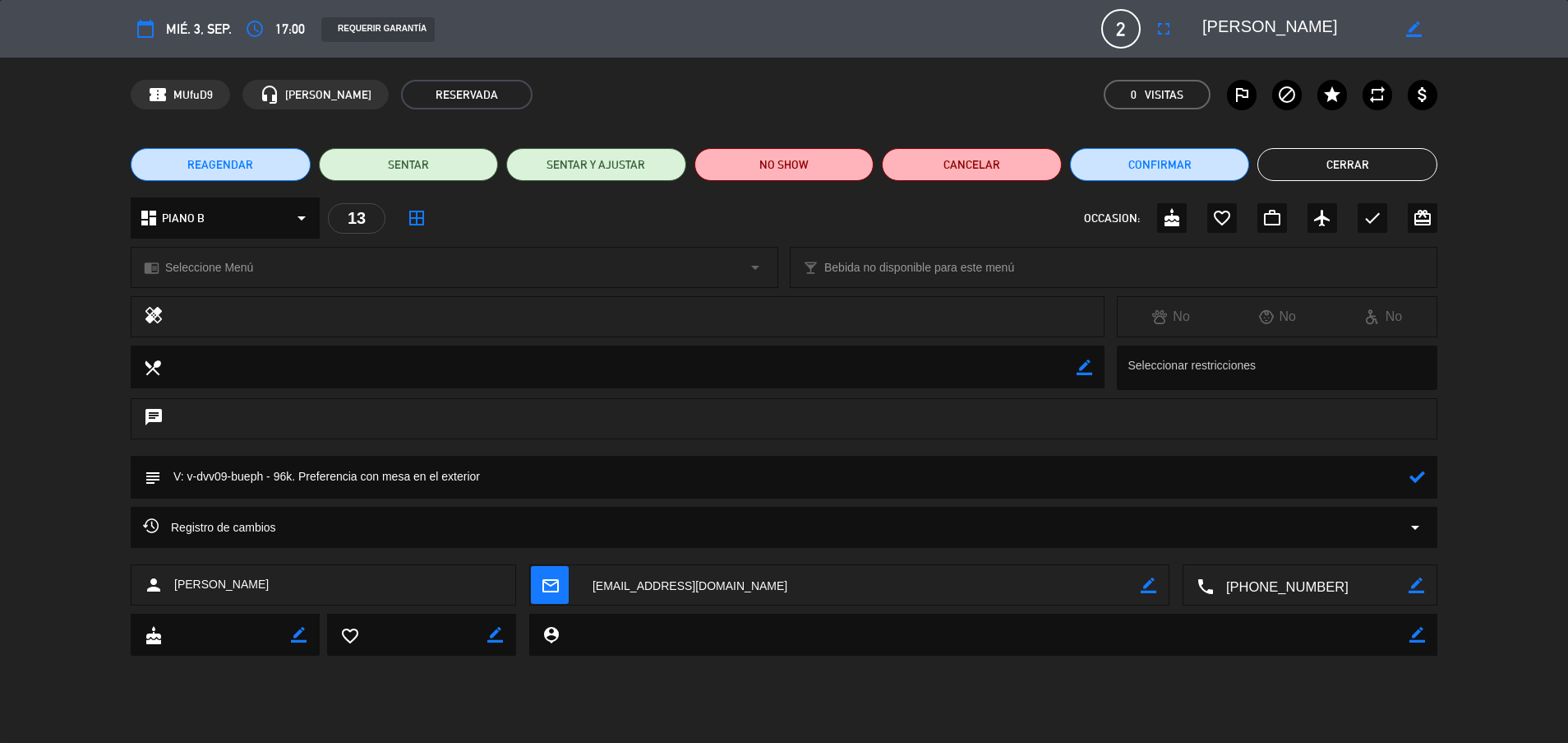
type textarea "V: v-dvv09-bueph - 96k. Preferencia con mesa en el exterior"
click at [1416, 484] on icon at bounding box center [1418, 476] width 16 height 16
click at [1351, 170] on button "Cerrar" at bounding box center [1347, 165] width 180 height 33
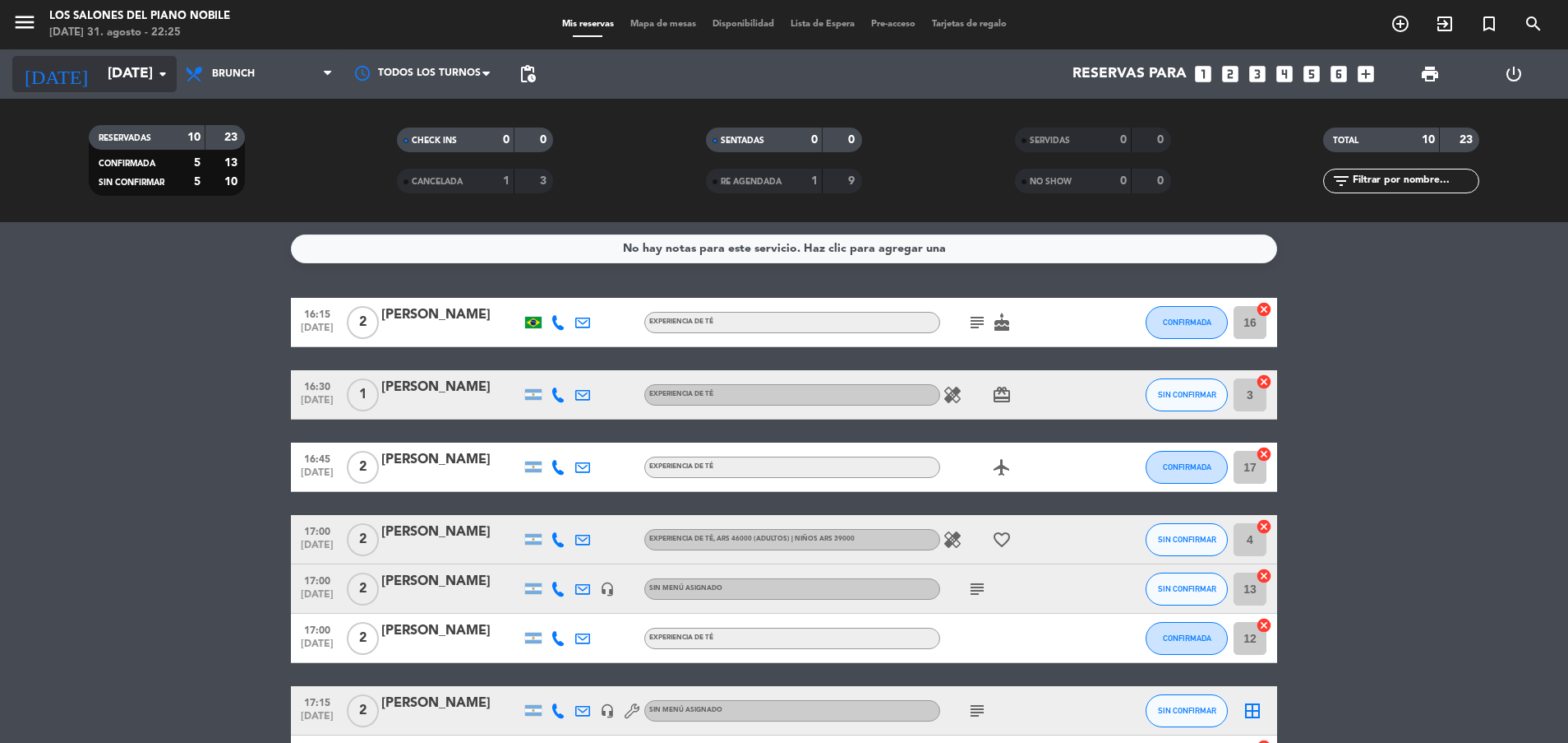
click at [106, 71] on input "[DATE]" at bounding box center [194, 74] width 190 height 33
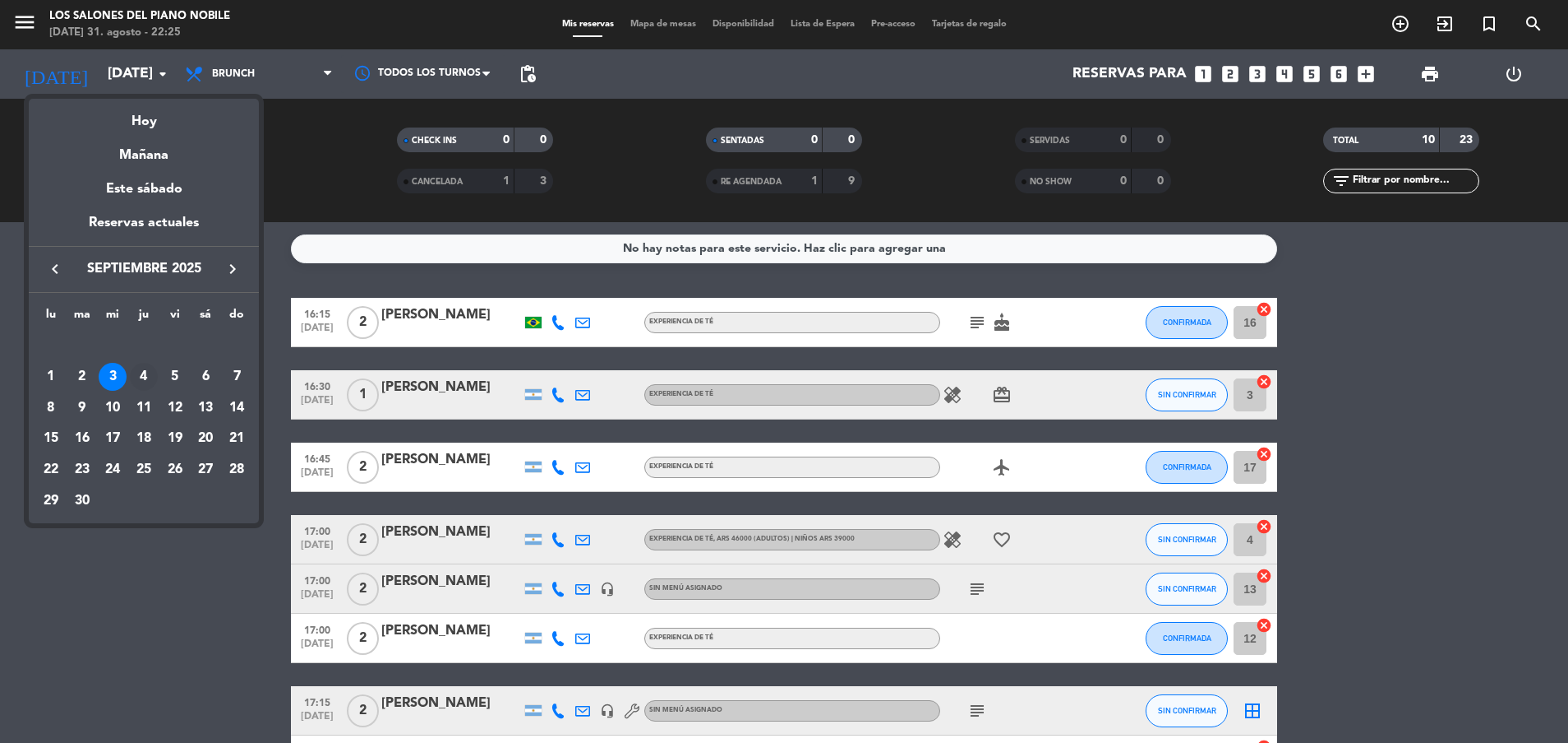
click at [144, 374] on div "4" at bounding box center [143, 376] width 28 height 28
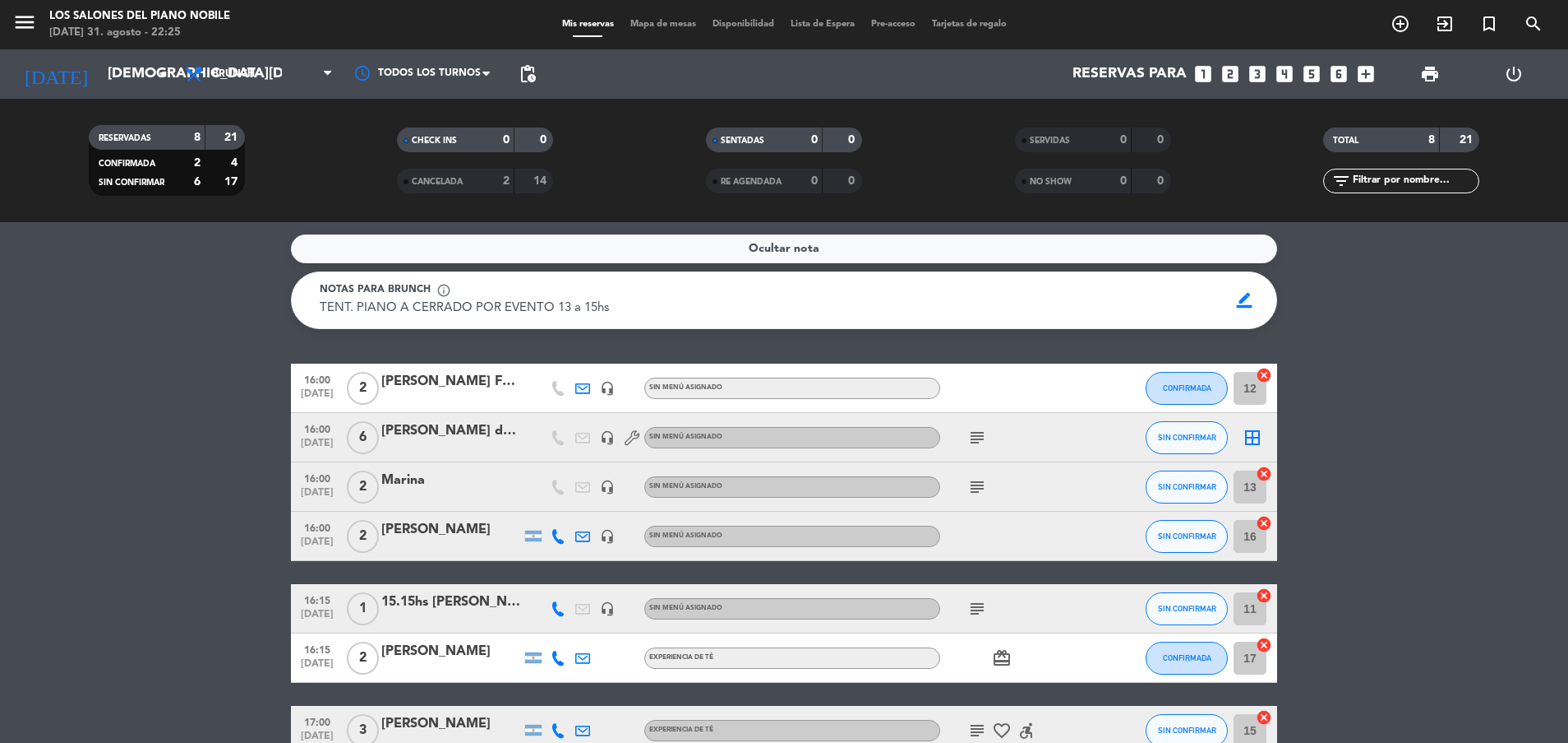
click at [977, 435] on icon "subject" at bounding box center [977, 437] width 20 height 20
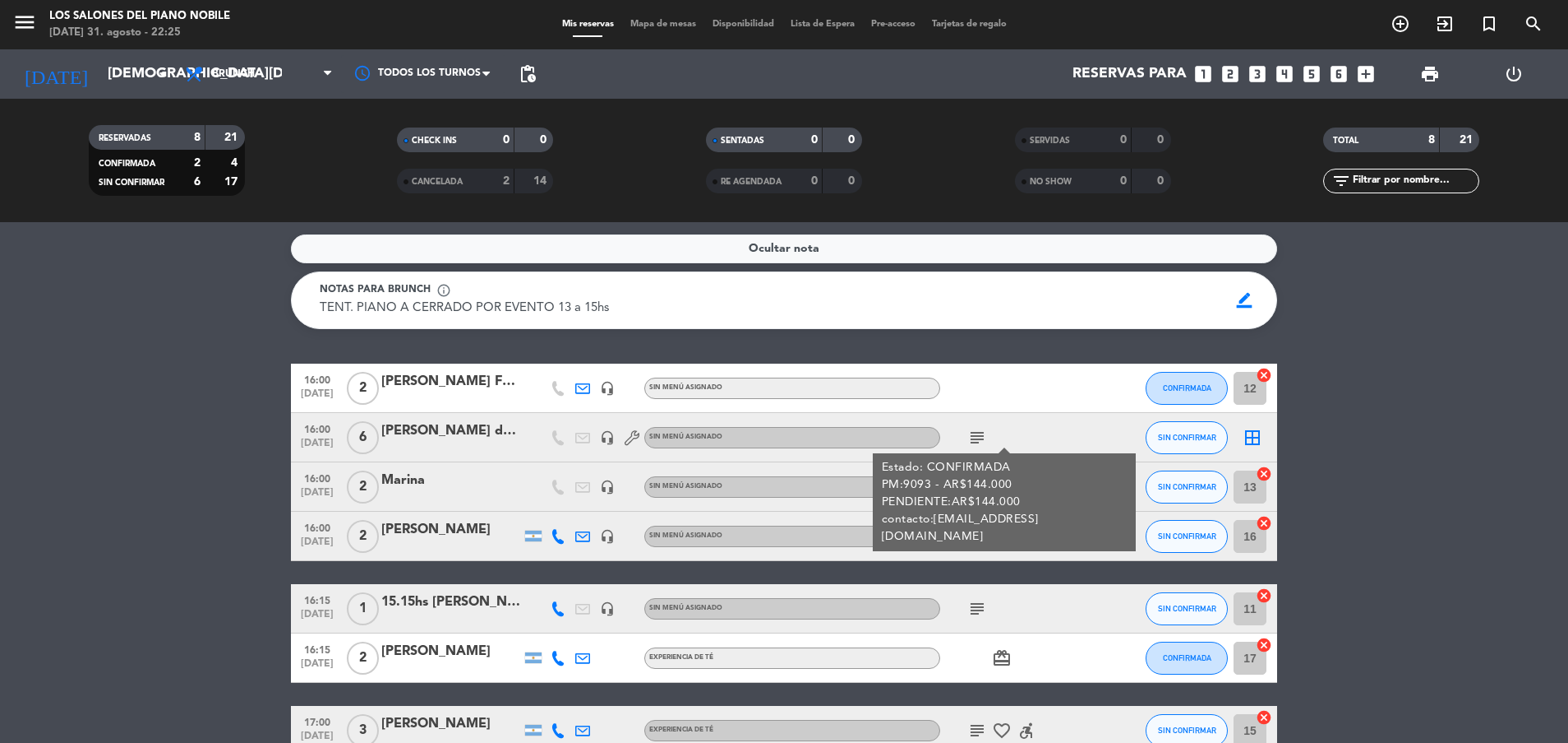
click at [977, 435] on icon "subject" at bounding box center [977, 437] width 20 height 20
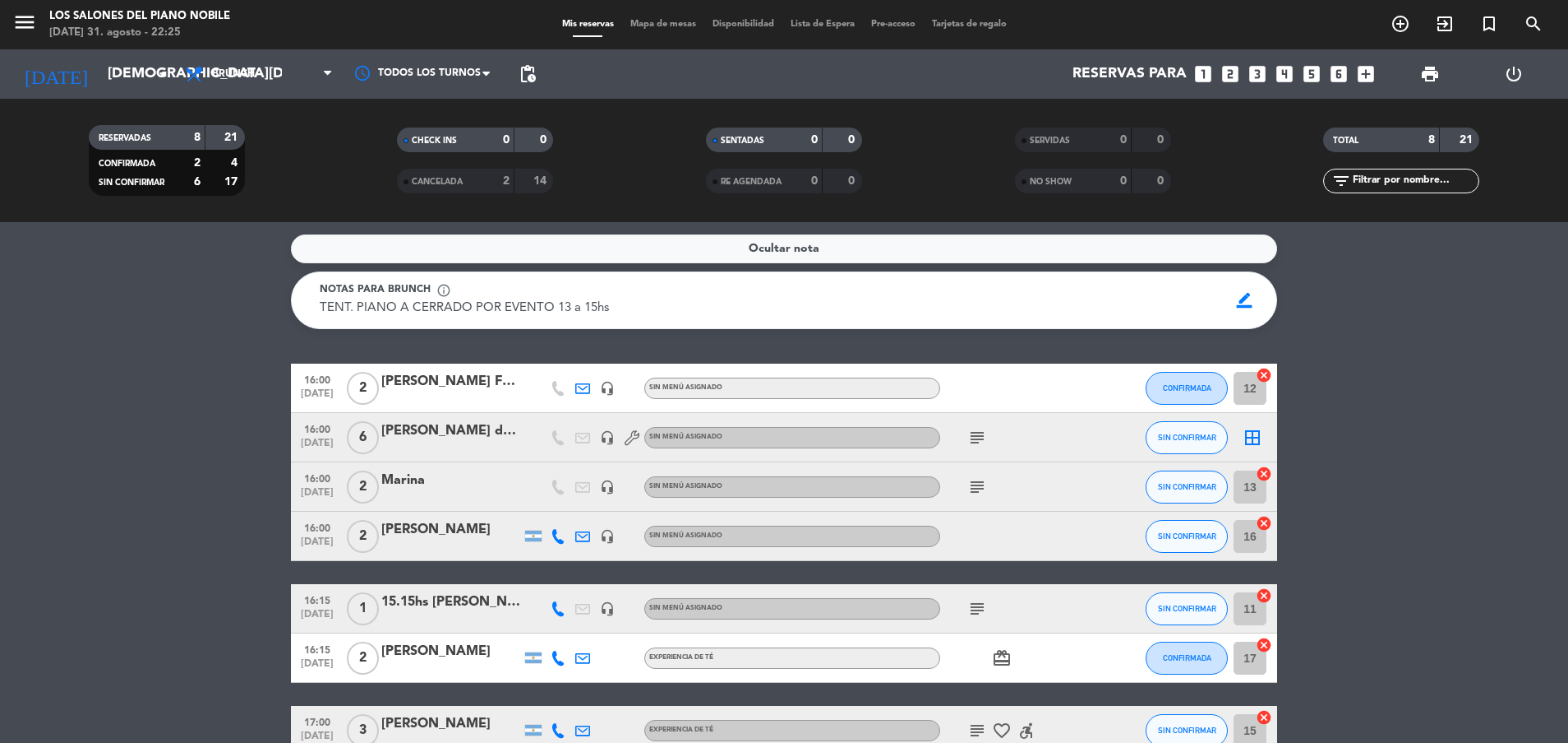
click at [974, 486] on icon "subject" at bounding box center [977, 487] width 20 height 20
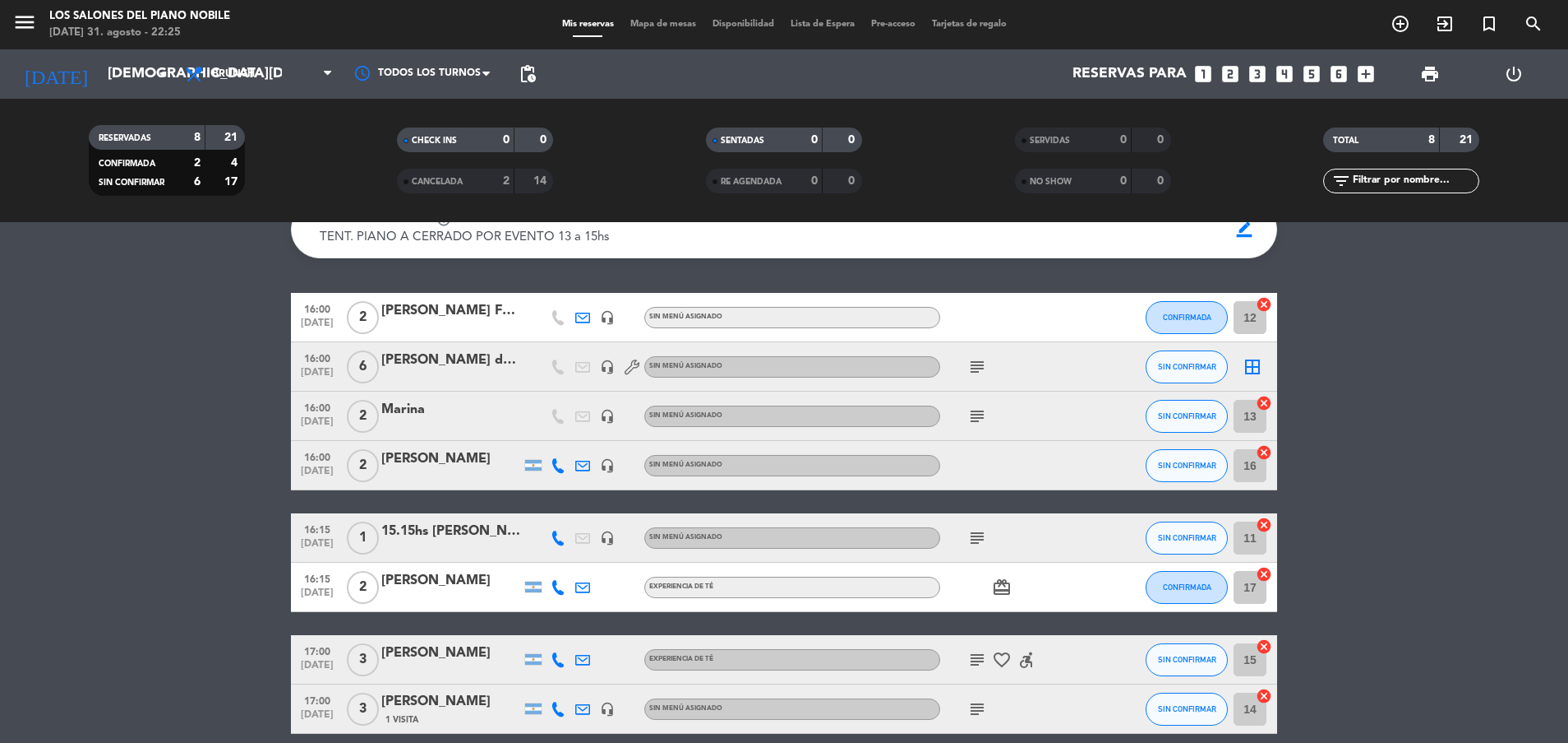
scroll to position [91, 0]
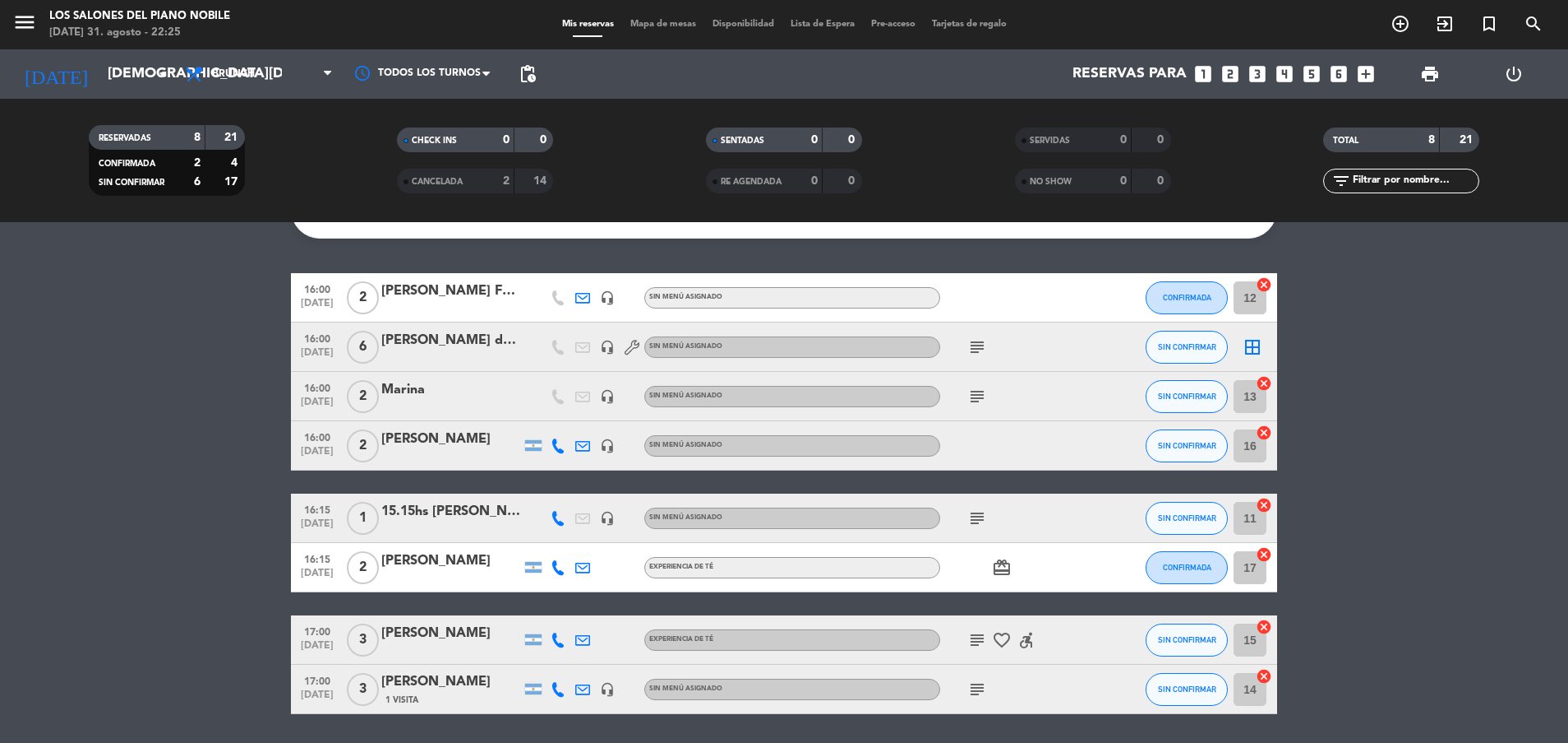
click at [978, 519] on icon "subject" at bounding box center [977, 518] width 20 height 20
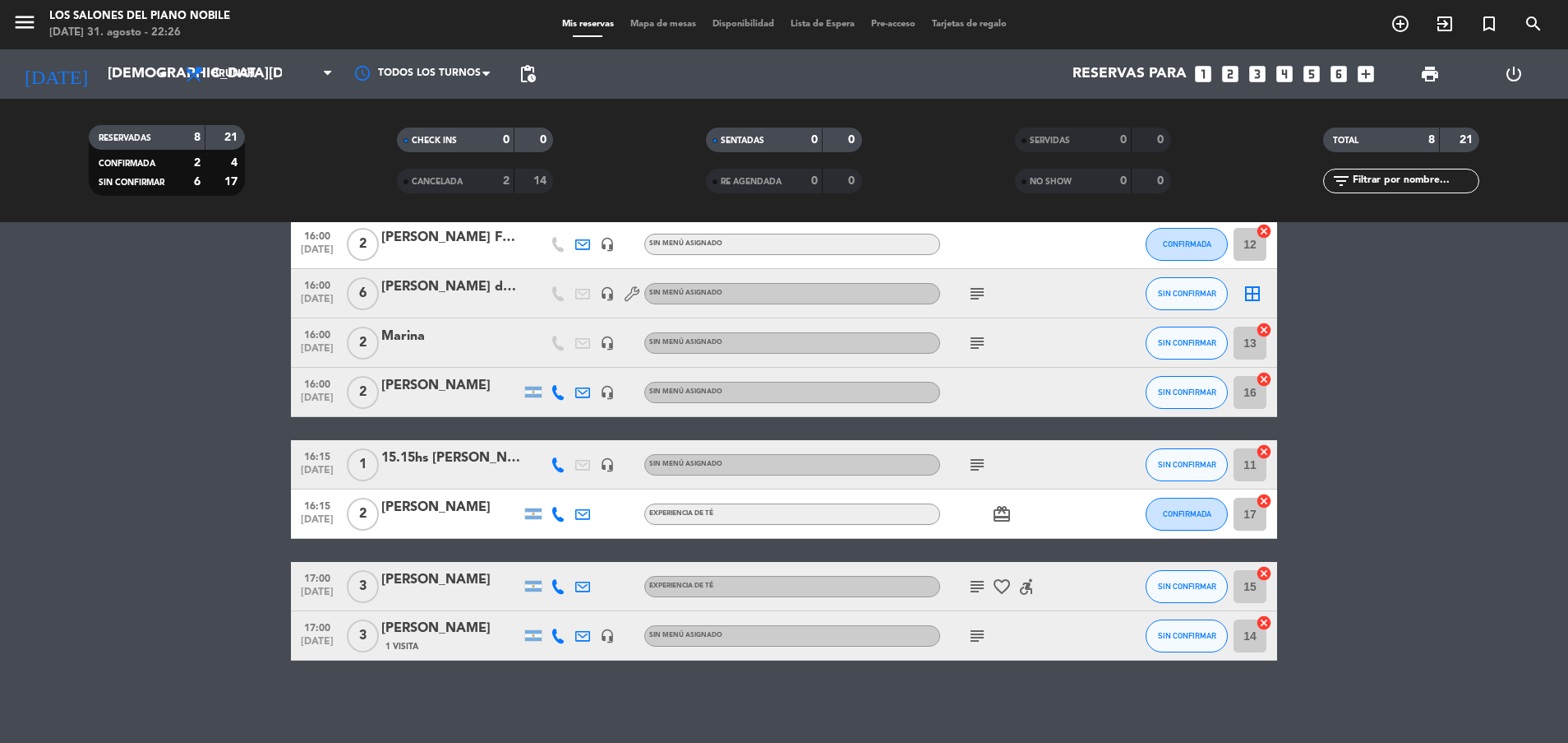
click at [977, 587] on icon "subject" at bounding box center [977, 586] width 20 height 20
click at [979, 633] on icon "subject" at bounding box center [977, 636] width 20 height 20
click at [979, 631] on icon "subject" at bounding box center [977, 636] width 20 height 20
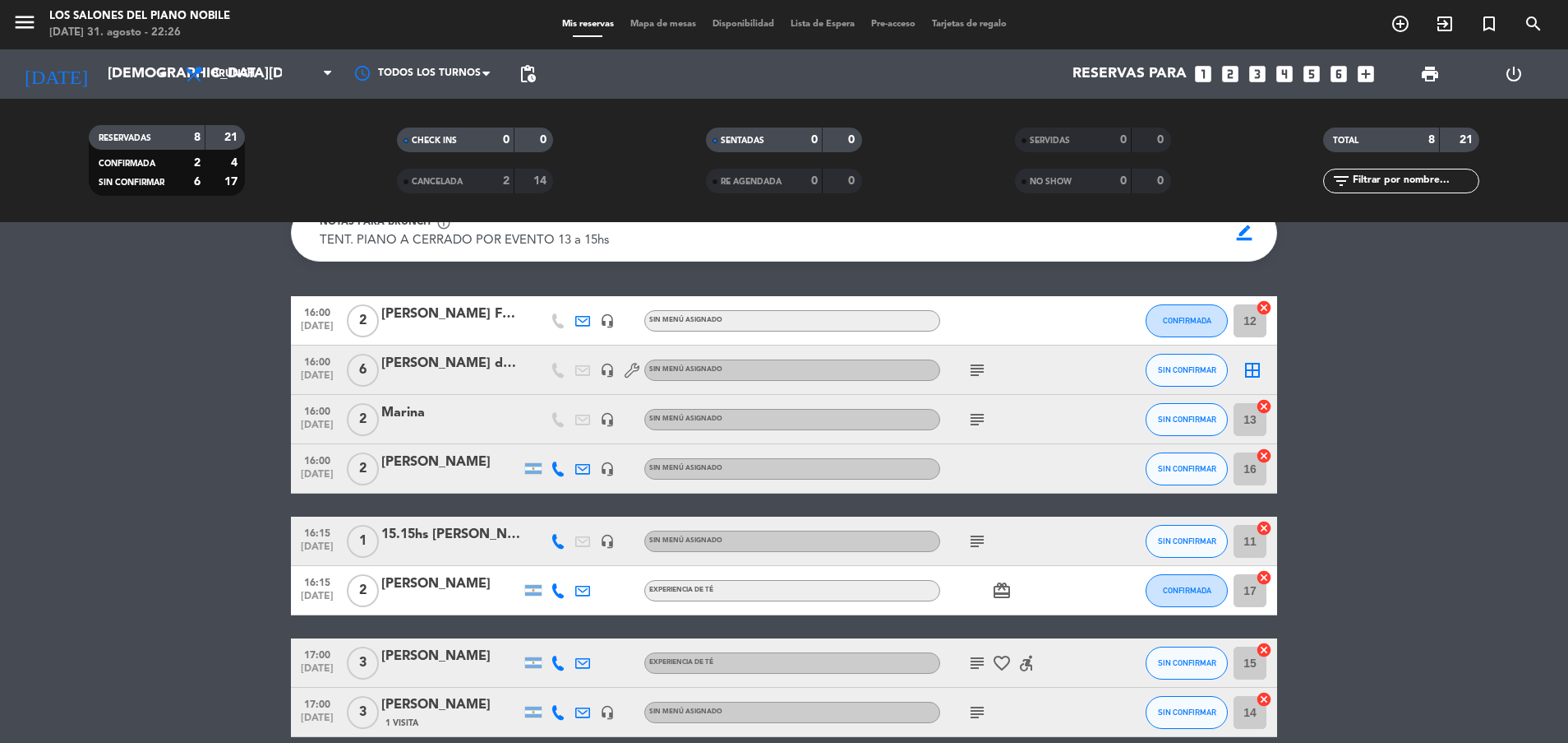
scroll to position [0, 0]
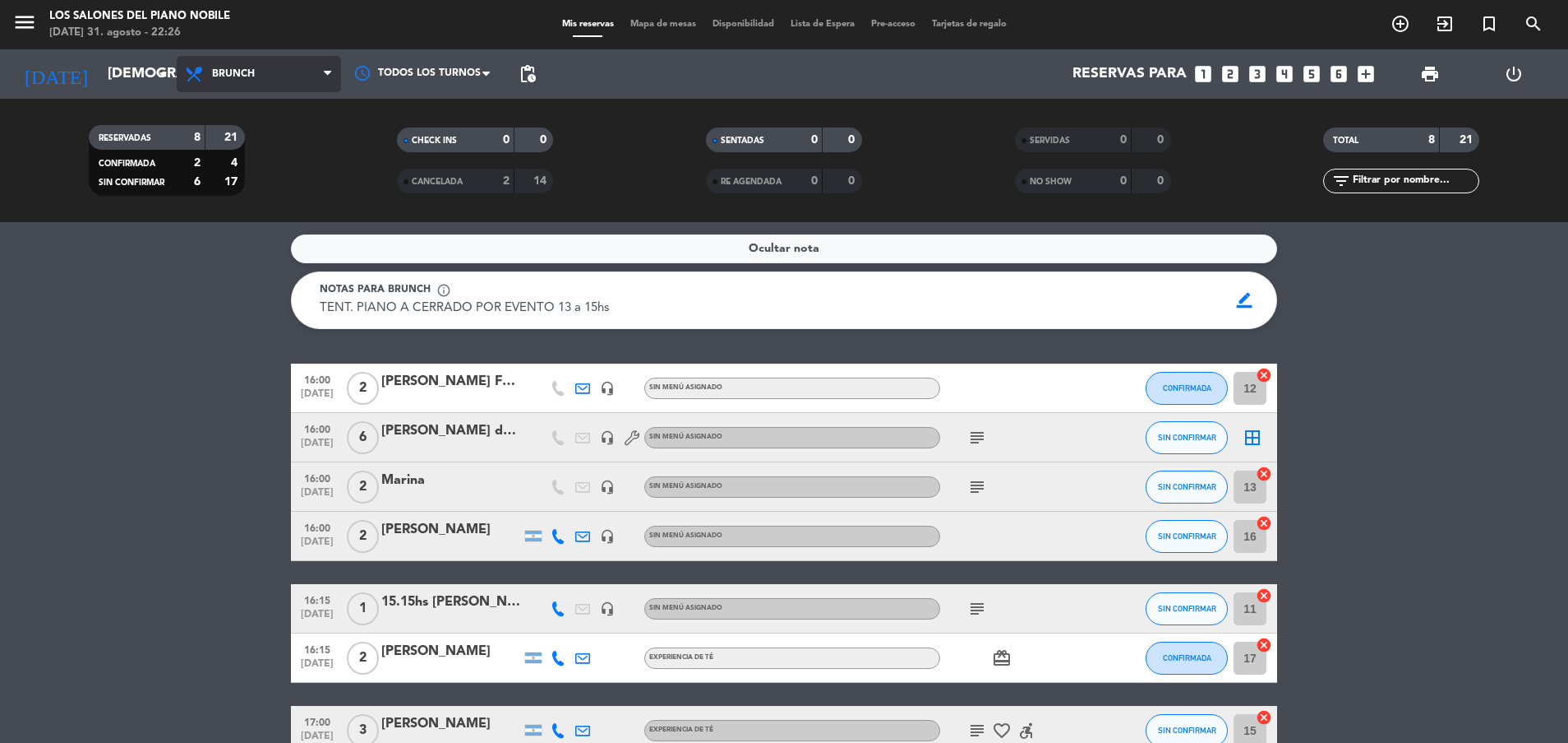
click at [249, 71] on span "Brunch" at bounding box center [233, 74] width 43 height 12
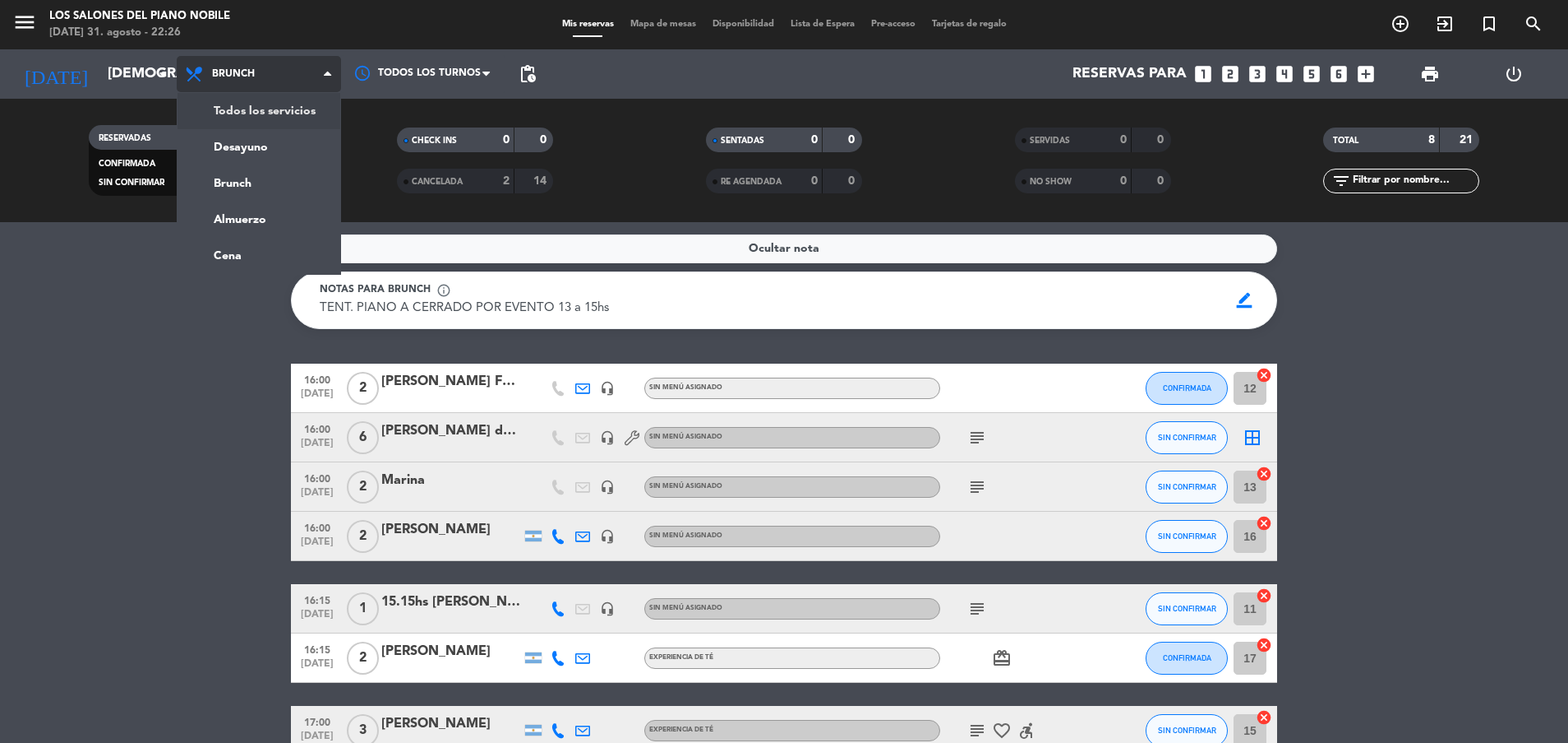
click at [266, 102] on div "menu Los Salones del Piano [PERSON_NAME][DATE] 31. agosto - 22:26 Mis reservas …" at bounding box center [784, 110] width 1568 height 222
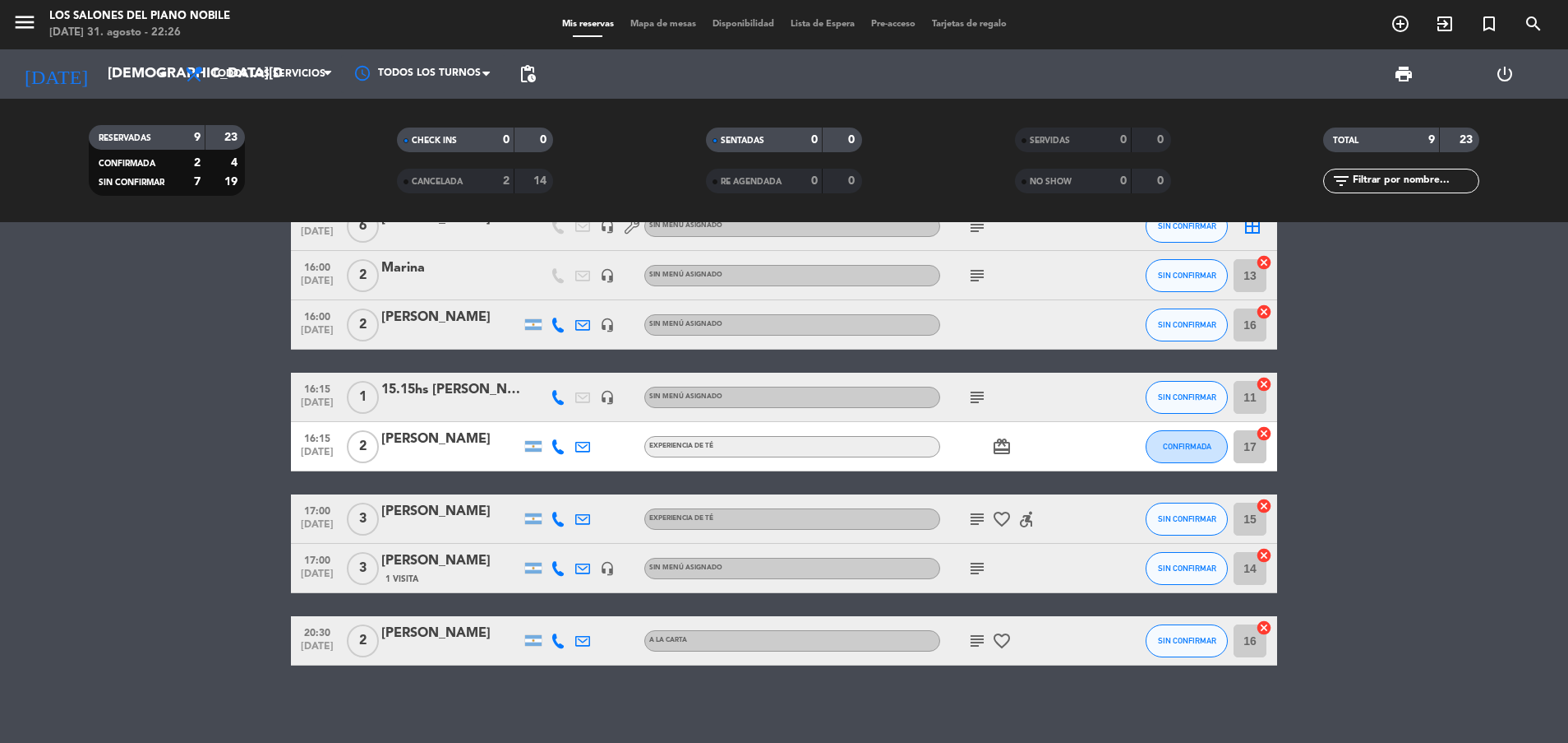
scroll to position [150, 0]
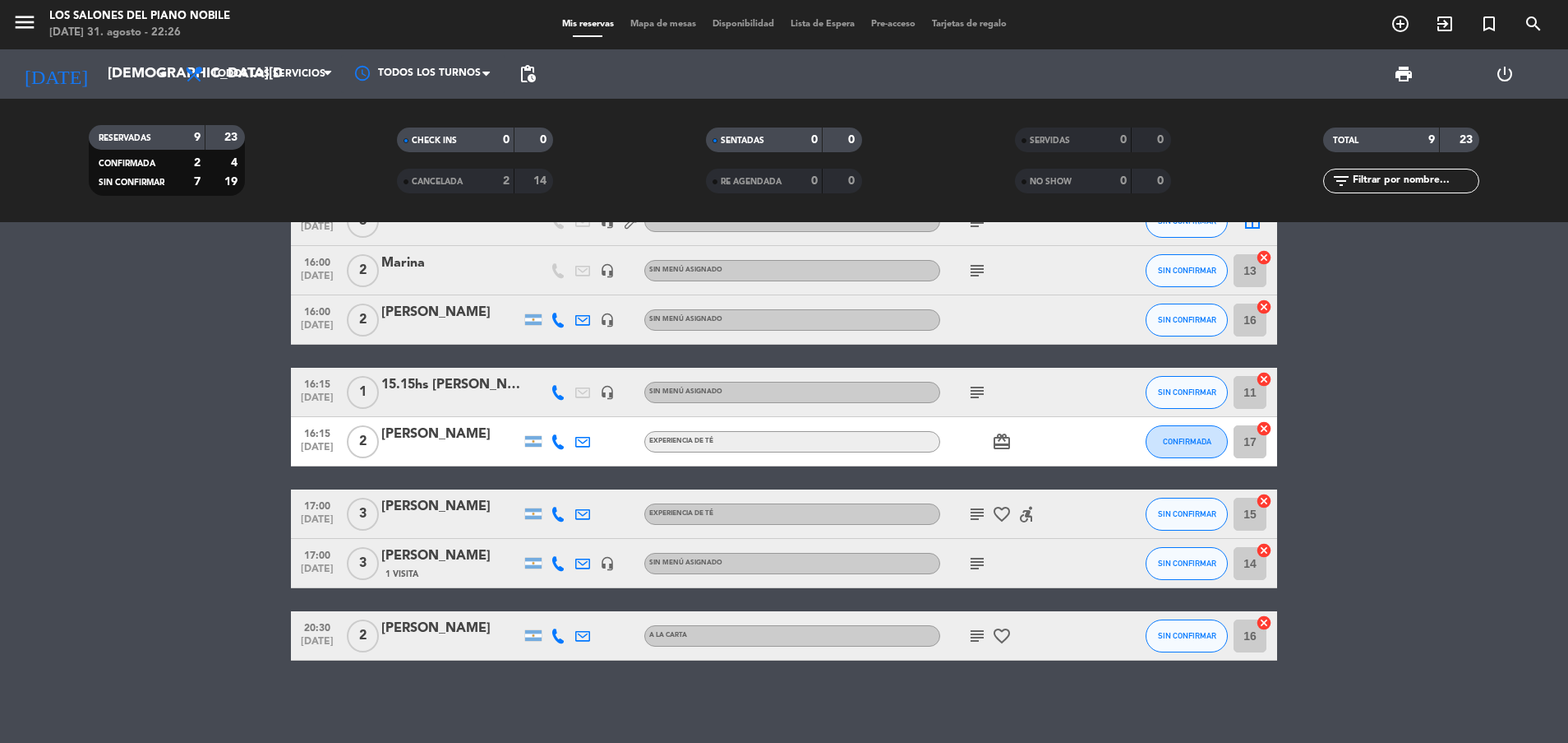
click at [974, 630] on icon "subject" at bounding box center [977, 636] width 20 height 20
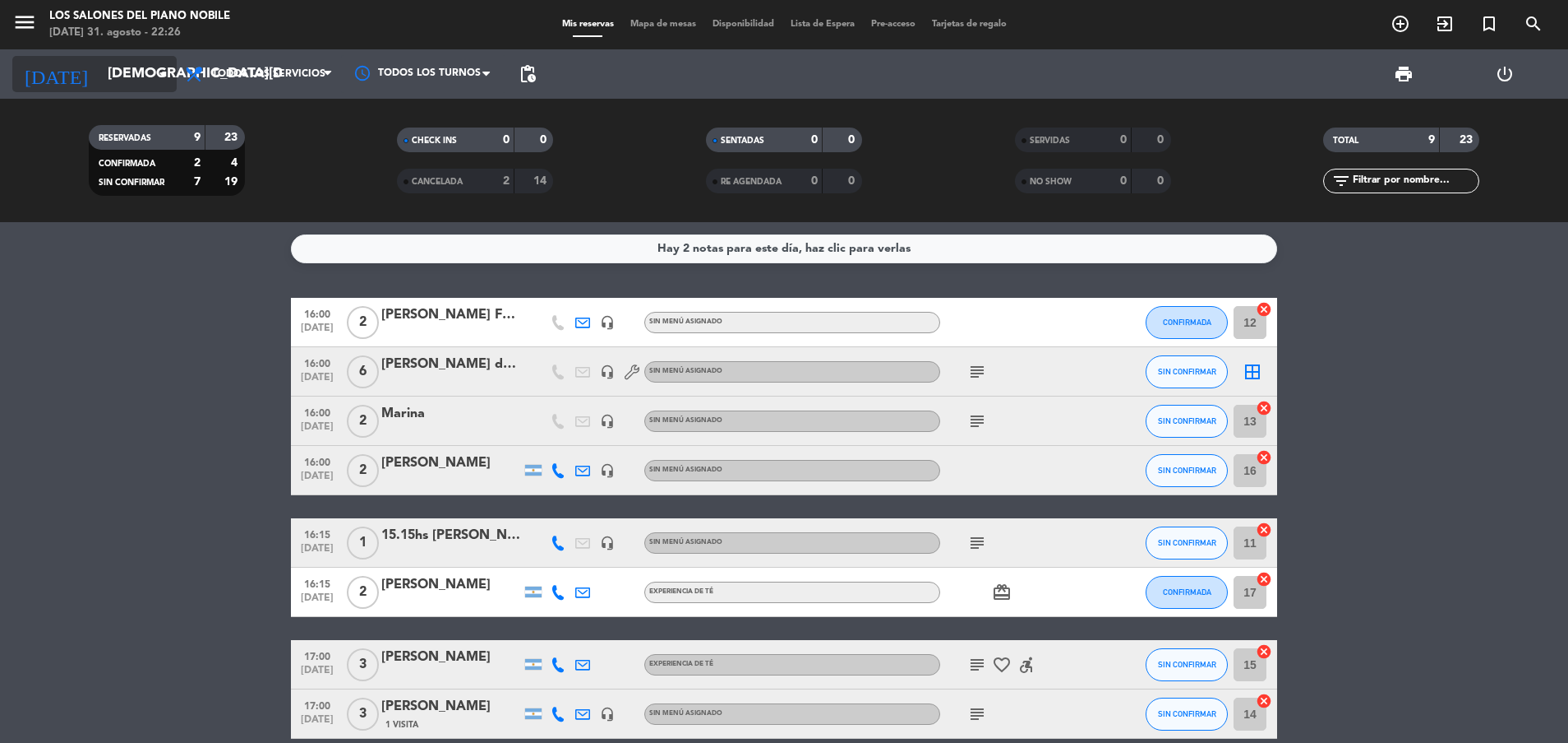
click at [133, 72] on input "[DEMOGRAPHIC_DATA][DATE]" at bounding box center [194, 74] width 190 height 33
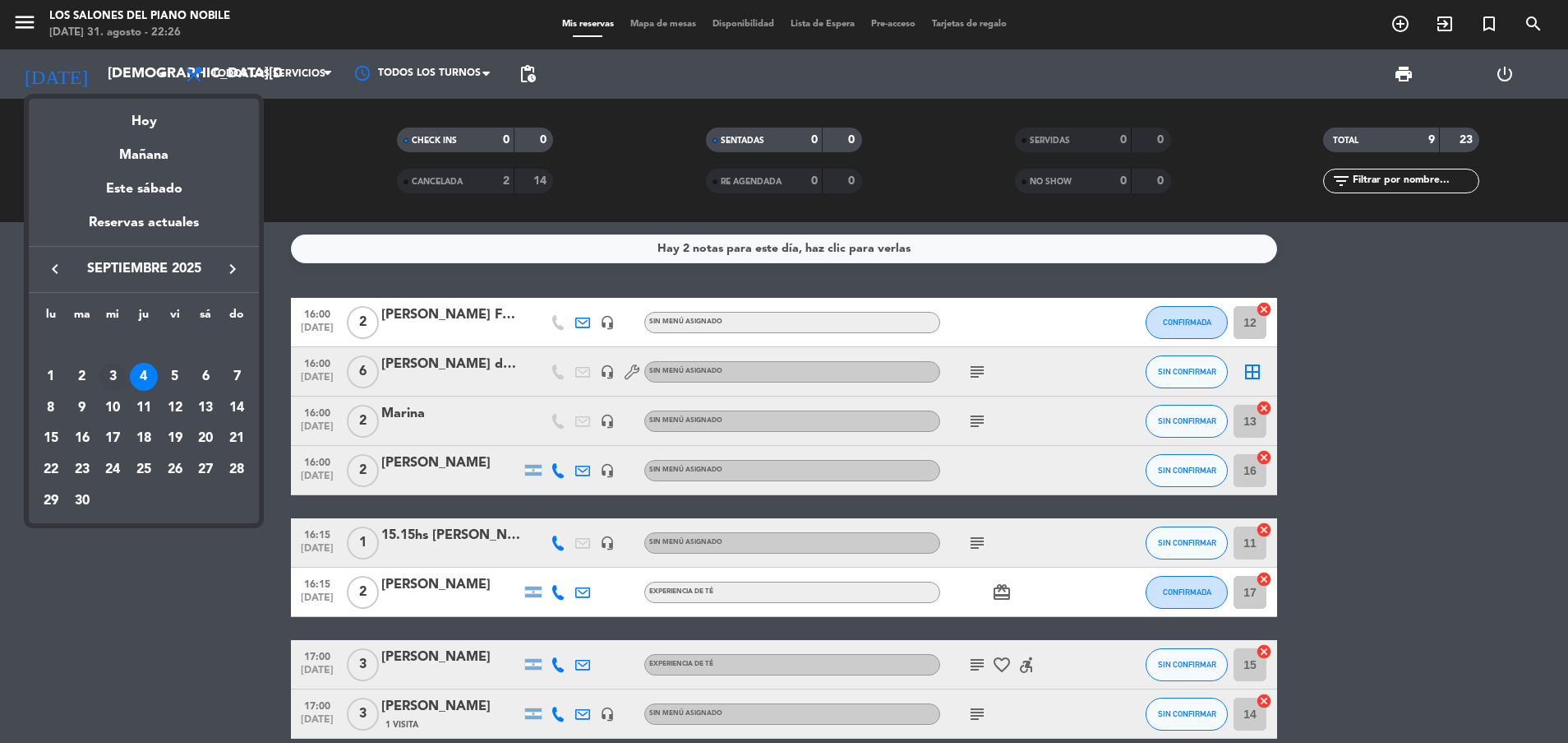
click at [112, 371] on div "3" at bounding box center [112, 376] width 28 height 28
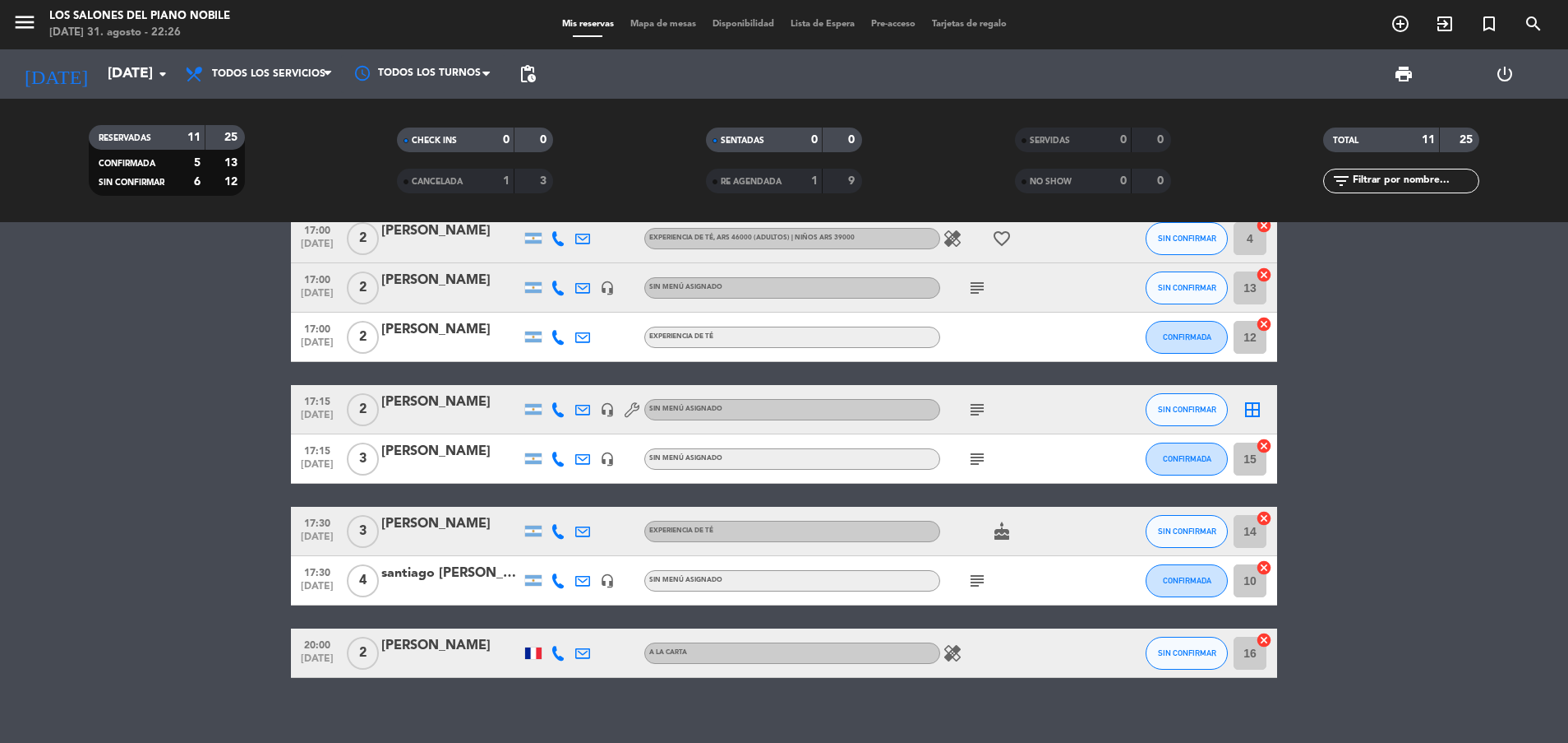
scroll to position [277, 0]
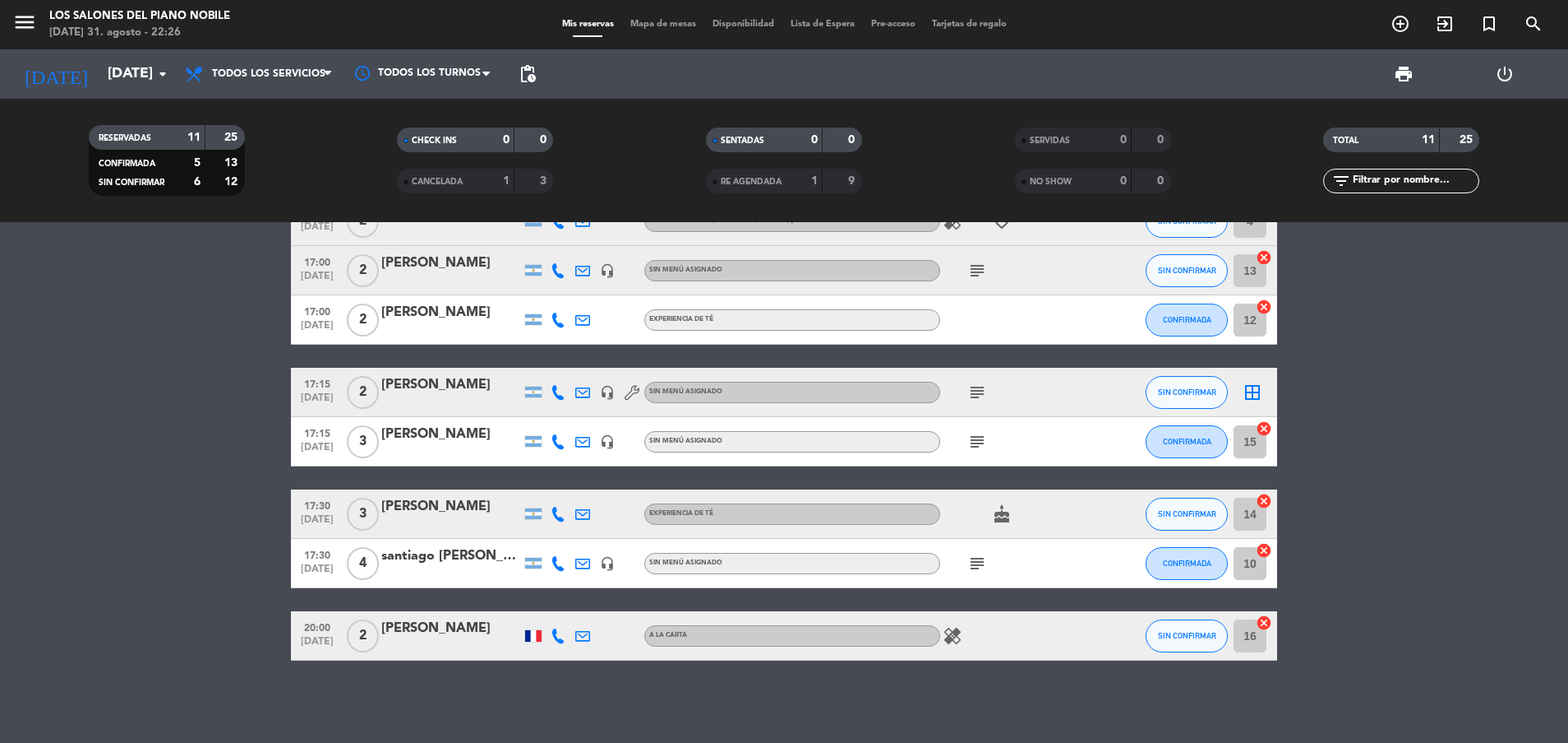
click at [954, 637] on icon "healing" at bounding box center [952, 636] width 20 height 20
click at [954, 636] on icon "healing" at bounding box center [952, 636] width 20 height 20
click at [187, 412] on bookings-row "16:15 [DATE] 2 [PERSON_NAME] EXPERIENCIA DE TÉ subject cake CONFIRMADA 16 cance…" at bounding box center [784, 319] width 1568 height 681
click at [148, 75] on input "[DATE]" at bounding box center [194, 74] width 190 height 33
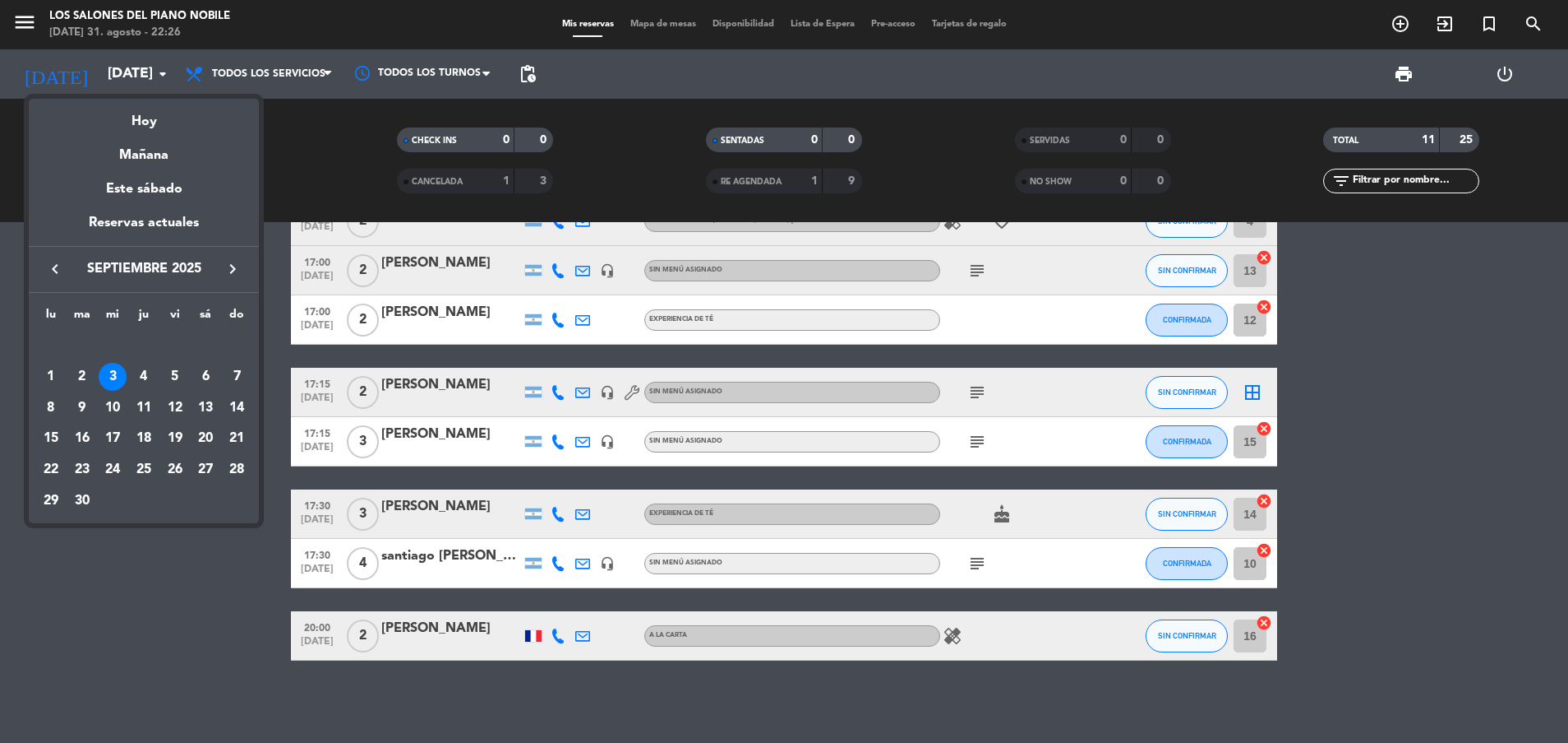
click at [170, 583] on div at bounding box center [784, 371] width 1568 height 743
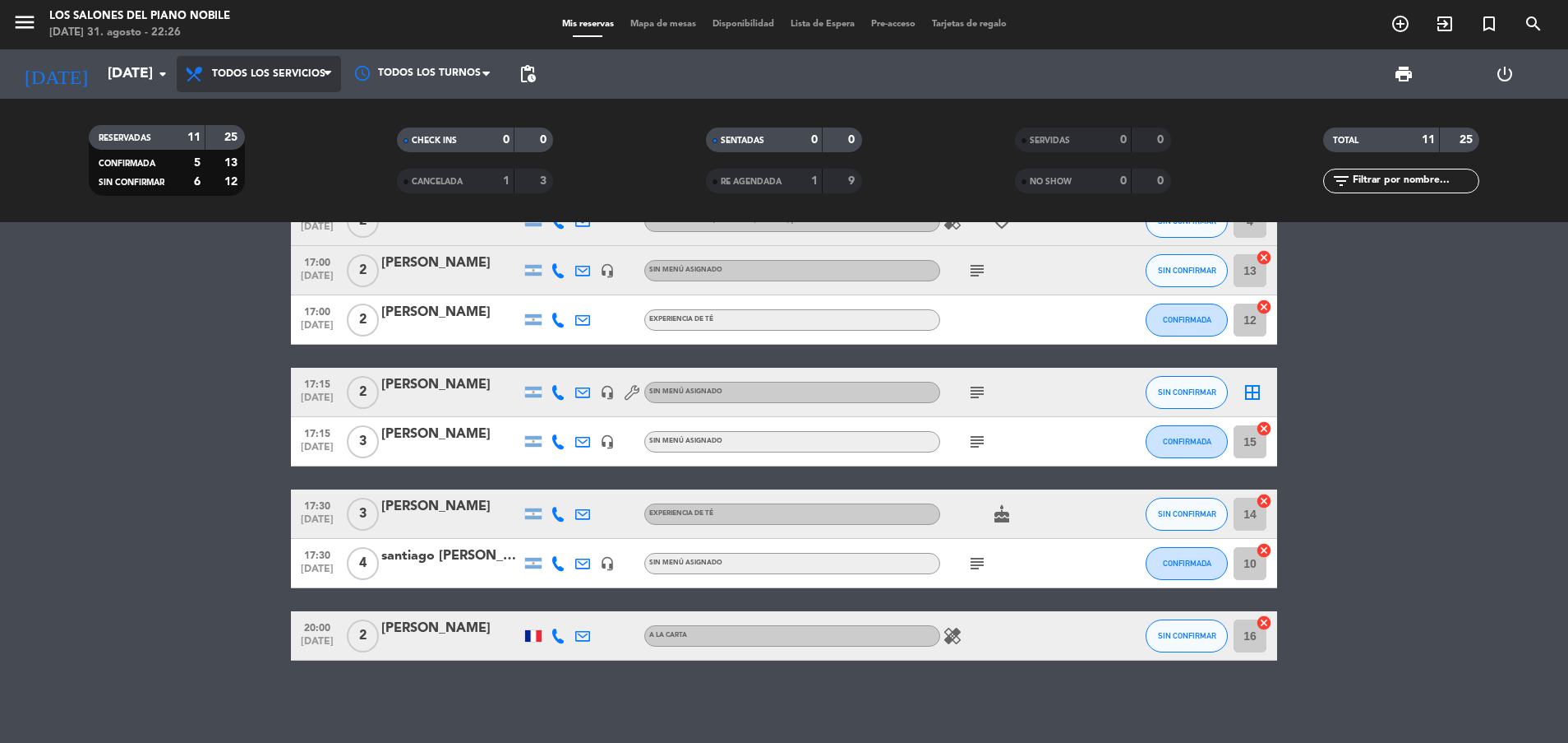
click at [248, 85] on span "Todos los servicios" at bounding box center [259, 73] width 164 height 36
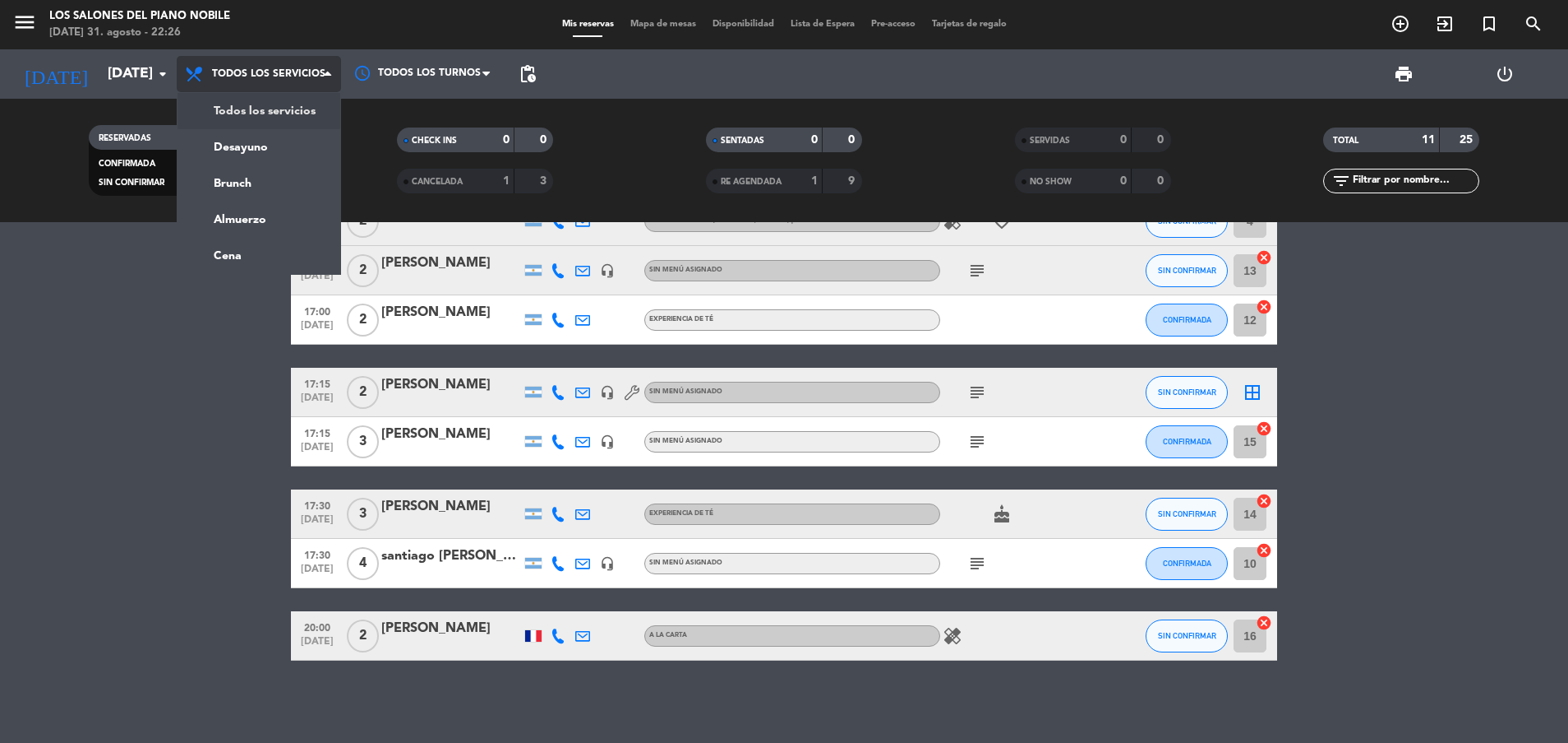
click at [248, 82] on span "Todos los servicios" at bounding box center [259, 73] width 164 height 36
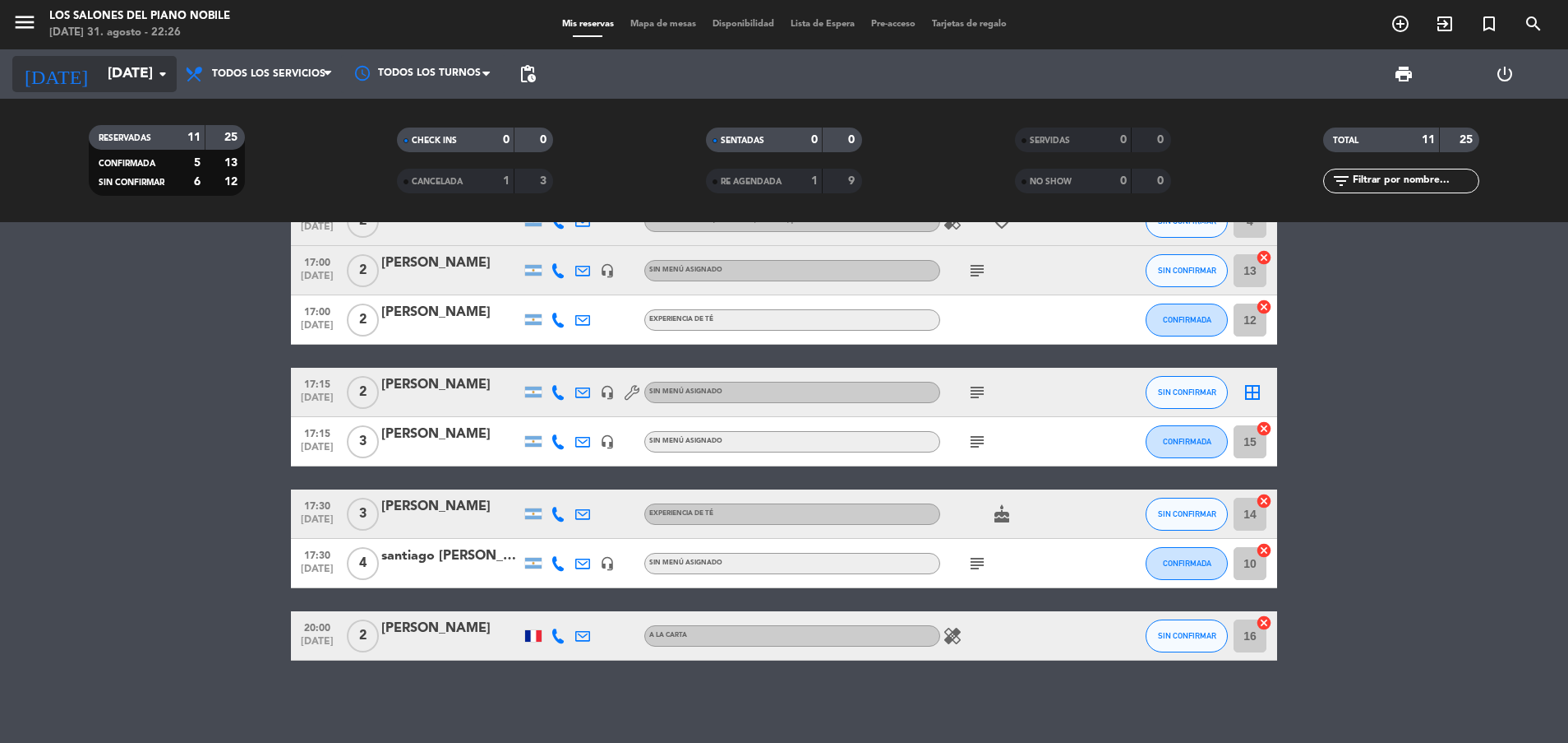
click at [120, 65] on input "[DATE]" at bounding box center [194, 74] width 190 height 33
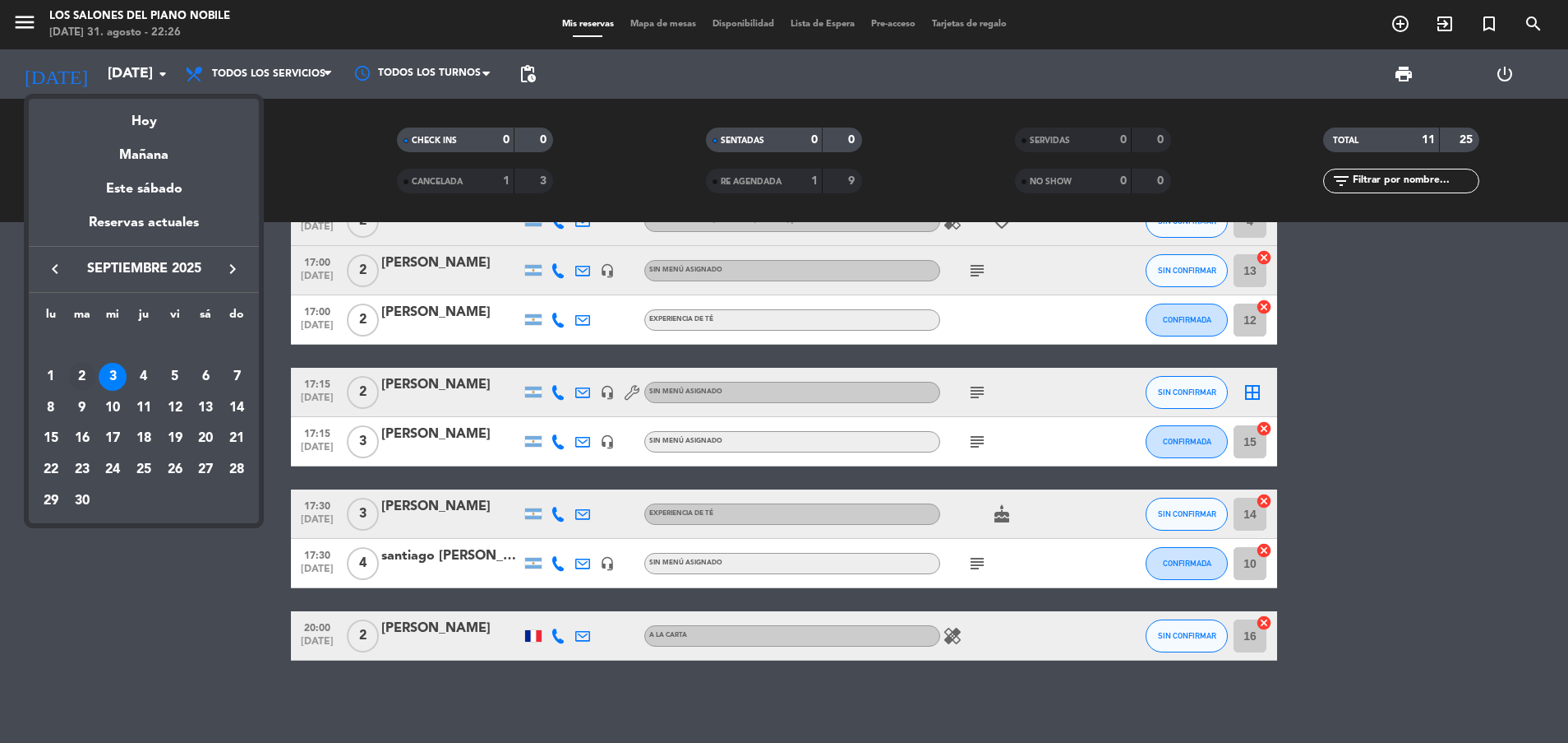
click at [80, 377] on div "2" at bounding box center [82, 376] width 28 height 28
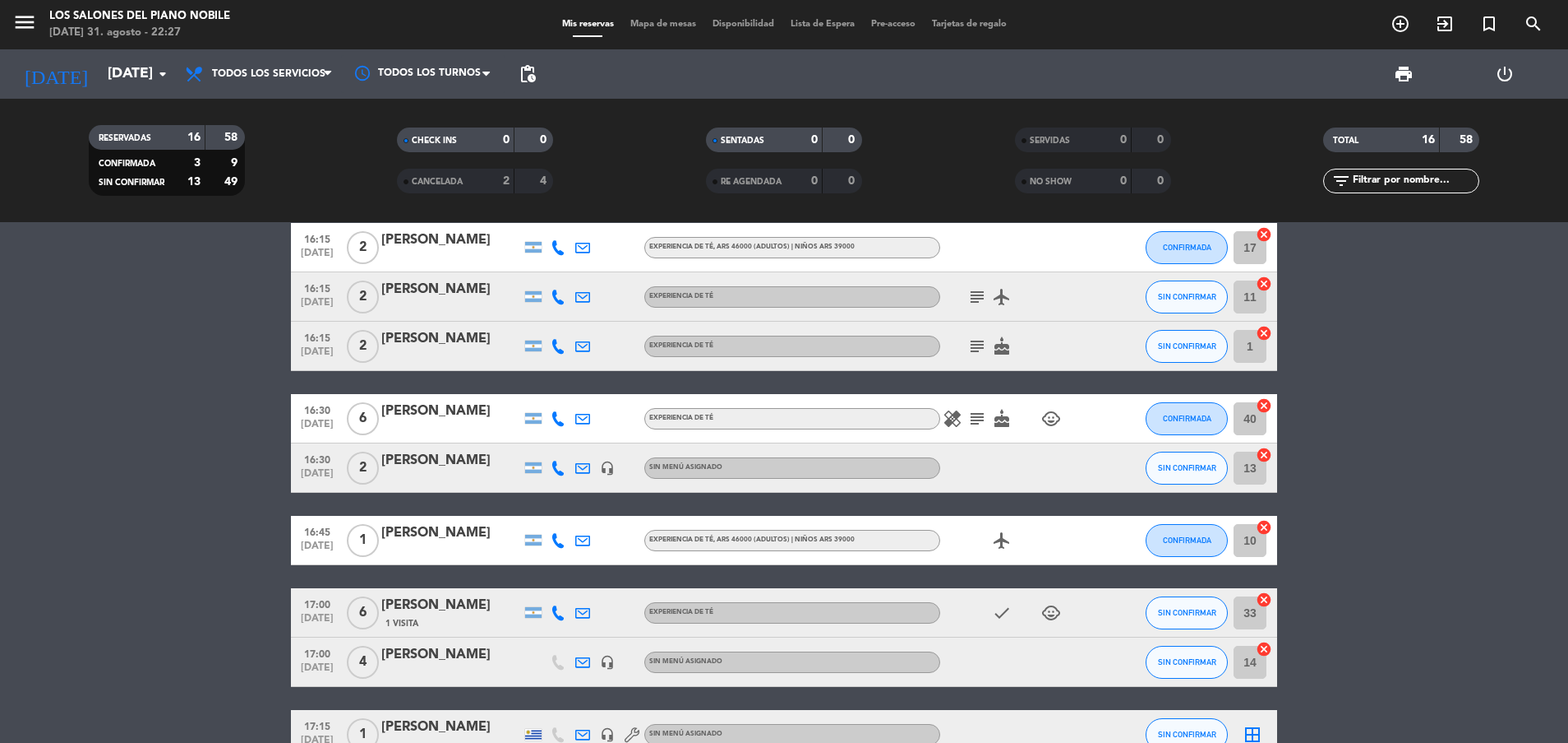
scroll to position [0, 0]
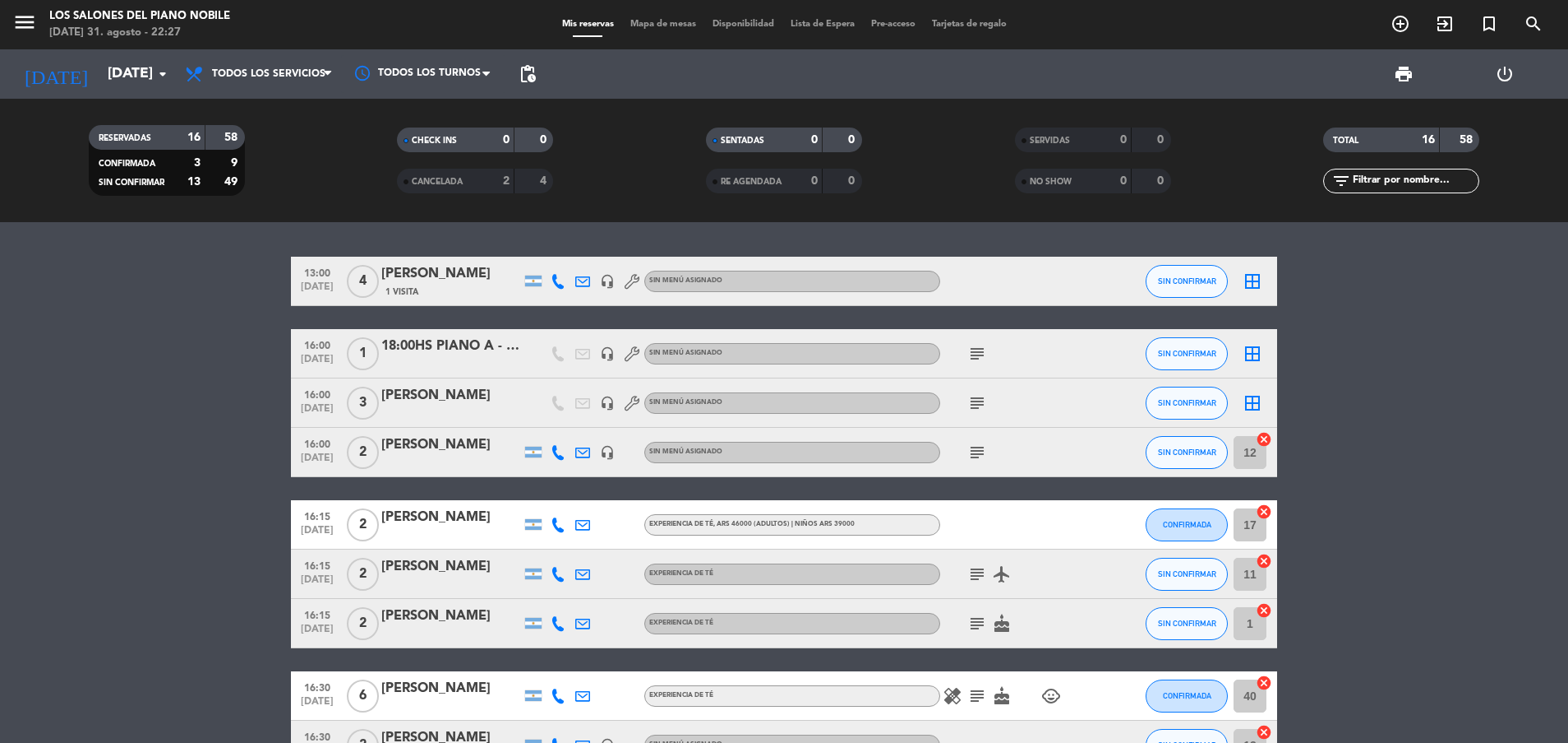
click at [978, 352] on icon "subject" at bounding box center [977, 353] width 20 height 20
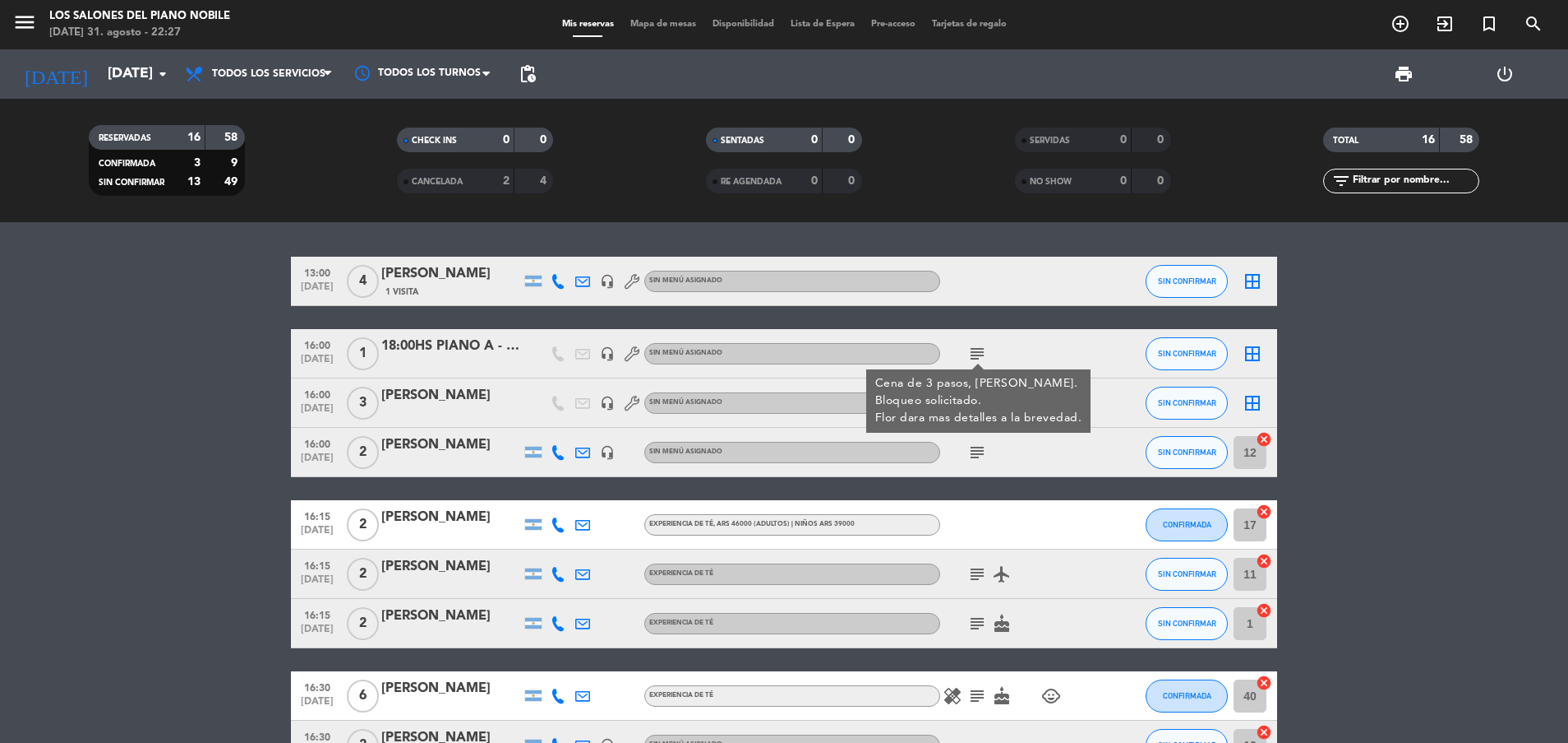
click at [978, 352] on icon "subject" at bounding box center [977, 353] width 20 height 20
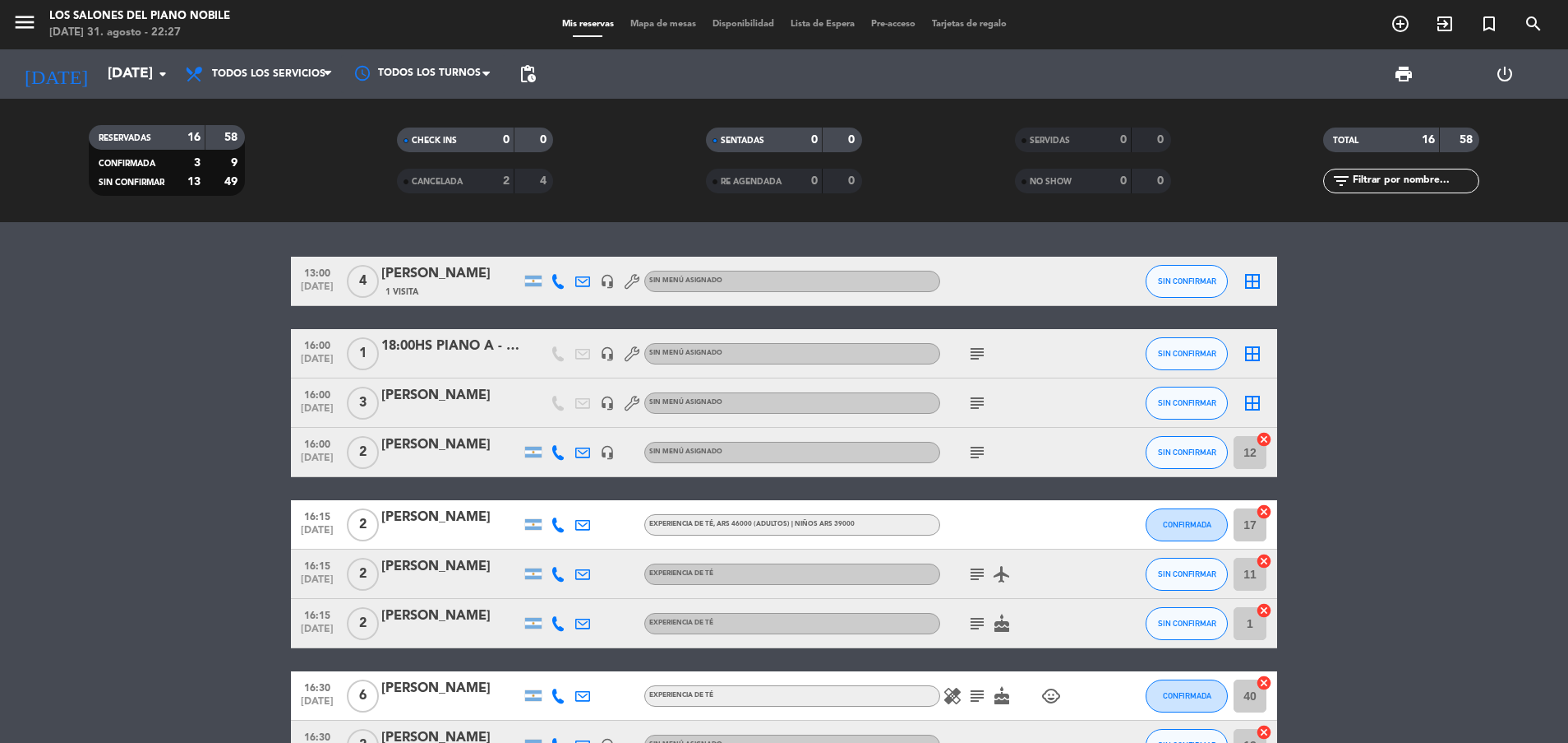
click at [978, 352] on icon "subject" at bounding box center [977, 353] width 20 height 20
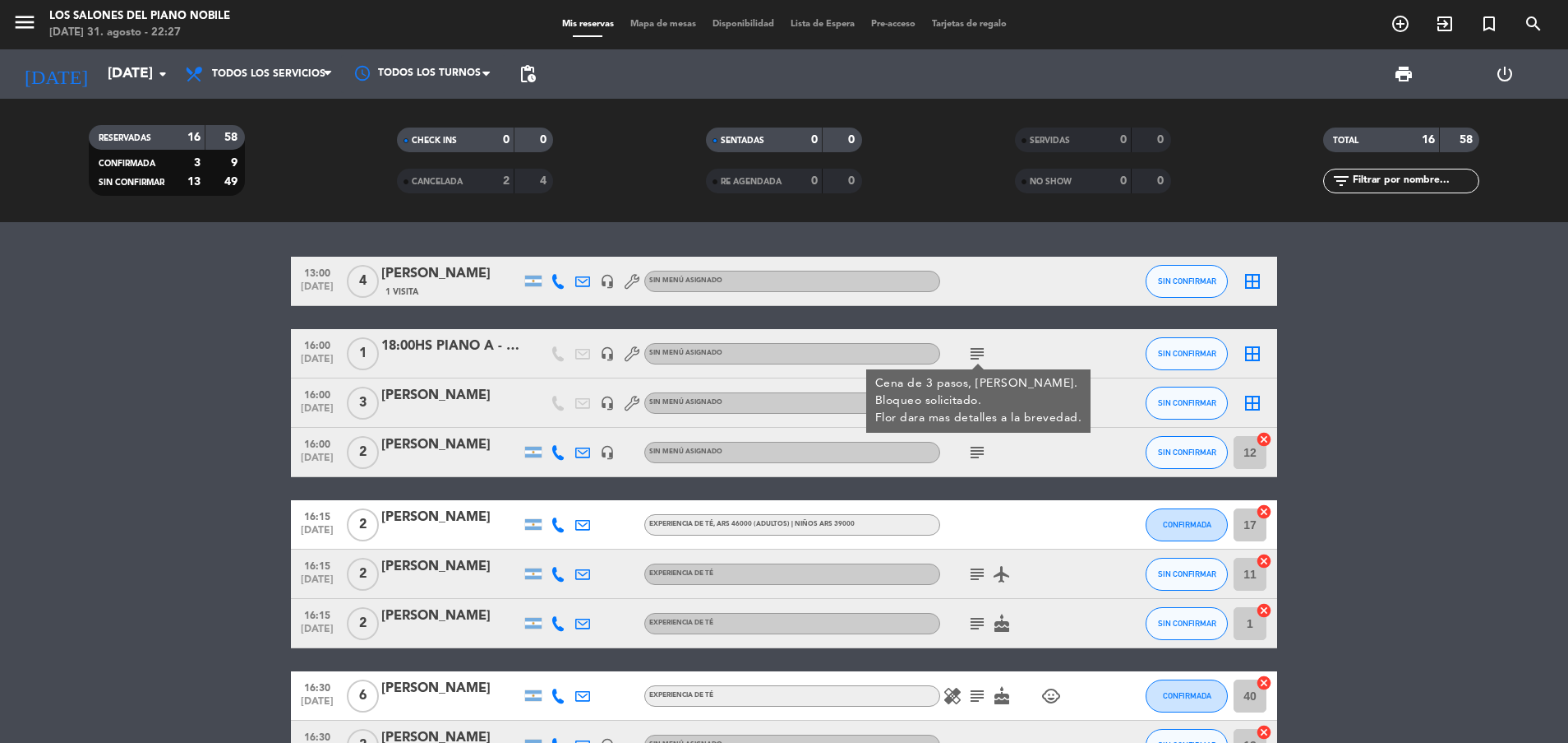
click at [978, 352] on icon "subject" at bounding box center [977, 353] width 20 height 20
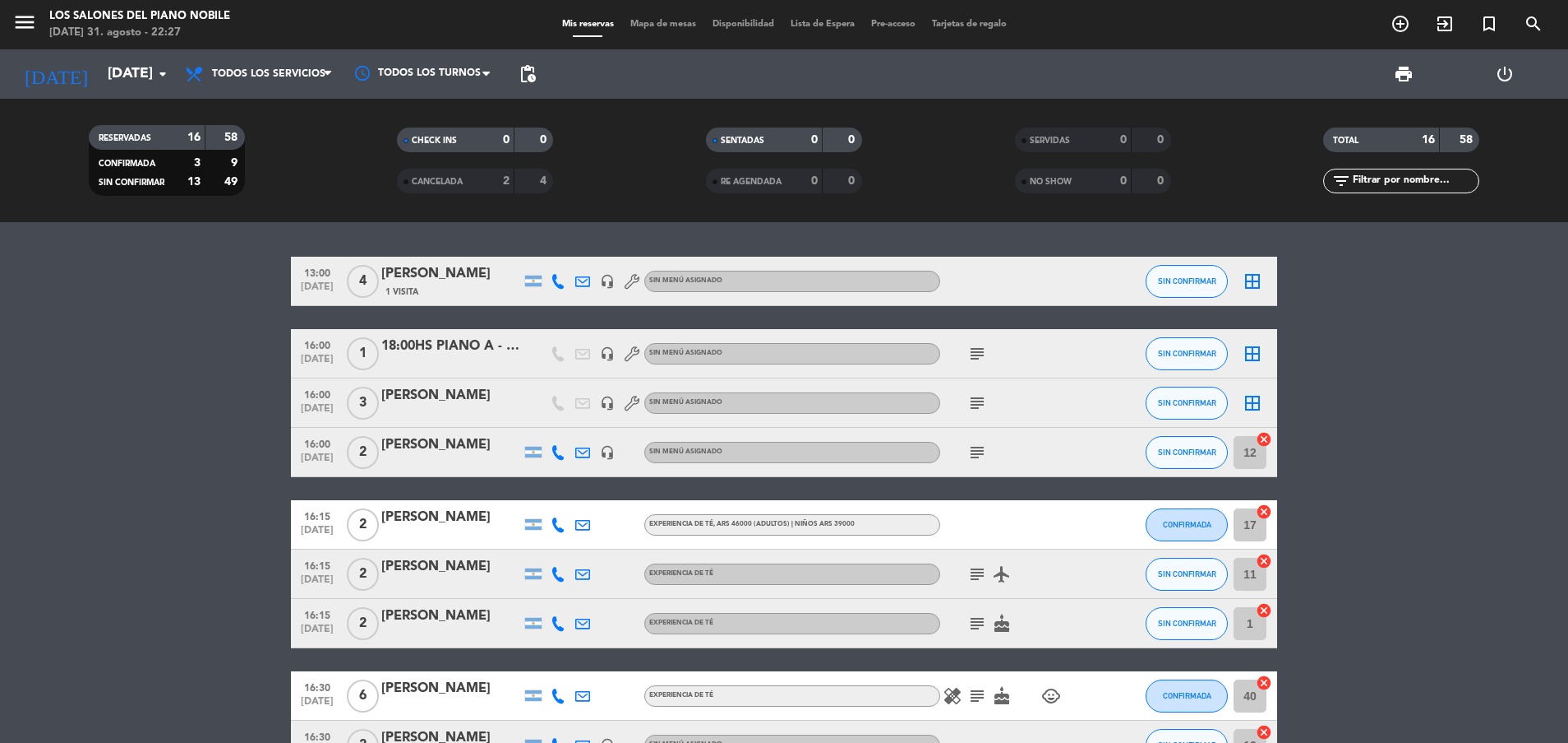
click at [980, 399] on icon "subject" at bounding box center [977, 403] width 20 height 20
click at [978, 449] on icon "subject" at bounding box center [977, 452] width 20 height 20
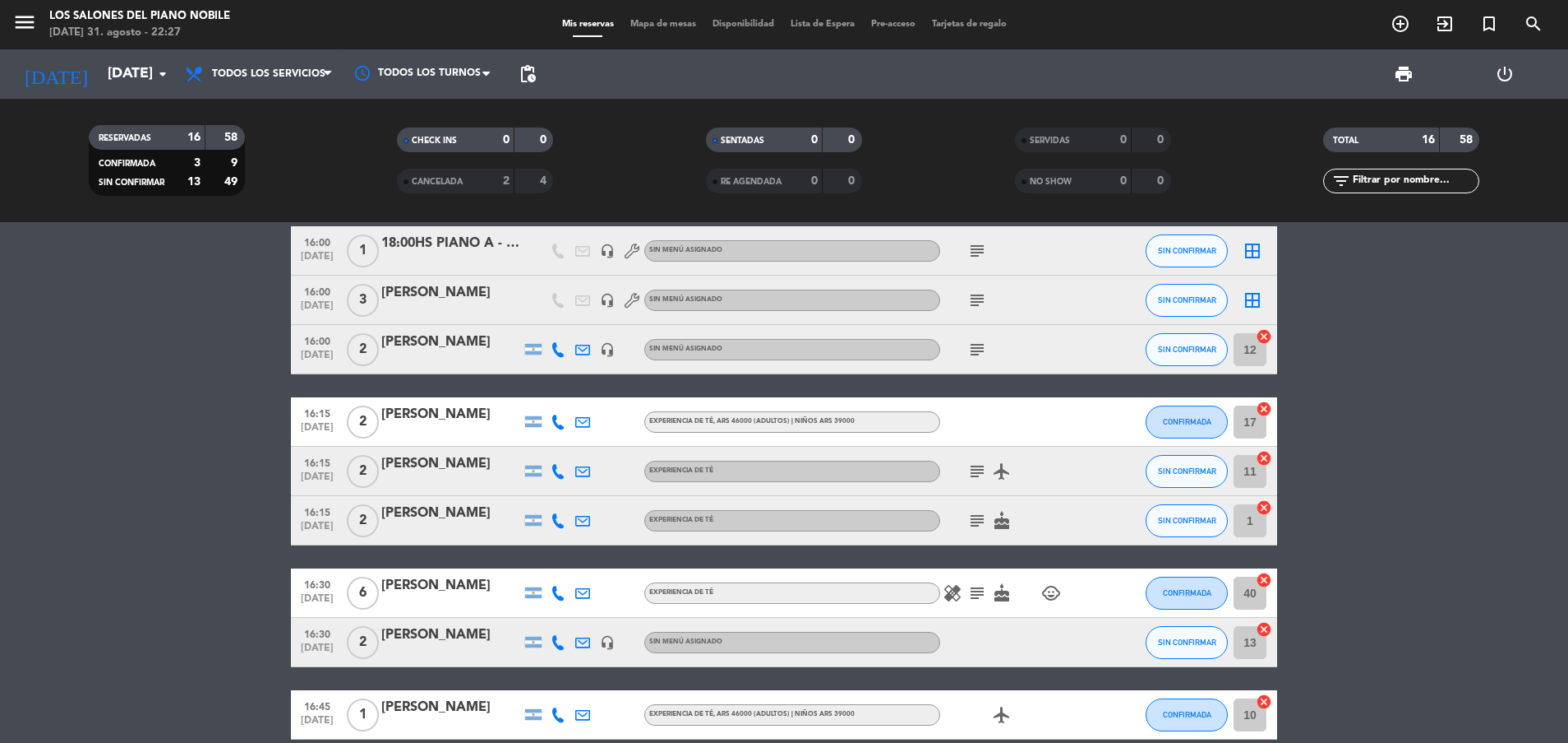
scroll to position [107, 0]
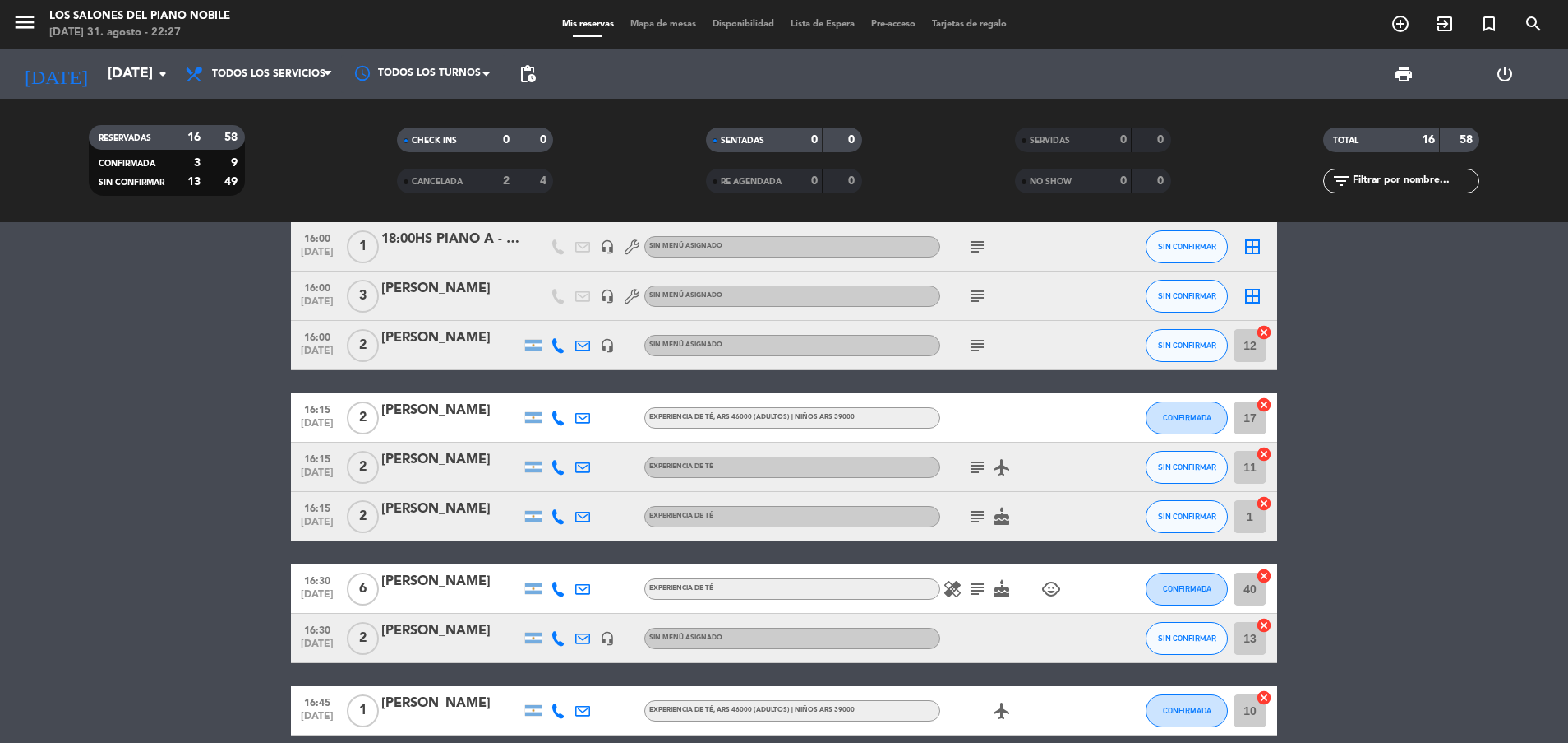
click at [978, 469] on icon "subject" at bounding box center [977, 467] width 20 height 20
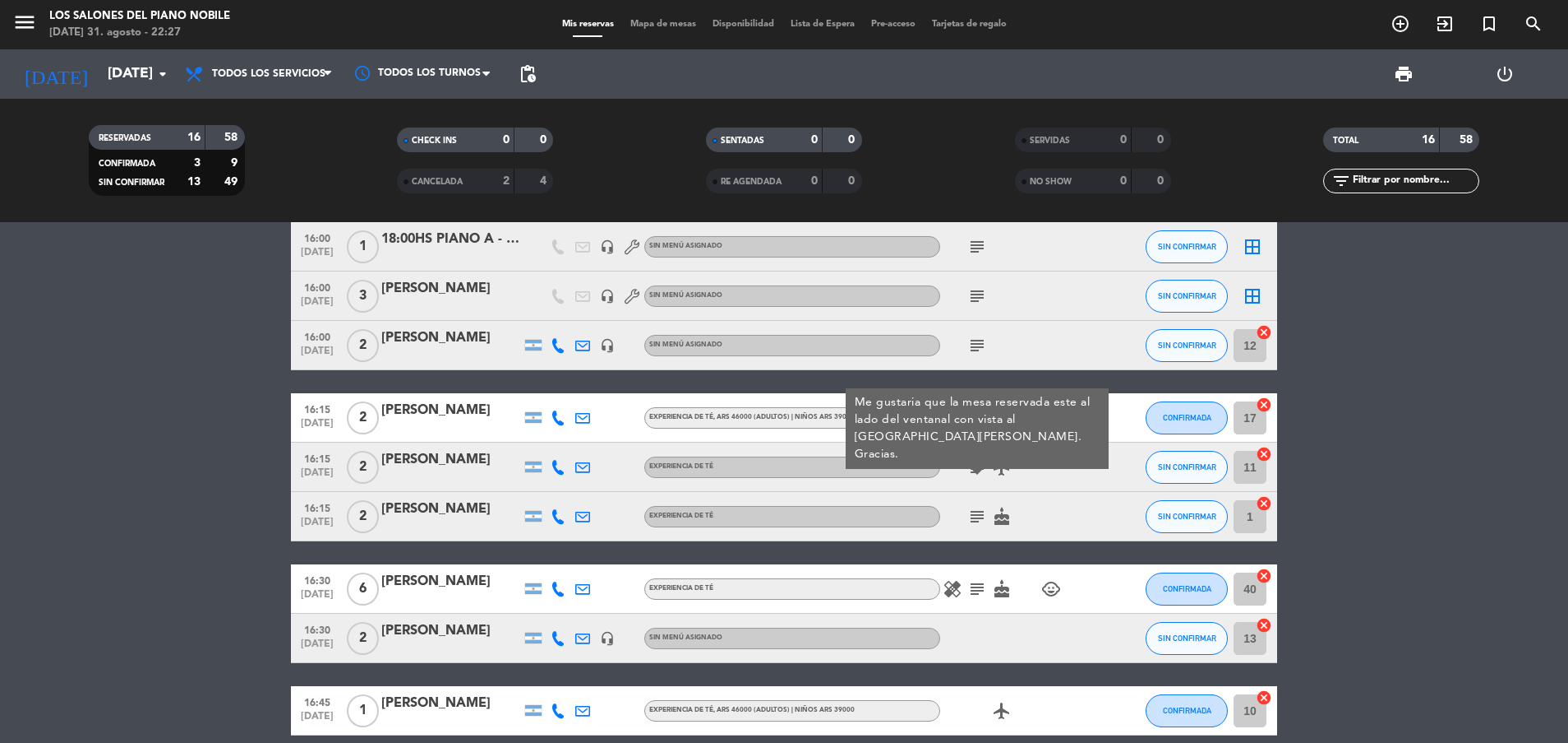
click at [978, 468] on icon "subject" at bounding box center [977, 467] width 20 height 20
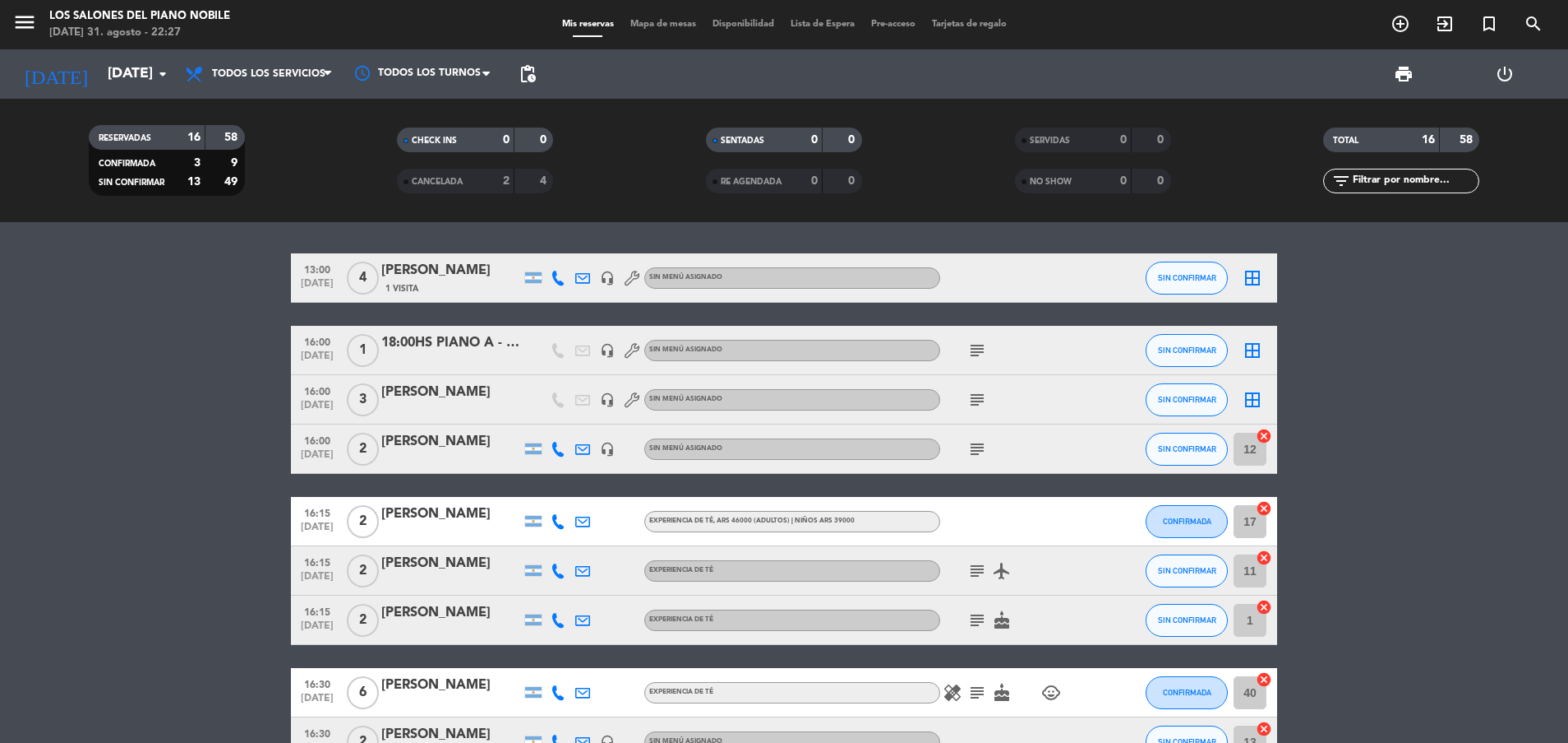
scroll to position [0, 0]
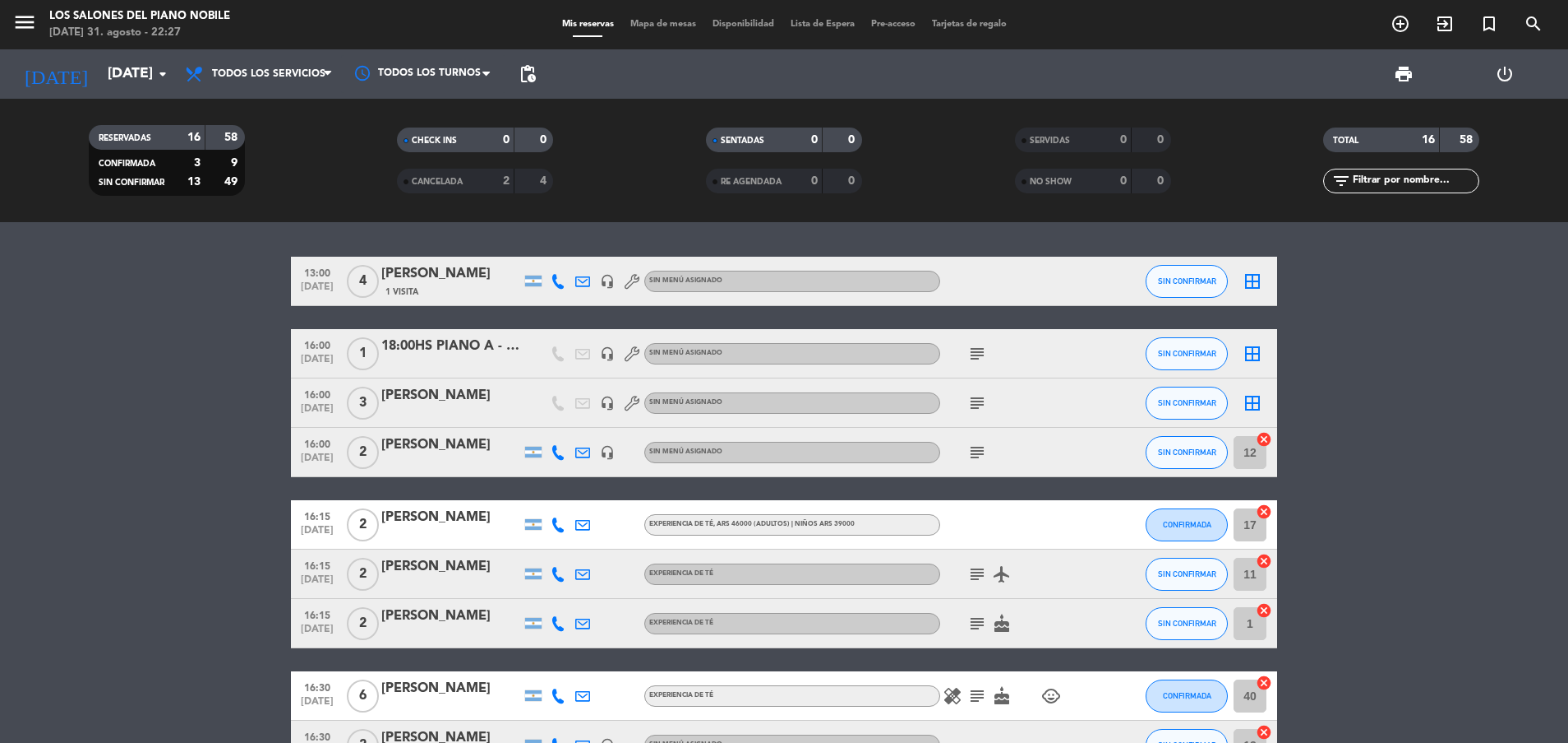
click at [117, 448] on bookings-row "13:00 [DATE] 4 [PERSON_NAME] 1 Visita headset_mic Sin menú asignado SIN CONFIRM…" at bounding box center [784, 755] width 1568 height 997
click at [100, 85] on input "[DATE]" at bounding box center [194, 74] width 190 height 33
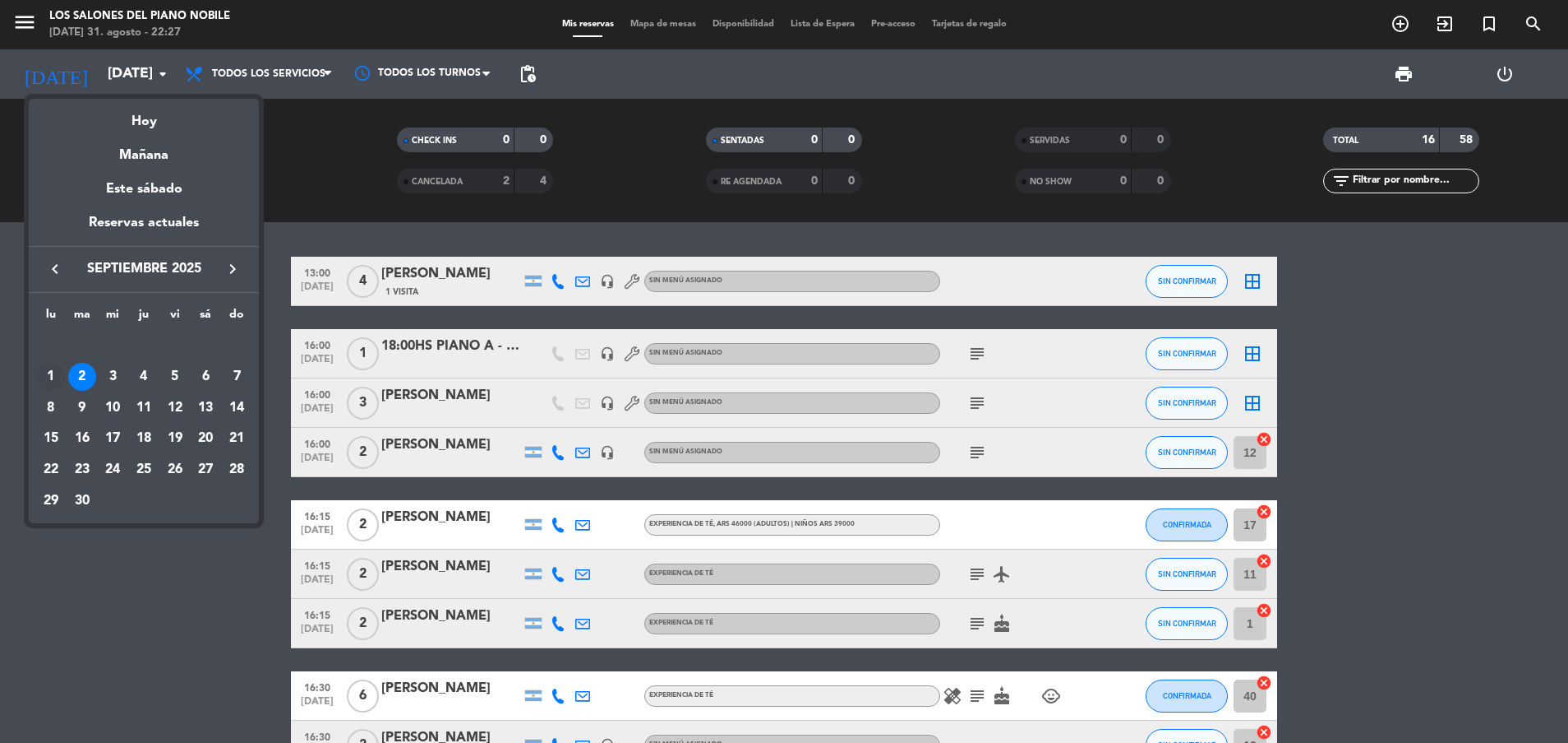
click at [54, 376] on div "1" at bounding box center [51, 376] width 28 height 28
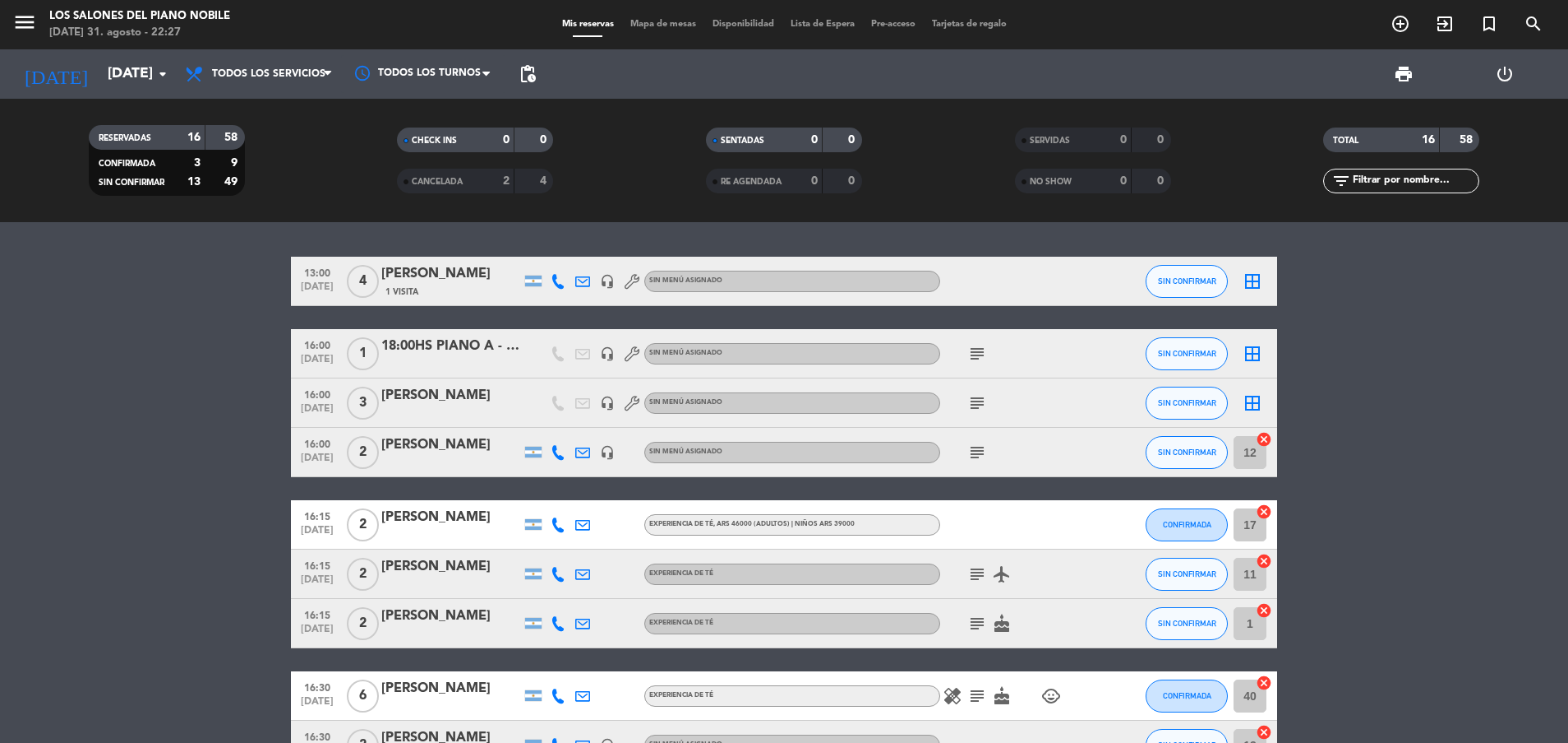
type input "[DATE]"
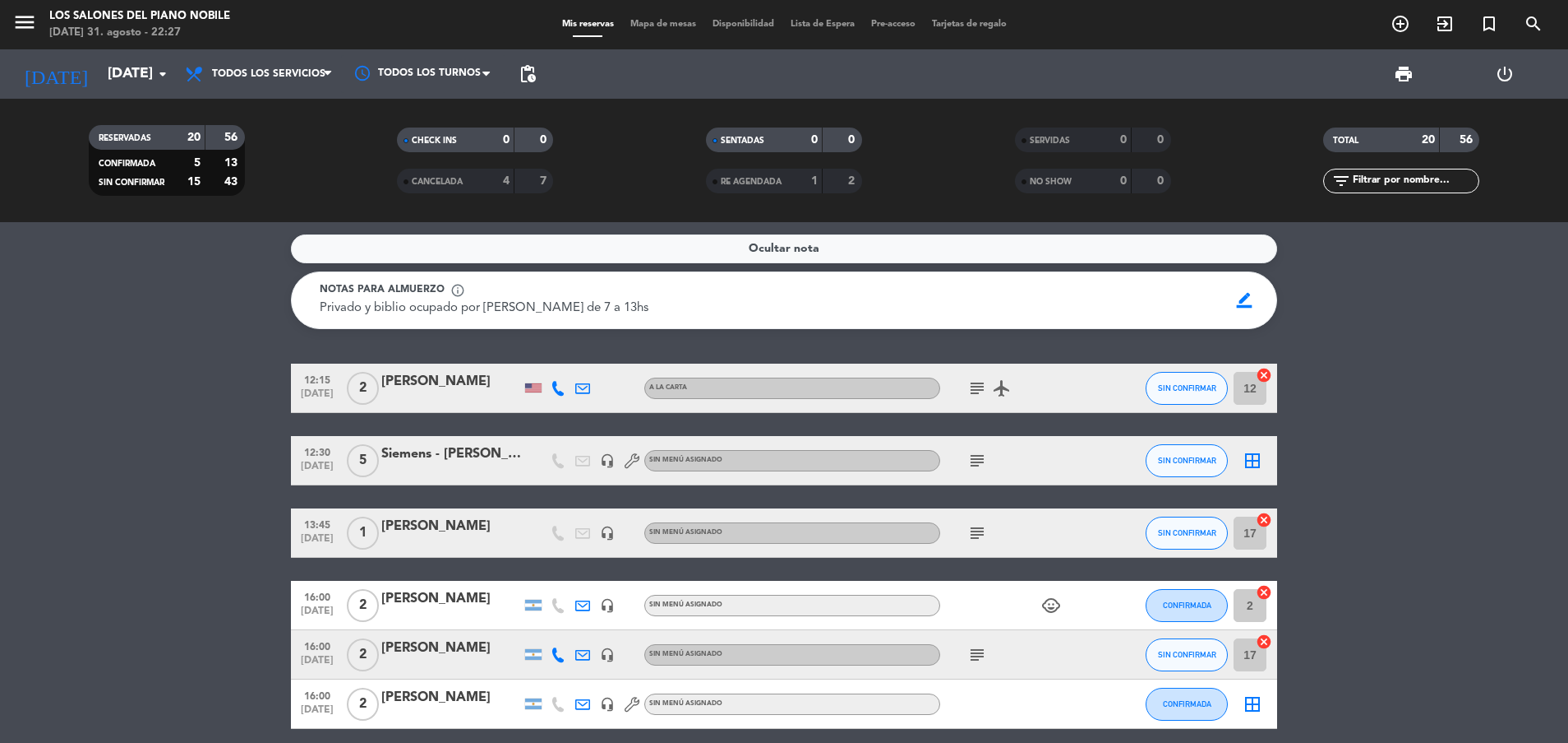
click at [983, 384] on icon "subject" at bounding box center [977, 388] width 20 height 20
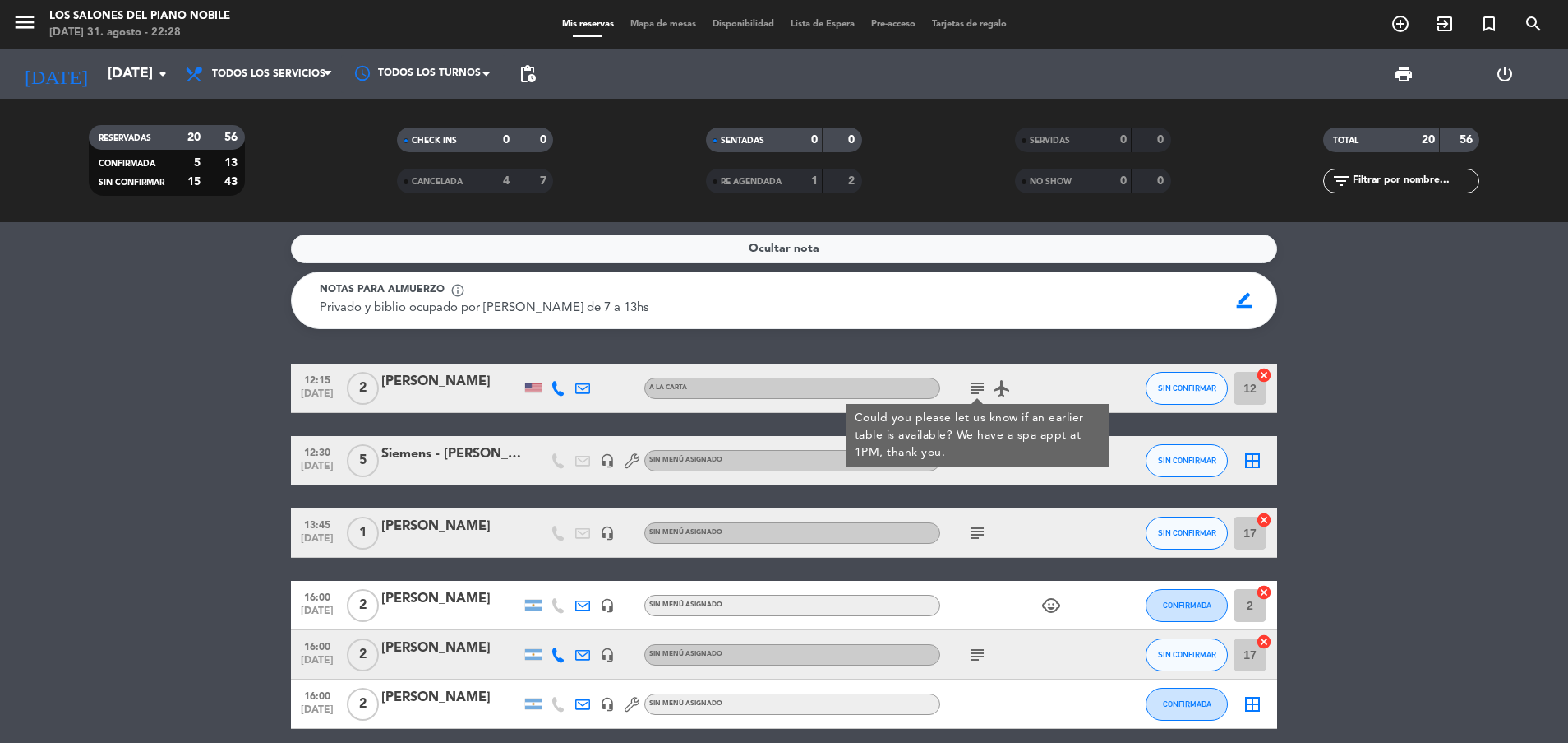
click at [983, 384] on icon "subject" at bounding box center [977, 388] width 20 height 20
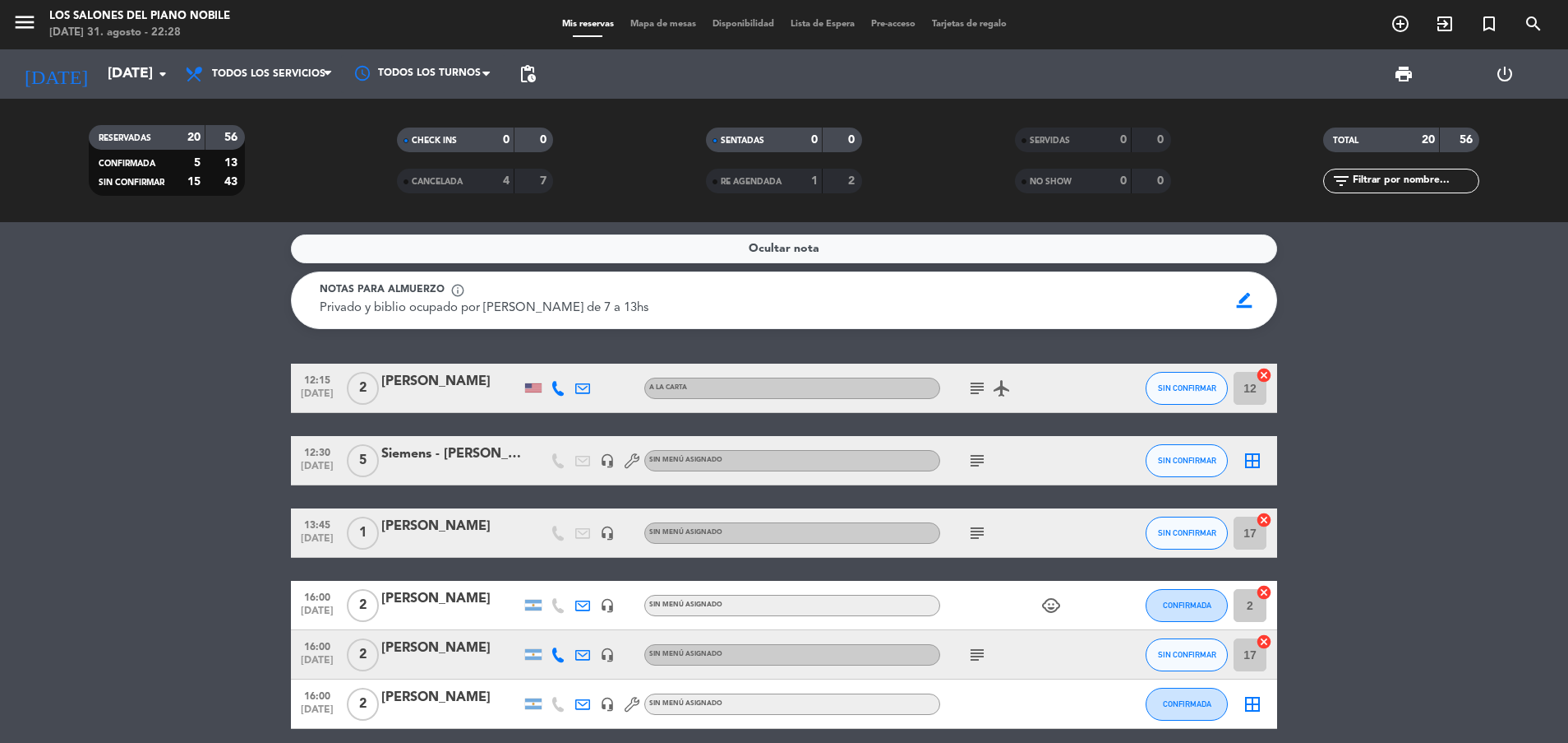
click at [973, 462] on icon "subject" at bounding box center [977, 461] width 20 height 20
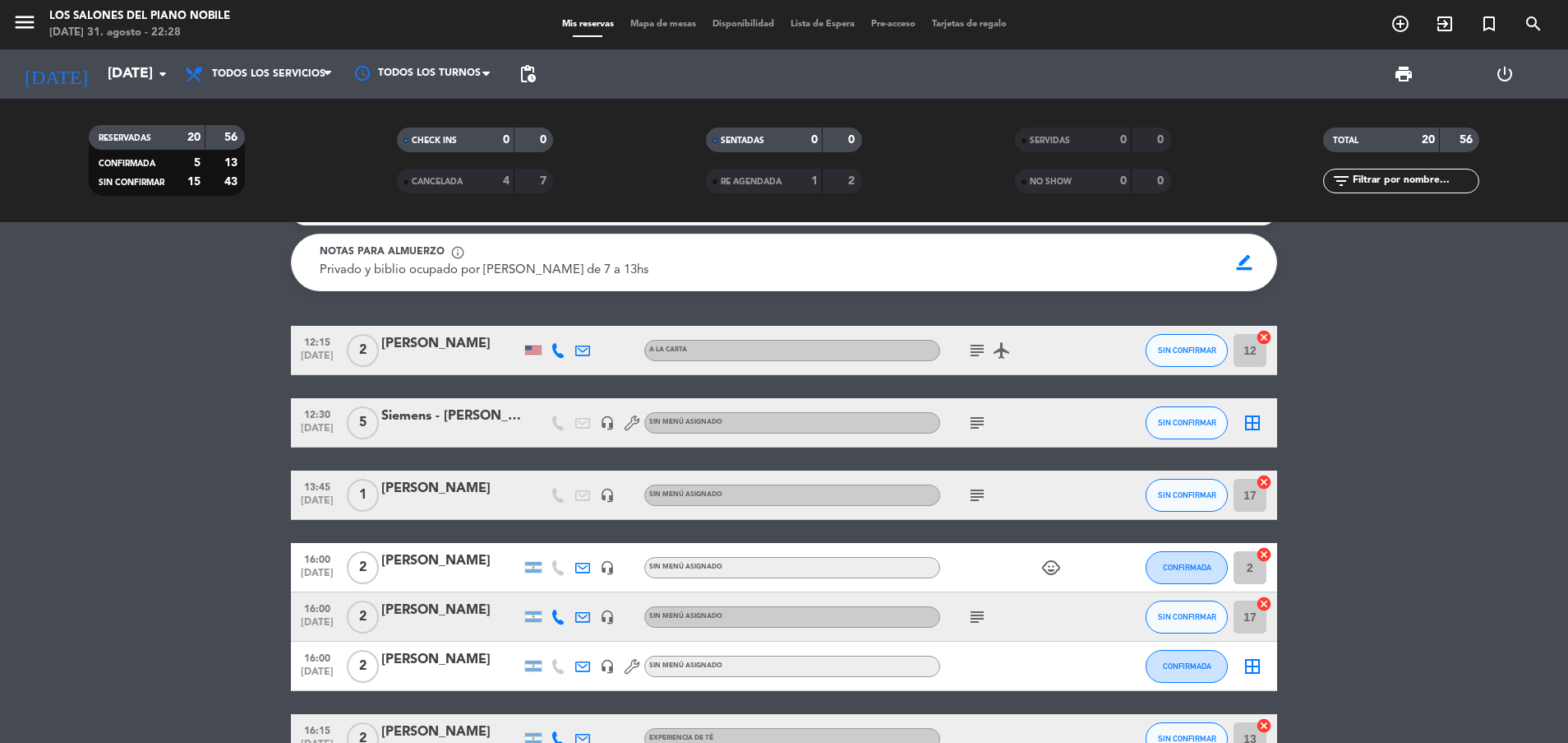
scroll to position [41, 0]
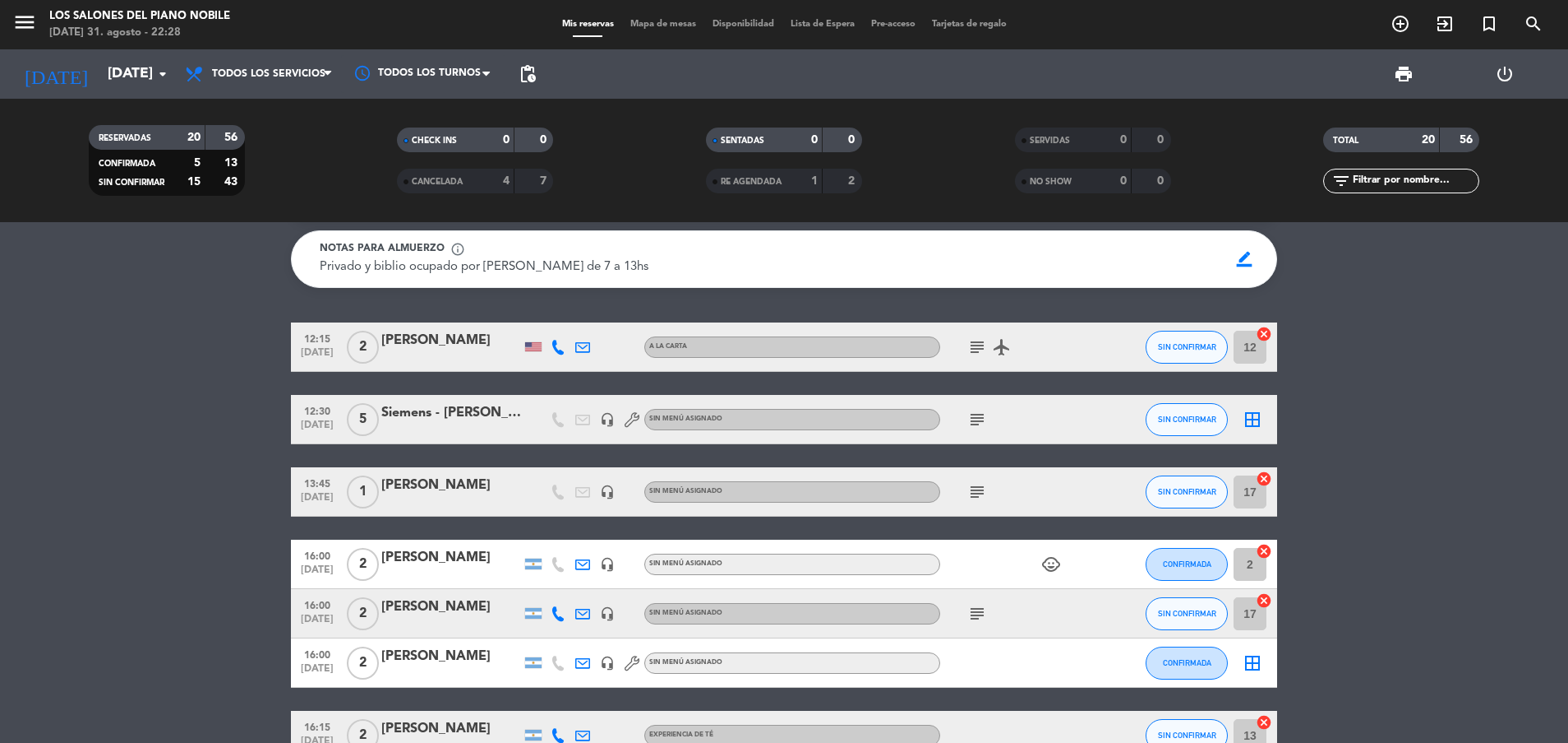
click at [478, 415] on div "Siemens - [PERSON_NAME]" at bounding box center [451, 413] width 140 height 21
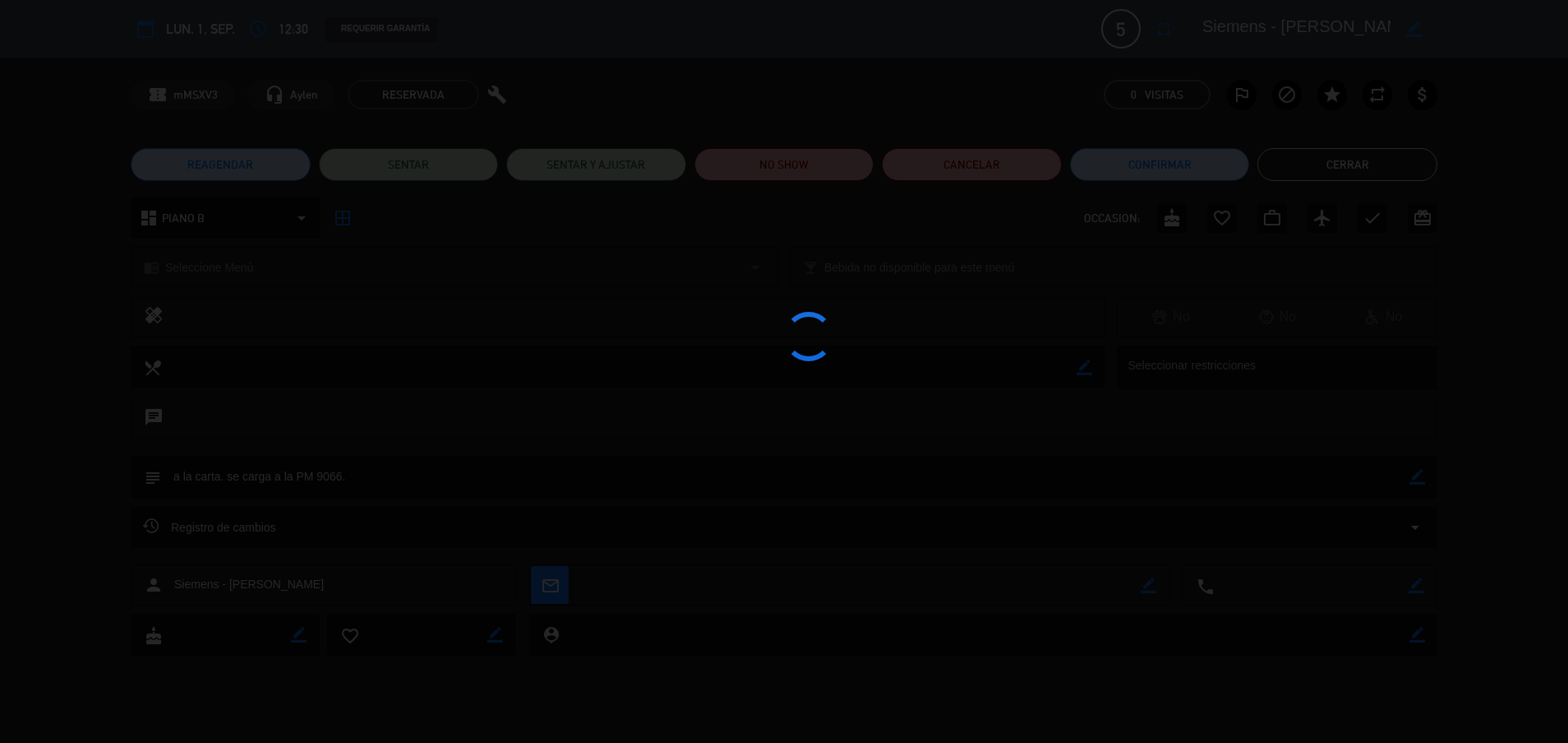
scroll to position [126, 0]
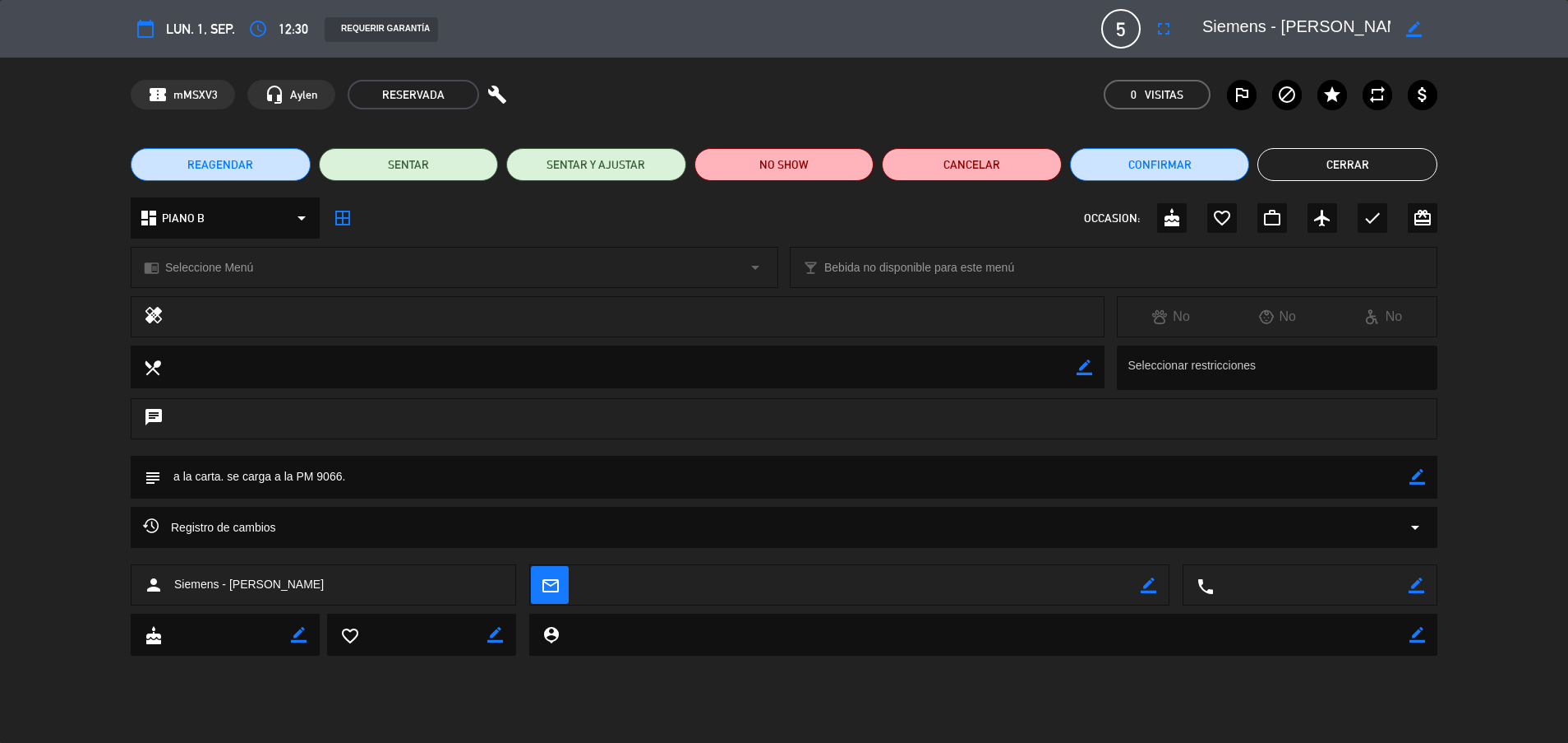
click at [1353, 160] on button "Cerrar" at bounding box center [1347, 165] width 180 height 33
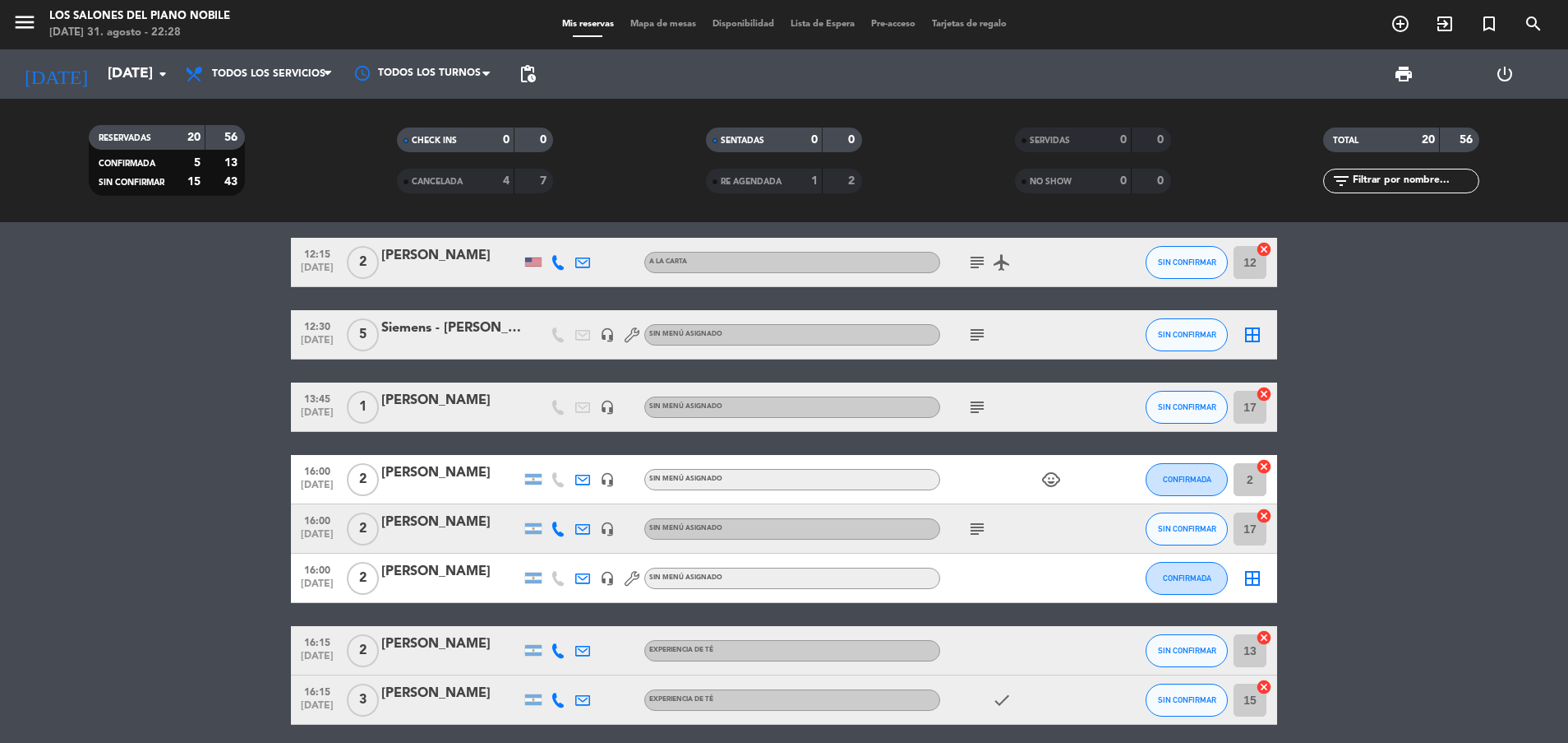
click at [612, 338] on icon "headset_mic" at bounding box center [607, 334] width 15 height 15
click at [977, 410] on icon "subject" at bounding box center [977, 407] width 20 height 20
click at [978, 529] on icon "subject" at bounding box center [977, 529] width 20 height 20
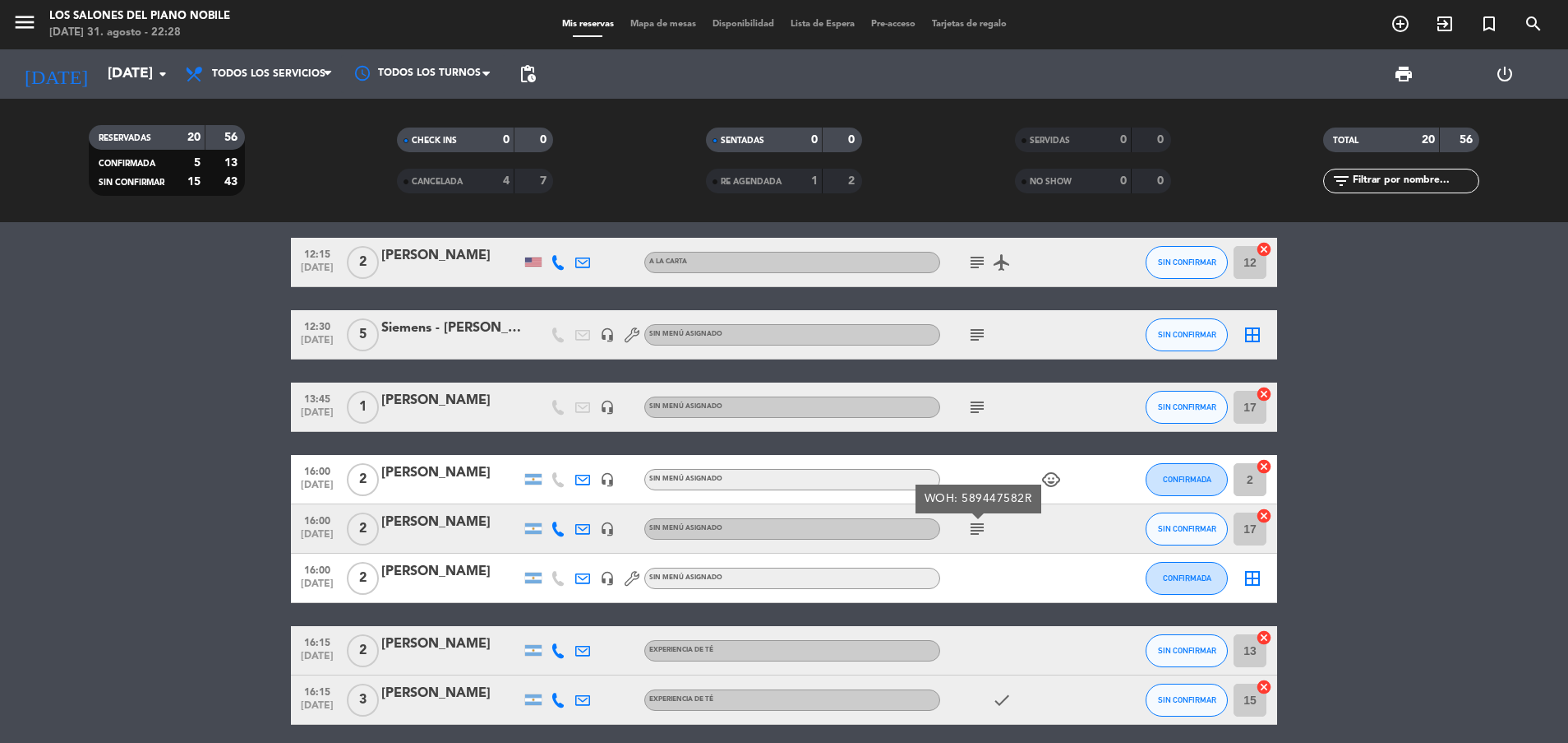
click at [978, 529] on icon "subject" at bounding box center [977, 529] width 20 height 20
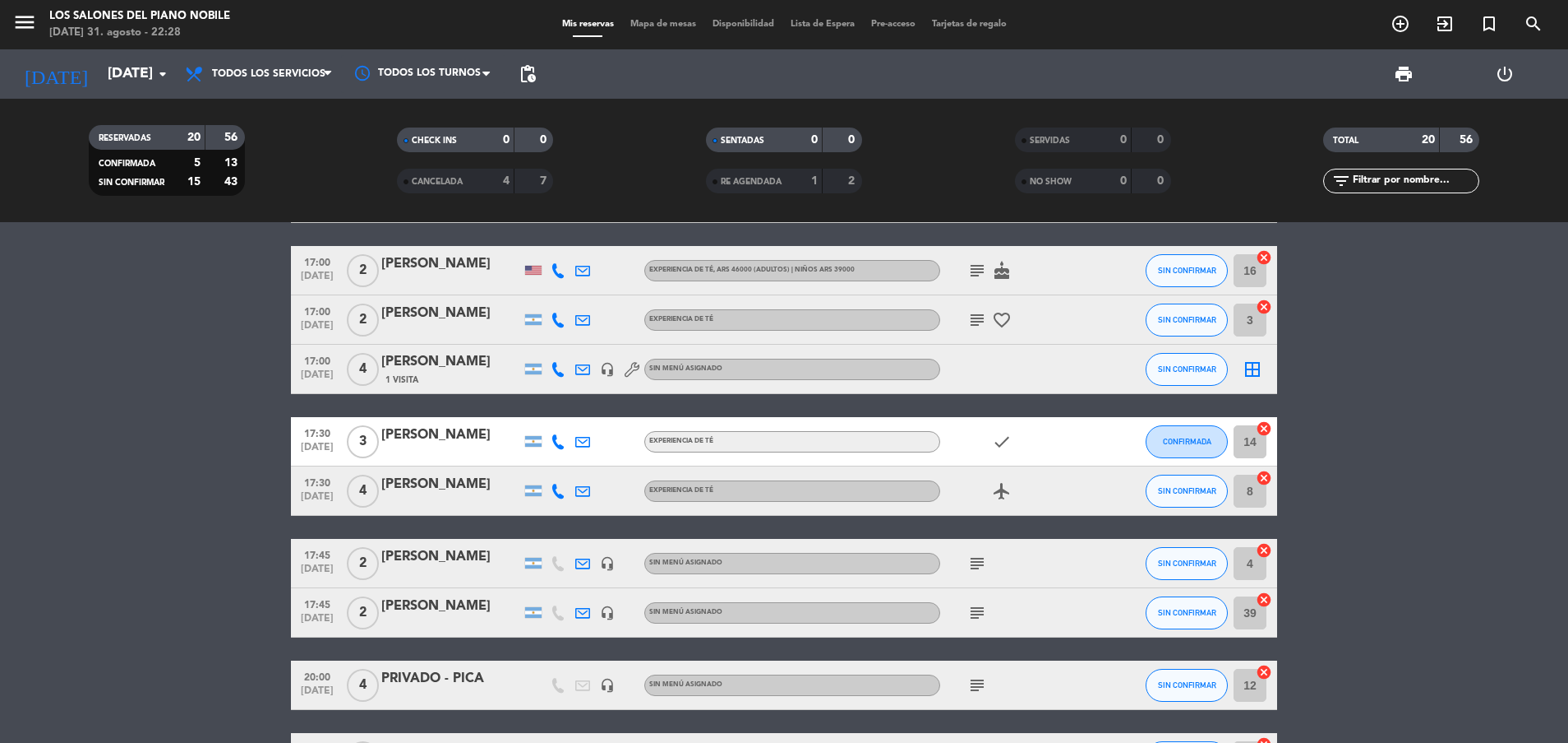
scroll to position [921, 0]
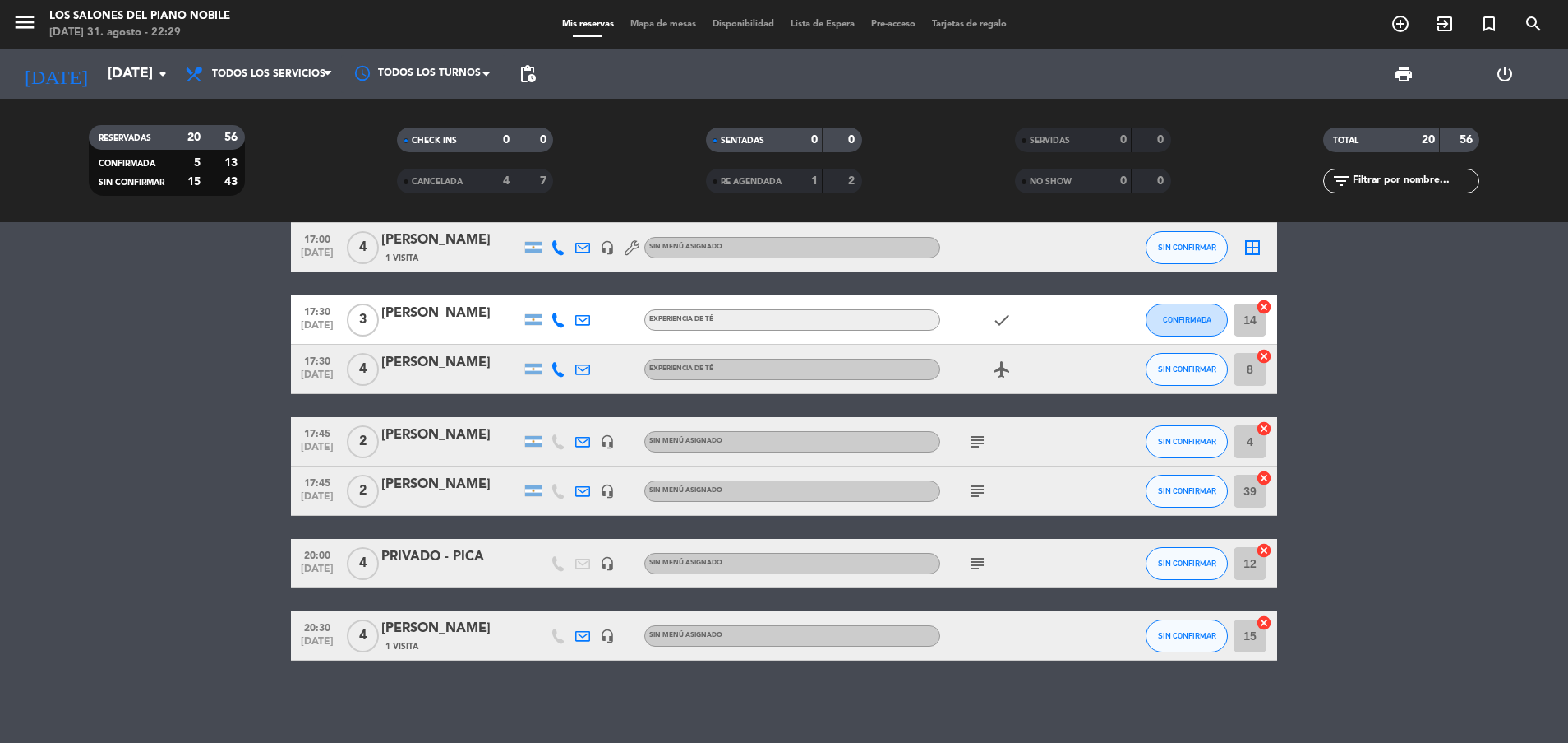
click at [162, 341] on bookings-row "12:15 [DATE] 2 [PERSON_NAME] A LA CARTA subject airplanemode_active SIN CONFIRM…" at bounding box center [784, 52] width 1568 height 1218
